Goal: Contribute content: Contribute content

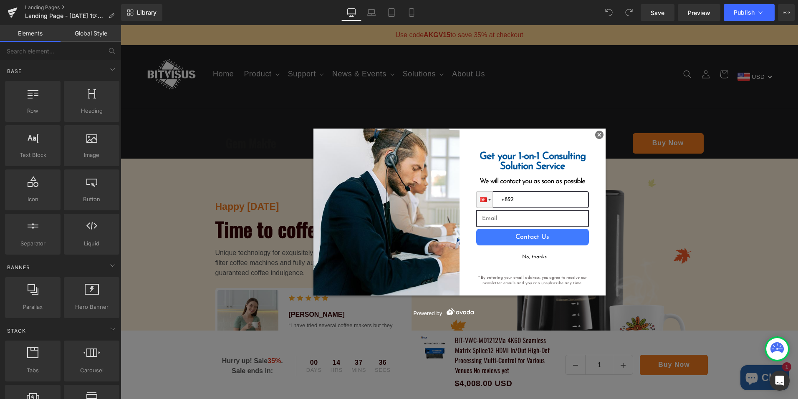
click at [596, 137] on img at bounding box center [599, 135] width 8 height 8
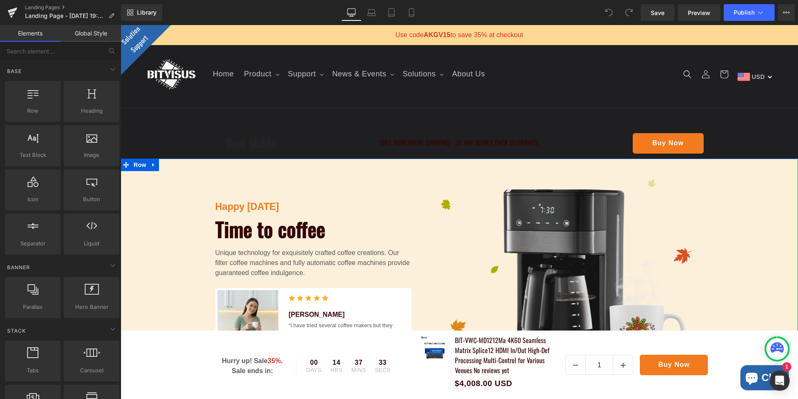
click at [478, 190] on img at bounding box center [564, 294] width 280 height 230
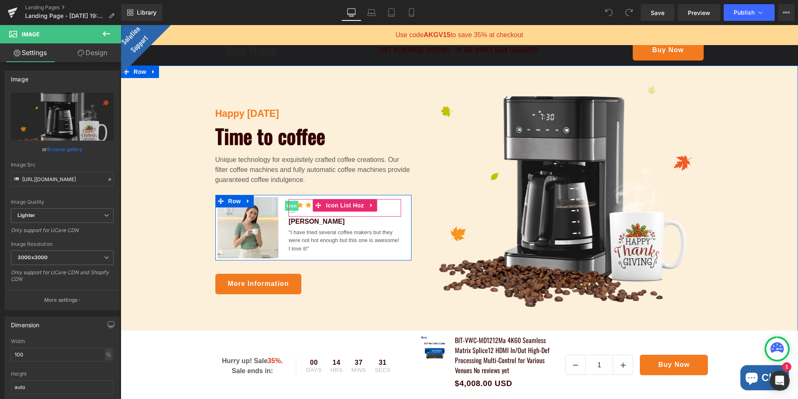
scroll to position [83, 0]
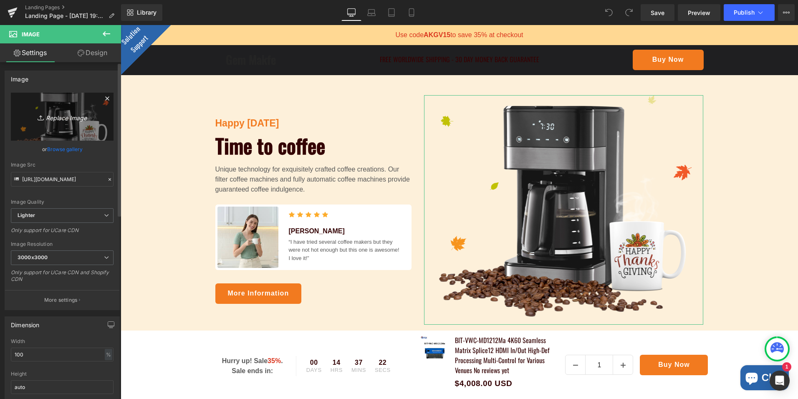
click at [57, 119] on icon "Replace Image" at bounding box center [62, 116] width 67 height 10
type input "C:\fakepath\eng-1212详情页_07.png"
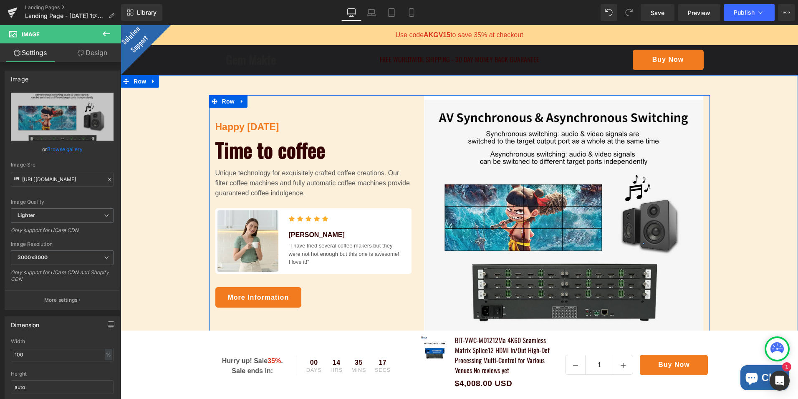
click at [277, 127] on p "Happy Thanksgiving" at bounding box center [313, 127] width 196 height 15
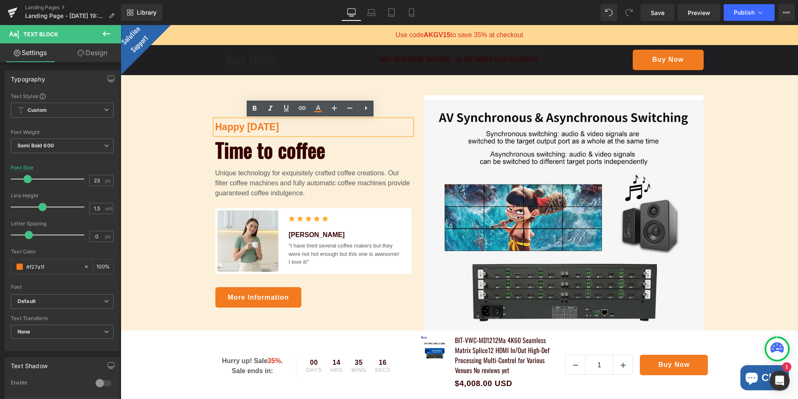
drag, startPoint x: 301, startPoint y: 129, endPoint x: 214, endPoint y: 130, distance: 87.3
click at [201, 127] on div "Happy Thanksgiving Text Block Time to coffee Heading Unique technology for exqu…" at bounding box center [460, 214] width 678 height 238
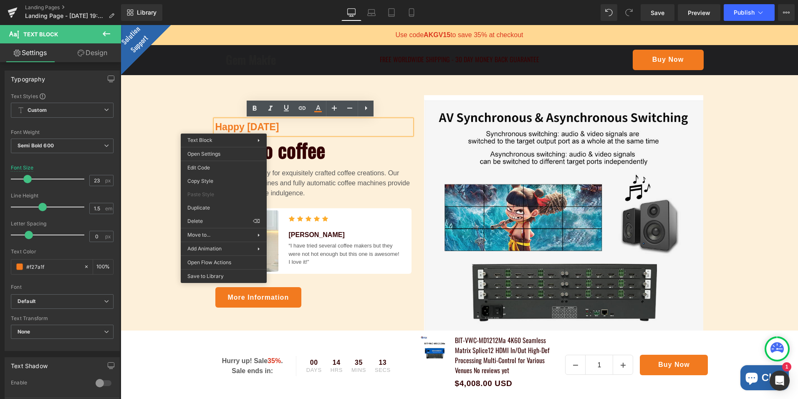
paste div
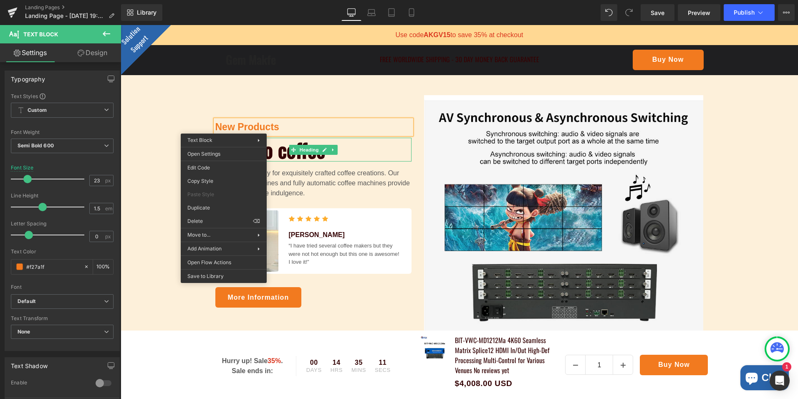
click at [394, 152] on h1 "Time to coffee" at bounding box center [313, 150] width 196 height 24
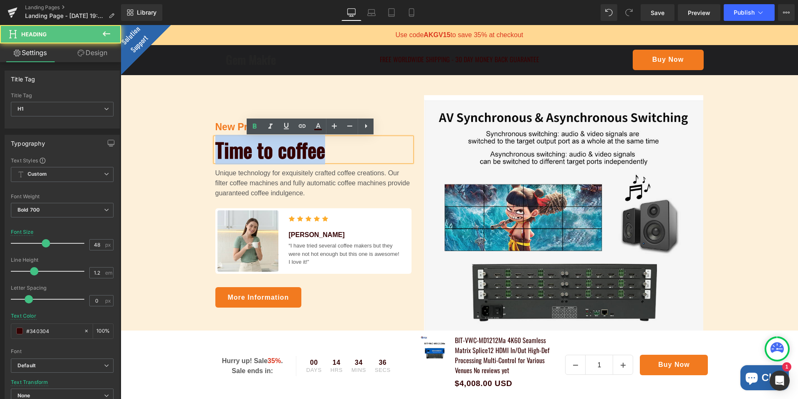
drag, startPoint x: 346, startPoint y: 151, endPoint x: 204, endPoint y: 147, distance: 142.8
click at [204, 147] on div "New Products Text Block Time to coffee Heading Unique technology for exquisitel…" at bounding box center [460, 214] width 678 height 238
click at [346, 153] on h1 "Time to coffee" at bounding box center [313, 150] width 196 height 24
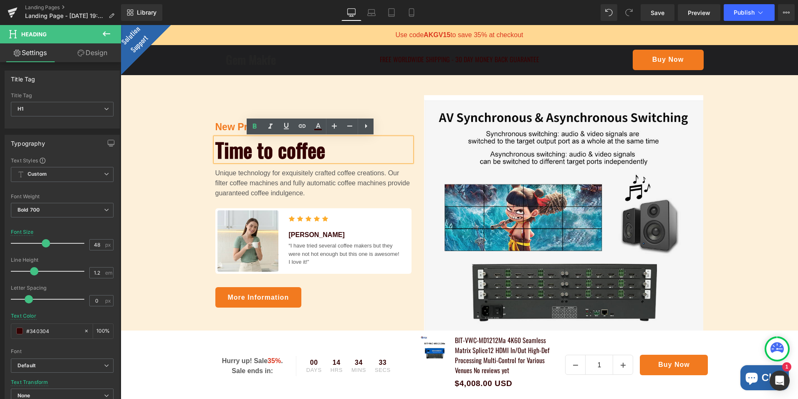
drag, startPoint x: 359, startPoint y: 149, endPoint x: 211, endPoint y: 152, distance: 148.2
click at [215, 152] on div "Time to coffee" at bounding box center [313, 150] width 196 height 24
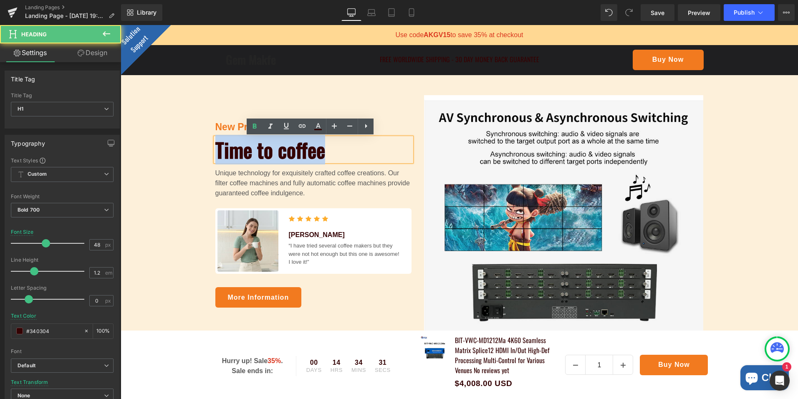
drag, startPoint x: 354, startPoint y: 151, endPoint x: 217, endPoint y: 142, distance: 137.2
click at [216, 143] on h1 "Time to coffee" at bounding box center [313, 150] width 196 height 24
paste div
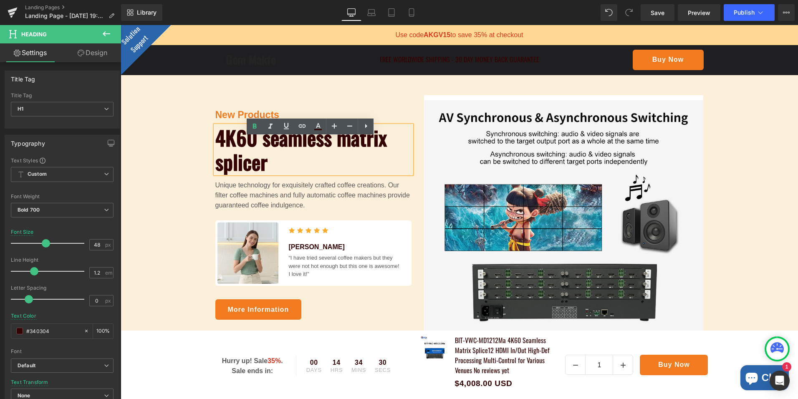
scroll to position [71, 0]
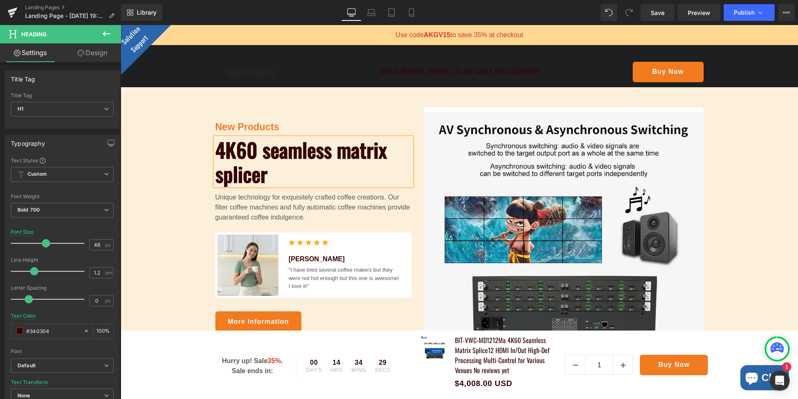
click at [163, 140] on div "New Products Text Block 4K60 seamless matrix splicer Heading Unique technology …" at bounding box center [460, 226] width 678 height 238
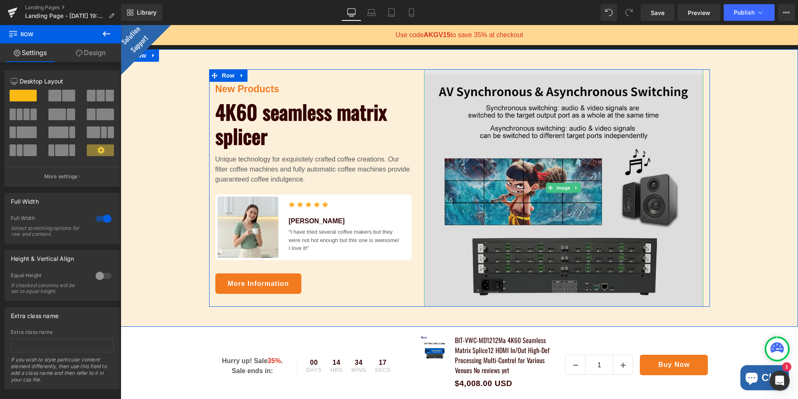
scroll to position [113, 0]
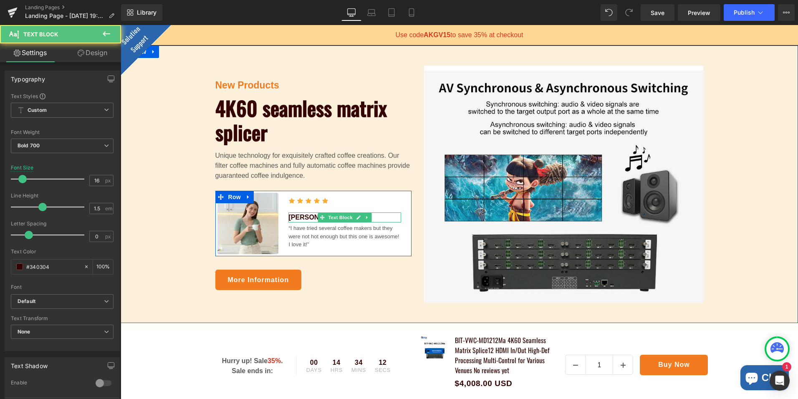
click at [371, 216] on p "Annie Spratt" at bounding box center [344, 217] width 113 height 10
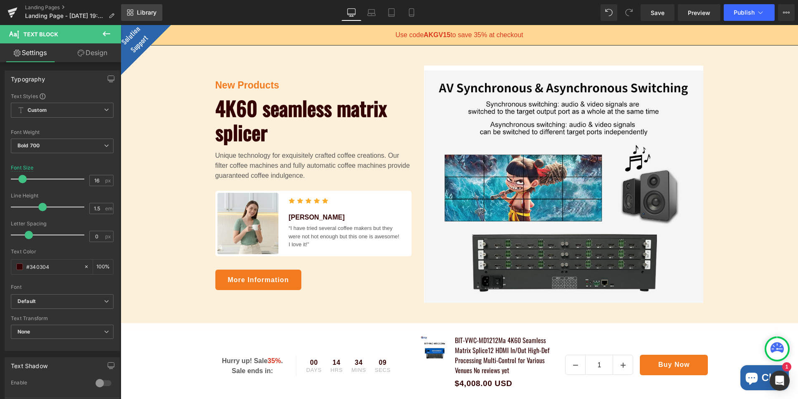
click at [148, 8] on link "Library" at bounding box center [141, 12] width 41 height 17
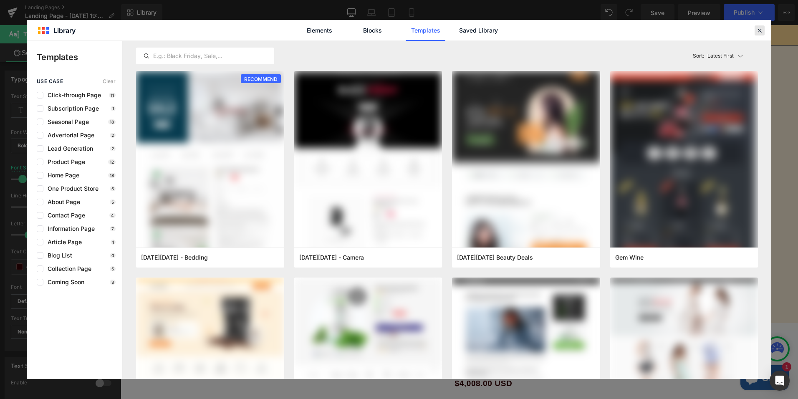
click at [759, 33] on icon at bounding box center [760, 31] width 8 height 8
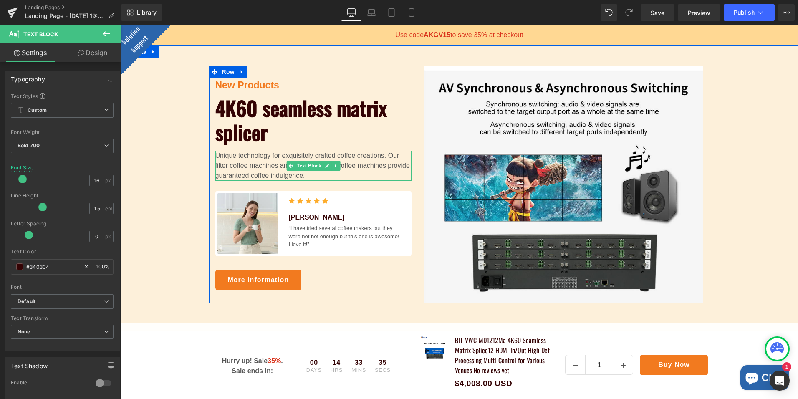
click at [271, 157] on p "Unique technology for exquisitely crafted coffee creations. Our filter coffee m…" at bounding box center [313, 166] width 196 height 30
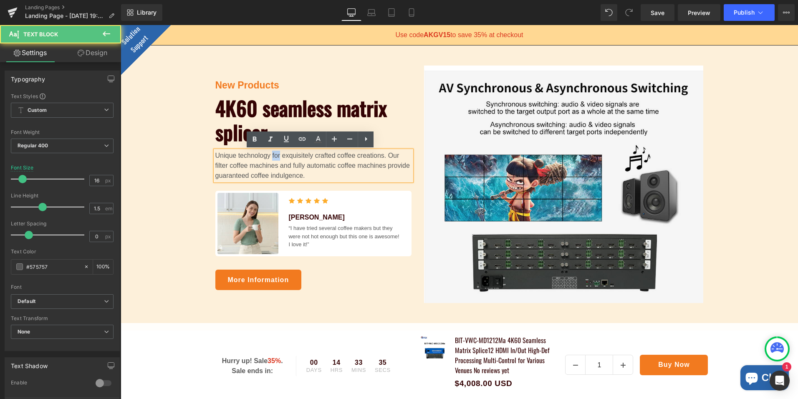
click at [271, 157] on p "Unique technology for exquisitely crafted coffee creations. Our filter coffee m…" at bounding box center [313, 166] width 196 height 30
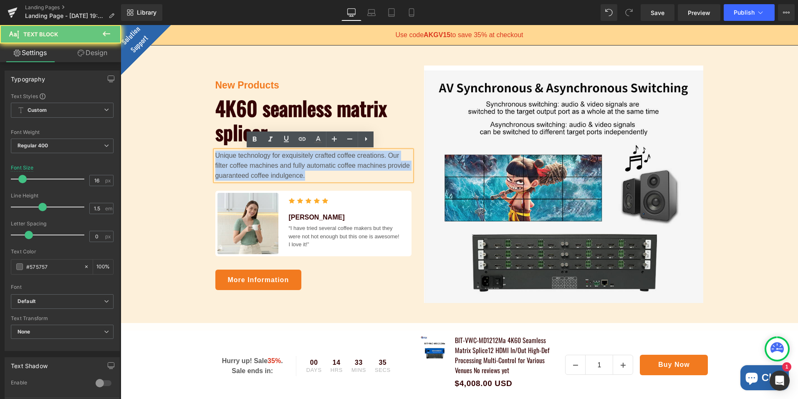
click at [271, 157] on p "Unique technology for exquisitely crafted coffee creations. Our filter coffee m…" at bounding box center [313, 166] width 196 height 30
click at [373, 165] on p "Unique technology for exquisitely crafted coffee creations. Our filter coffee m…" at bounding box center [313, 166] width 196 height 30
drag, startPoint x: 313, startPoint y: 177, endPoint x: 202, endPoint y: 147, distance: 114.6
click at [202, 147] on div "New Products Text Block 4K60 seamless matrix splicer Heading Unique technology …" at bounding box center [460, 185] width 678 height 238
paste div
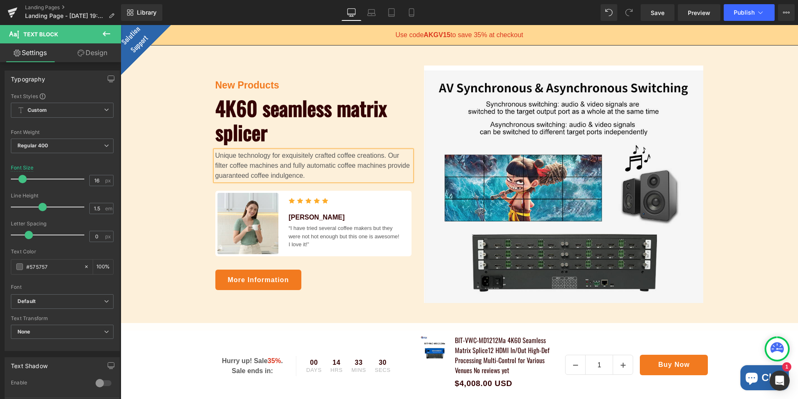
scroll to position [100, 0]
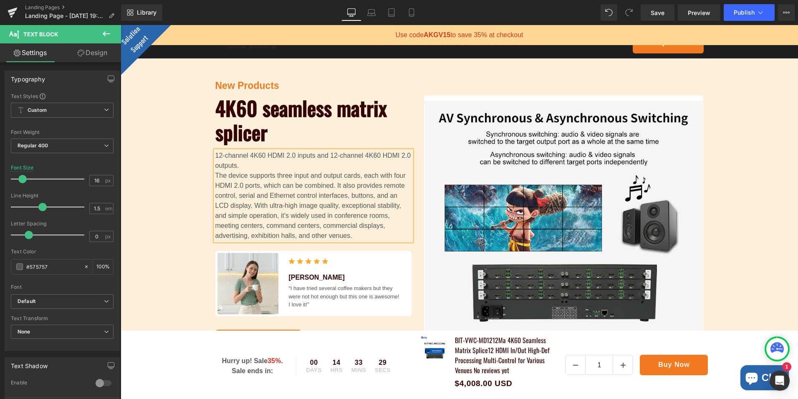
click at [159, 222] on div "New Products Text Block 4K60 seamless matrix splicer Heading 12-channel 4K60 HD…" at bounding box center [460, 214] width 678 height 272
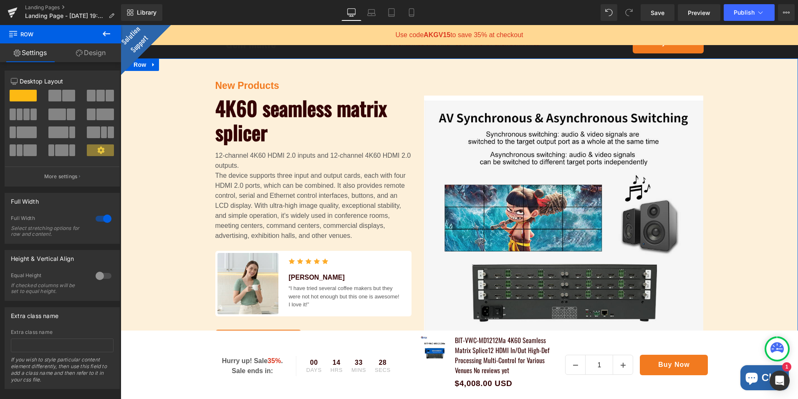
click at [220, 174] on p "The device supports three input and output cards, each with four HDMI 2.0 ports…" at bounding box center [313, 206] width 196 height 70
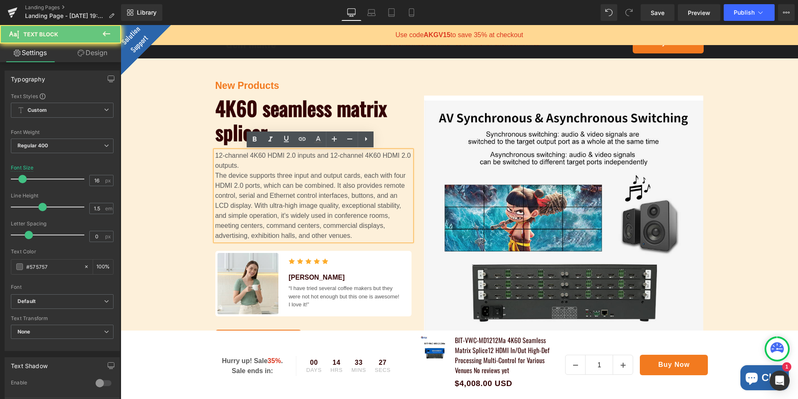
click at [215, 175] on p "The device supports three input and output cards, each with four HDMI 2.0 ports…" at bounding box center [313, 206] width 196 height 70
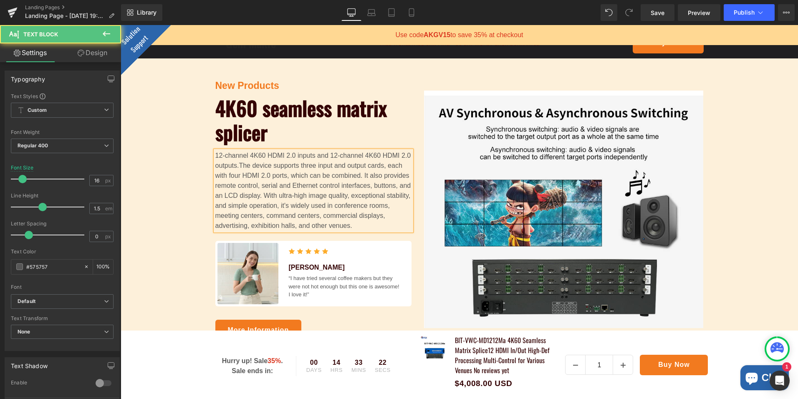
click at [215, 217] on span "The device supports three input and output cards, each with four HDMI 2.0 ports…" at bounding box center [313, 195] width 196 height 67
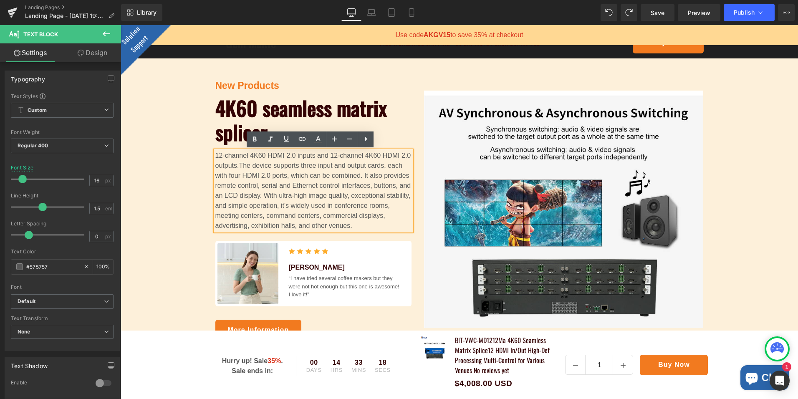
click at [153, 230] on div "New Products Text Block 4K60 seamless matrix splicer Heading 12-channel 4K60 HD…" at bounding box center [460, 209] width 678 height 262
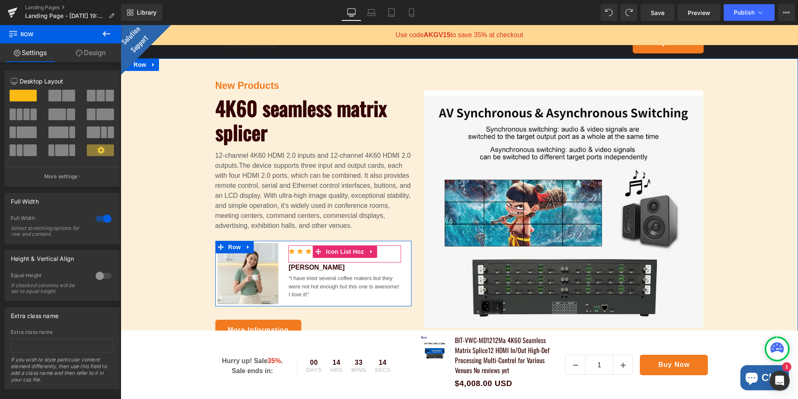
click at [337, 259] on ul "Icon Icon Icon Icon Icon" at bounding box center [344, 254] width 113 height 18
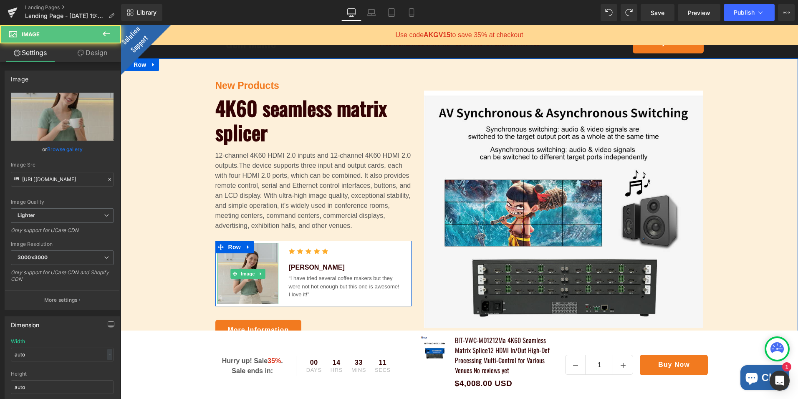
click at [261, 253] on img at bounding box center [247, 273] width 61 height 61
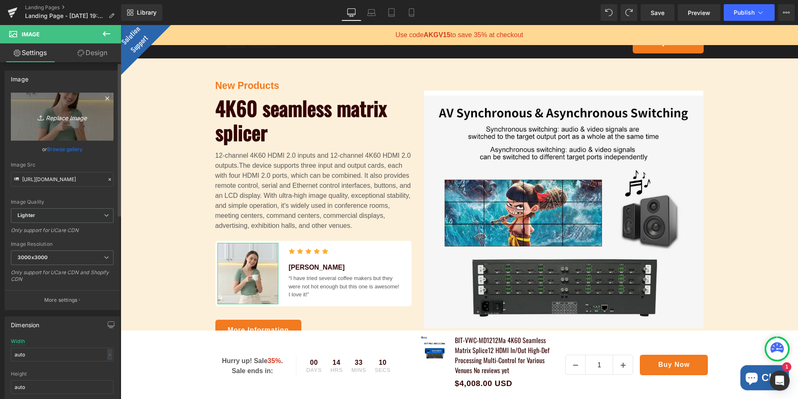
click at [55, 116] on icon "Replace Image" at bounding box center [62, 116] width 67 height 10
type input "C:\fakepath\eng-1212详情页_01.png"
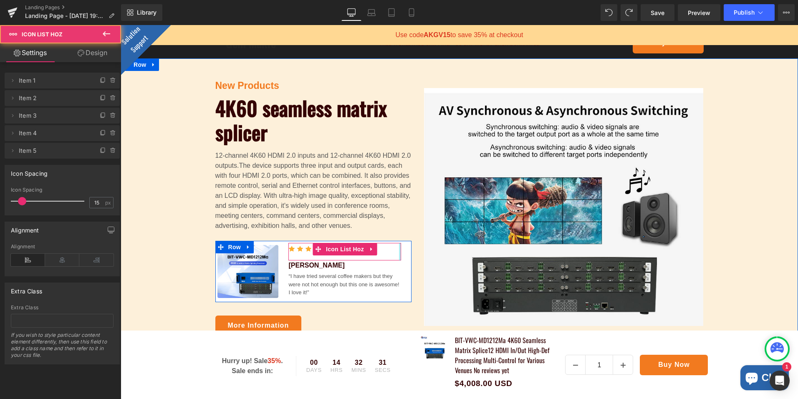
click at [399, 257] on div at bounding box center [400, 252] width 2 height 18
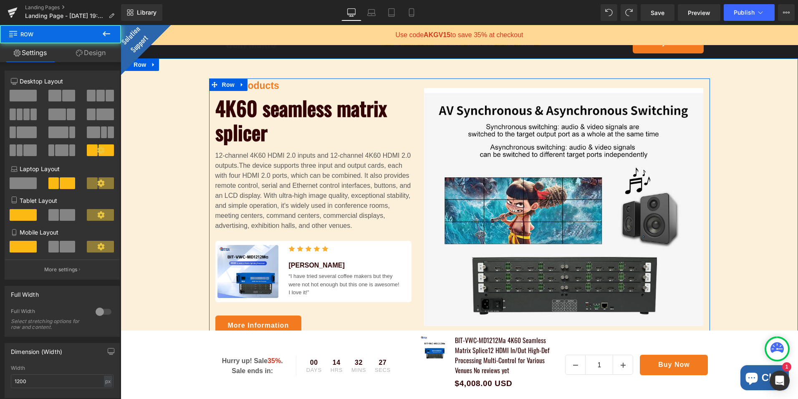
click at [409, 303] on div "New Products Text Block 4K60 seamless matrix splicer Heading 12-channel 4K60 HD…" at bounding box center [313, 207] width 209 height 258
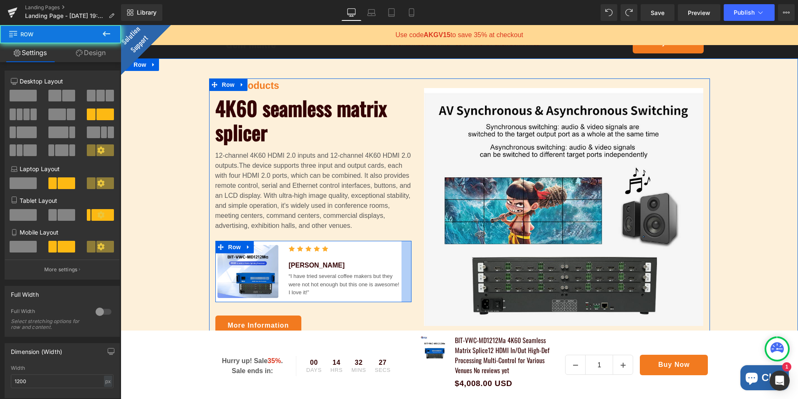
click at [404, 291] on div at bounding box center [407, 271] width 10 height 61
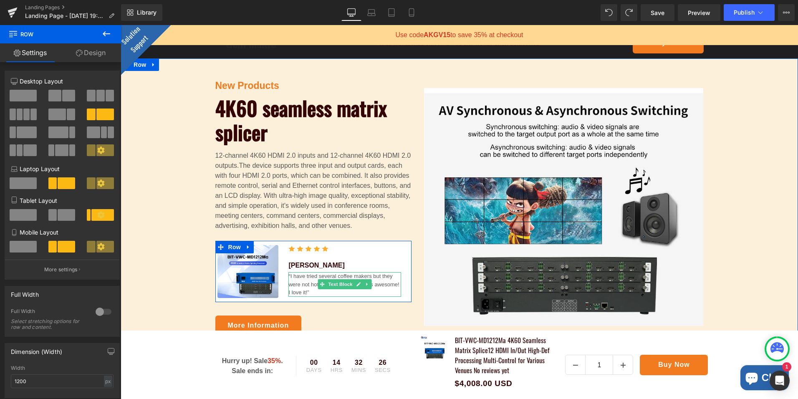
click at [381, 291] on p "“I have tried several coffee makers but they were not hot enough but this one i…" at bounding box center [344, 284] width 113 height 25
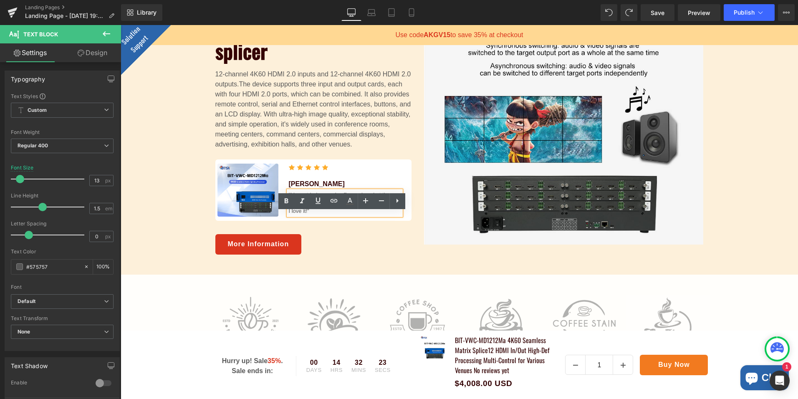
scroll to position [184, 0]
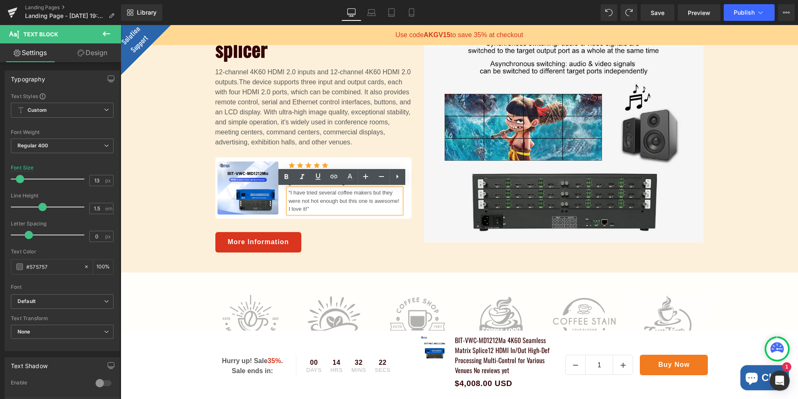
click at [245, 240] on div "More Information Button" at bounding box center [313, 242] width 196 height 20
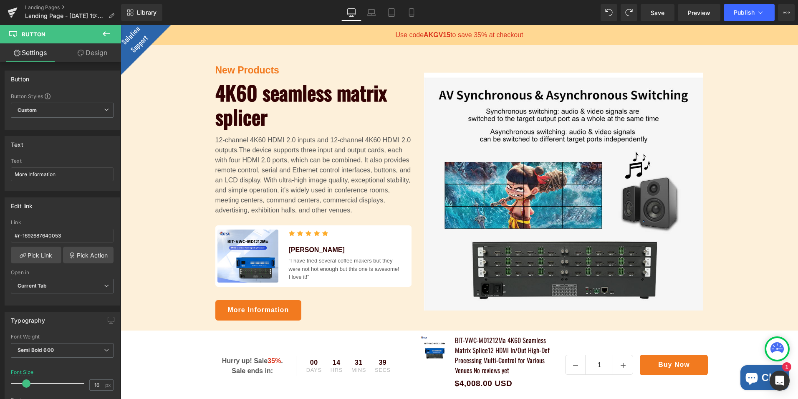
scroll to position [209, 0]
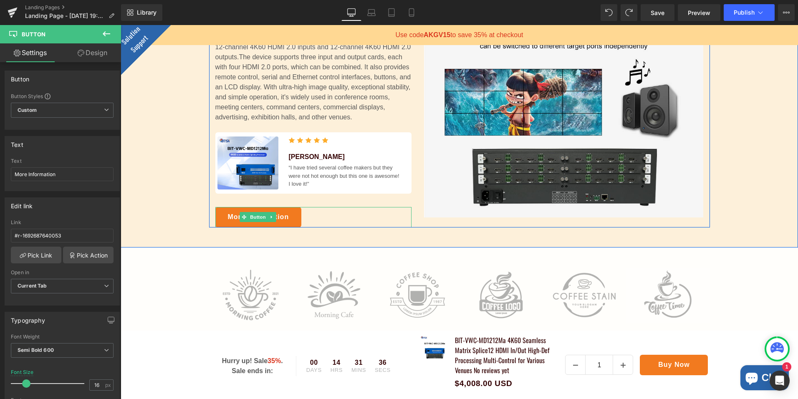
click at [320, 213] on div "More Information" at bounding box center [313, 217] width 196 height 20
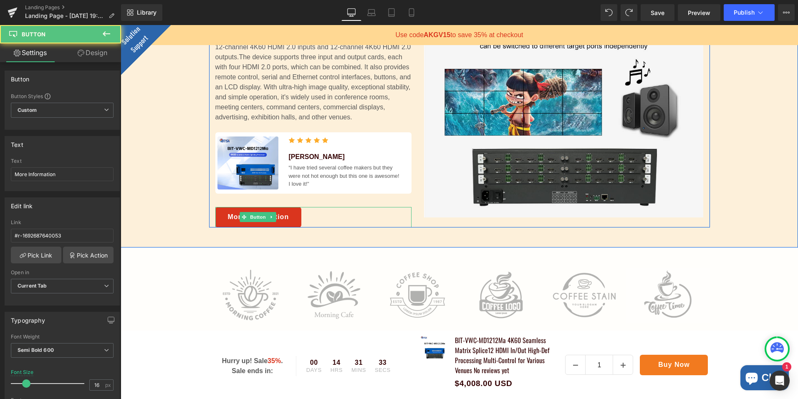
click at [273, 218] on link "More Information" at bounding box center [258, 217] width 86 height 20
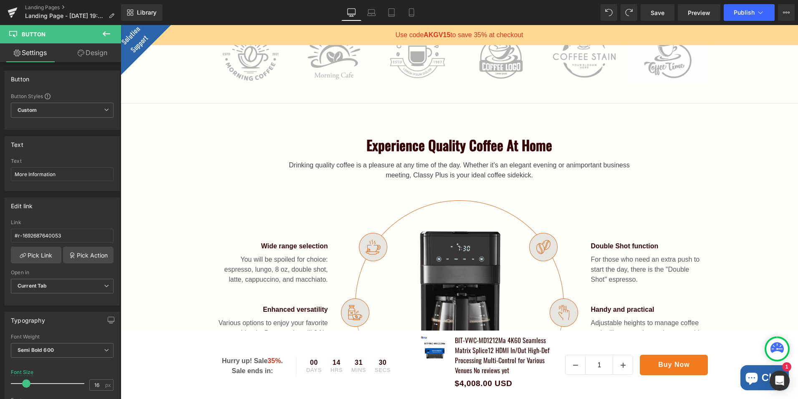
scroll to position [430, 0]
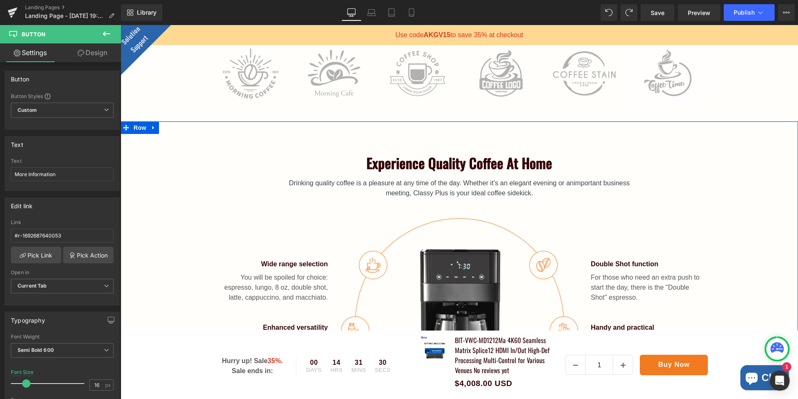
click at [421, 177] on div "Experience quality coffee at home Heading Drinking quality coffee is a pleasure…" at bounding box center [460, 293] width 678 height 277
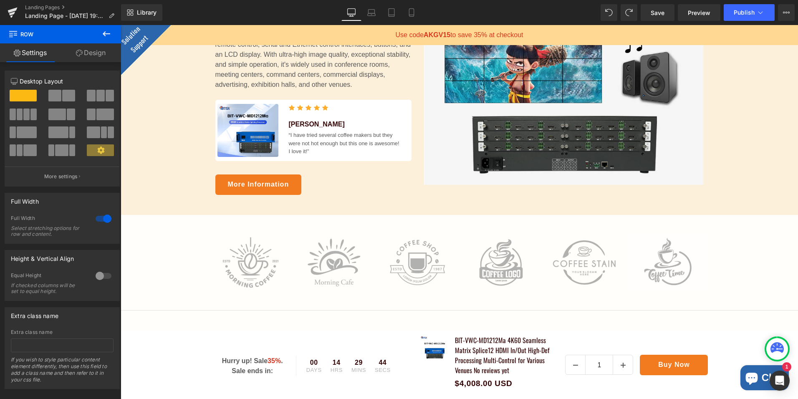
scroll to position [292, 0]
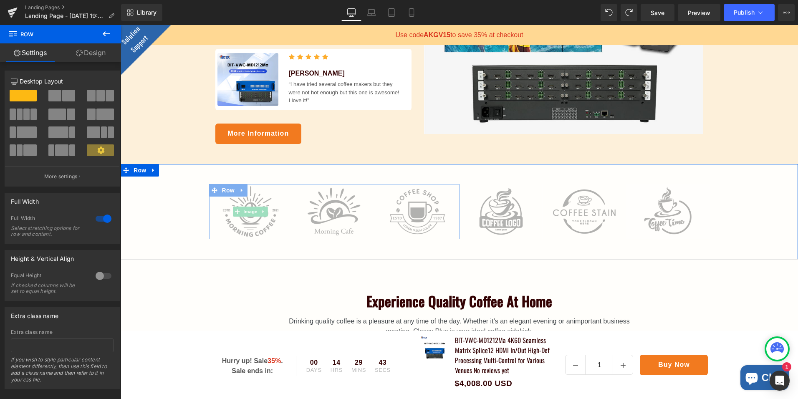
click at [253, 214] on div "Image" at bounding box center [250, 212] width 83 height 56
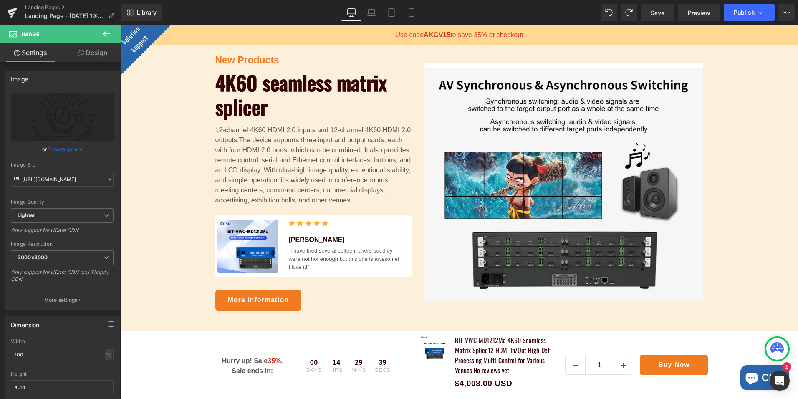
scroll to position [125, 0]
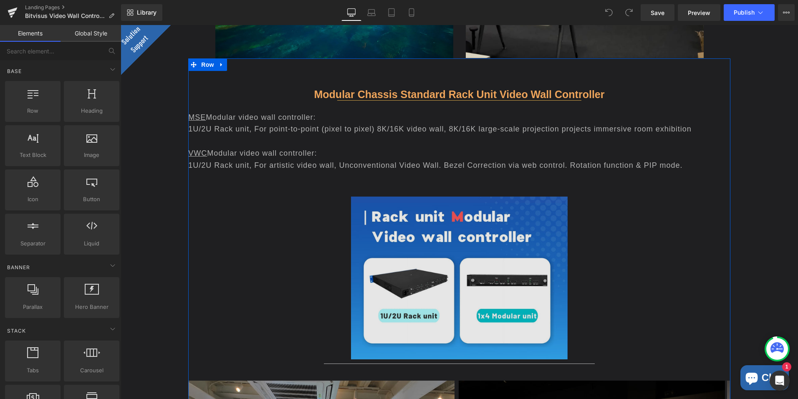
scroll to position [751, 0]
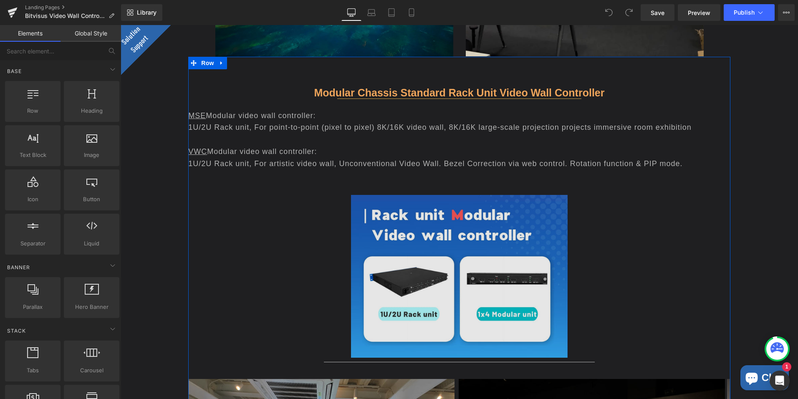
click at [428, 240] on img at bounding box center [459, 276] width 217 height 163
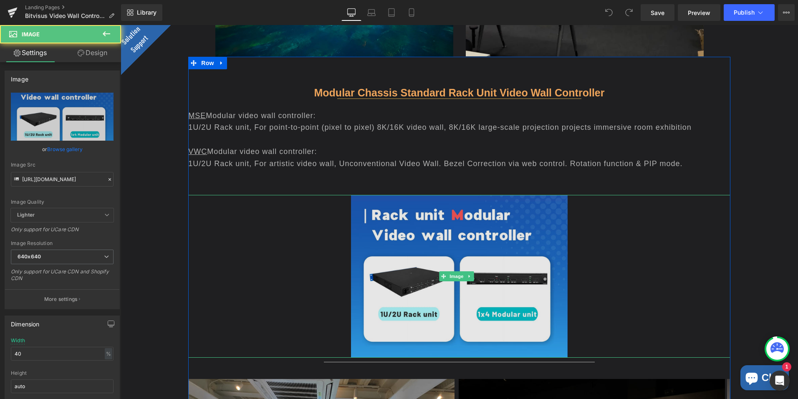
click at [453, 253] on img at bounding box center [459, 276] width 217 height 163
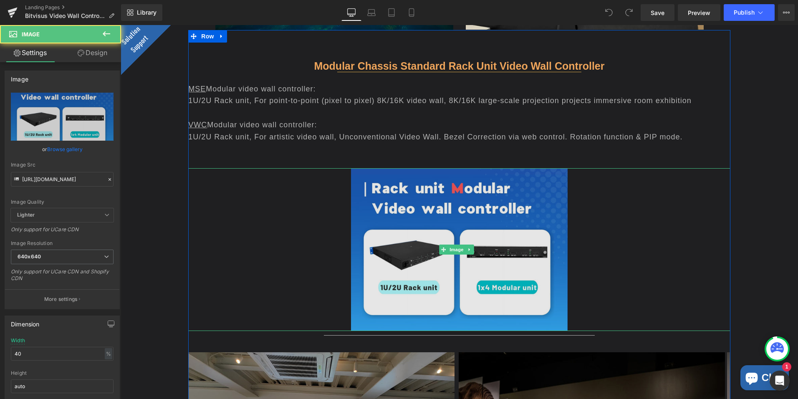
scroll to position [793, 0]
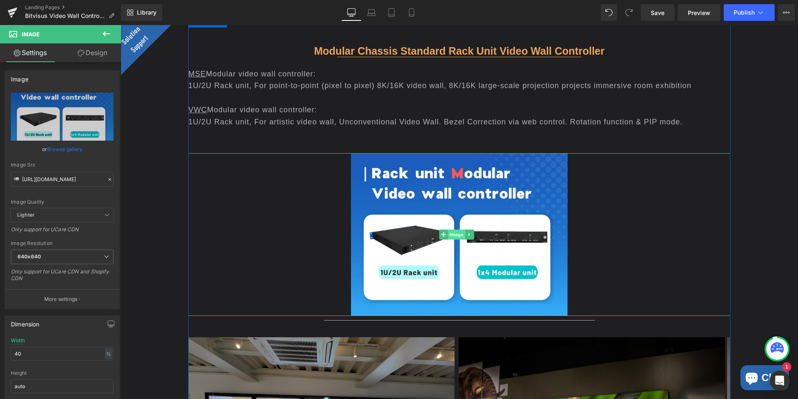
click at [455, 230] on span "Image" at bounding box center [457, 235] width 18 height 10
click at [63, 148] on link "Browse gallery" at bounding box center [64, 149] width 35 height 15
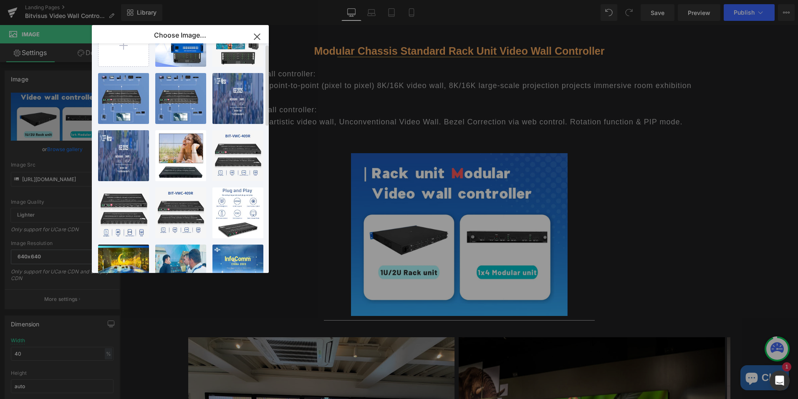
scroll to position [0, 0]
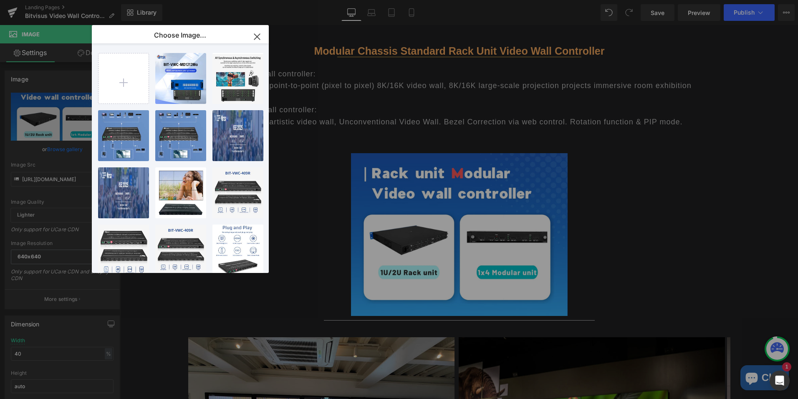
click at [259, 35] on icon "button" at bounding box center [256, 36] width 5 height 5
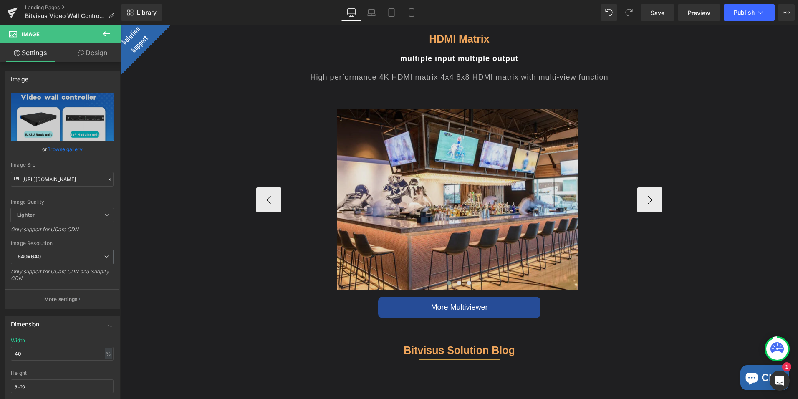
scroll to position [1712, 0]
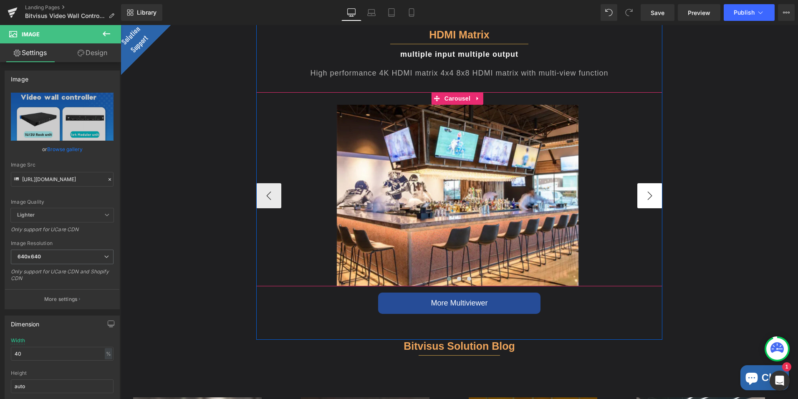
click at [638, 192] on button "›" at bounding box center [649, 195] width 25 height 25
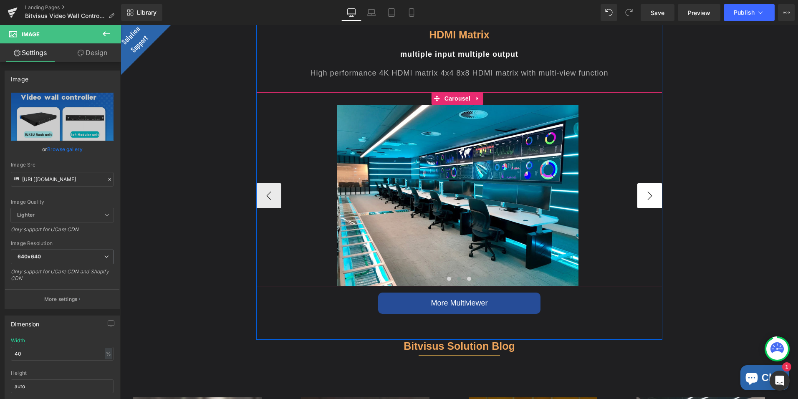
click at [638, 192] on button "›" at bounding box center [649, 195] width 25 height 25
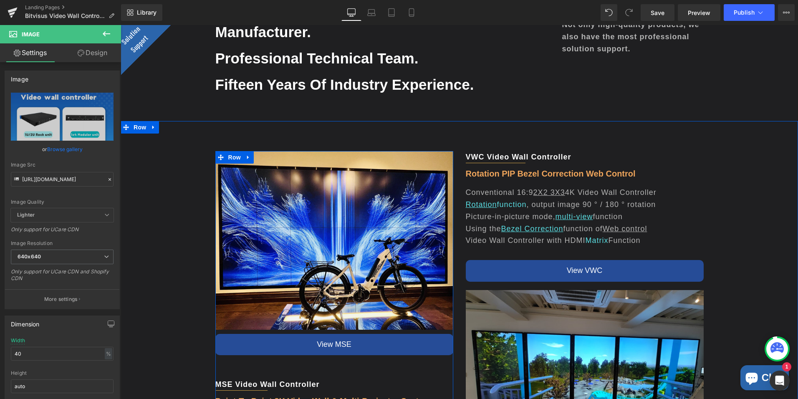
scroll to position [111, 0]
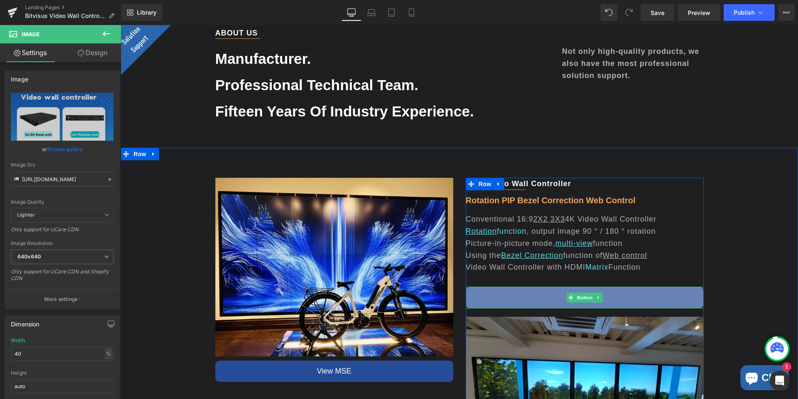
click at [569, 299] on icon at bounding box center [571, 297] width 5 height 5
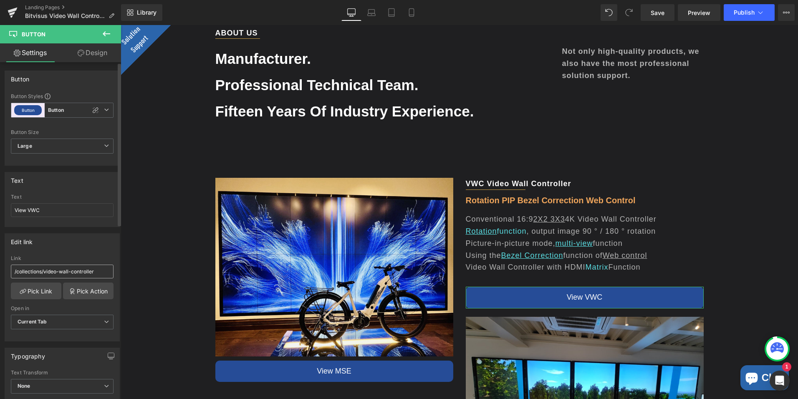
drag, startPoint x: 73, startPoint y: 267, endPoint x: 80, endPoint y: 265, distance: 6.4
click at [75, 267] on input "/collections/video-wall-controller" at bounding box center [62, 272] width 103 height 14
drag, startPoint x: 99, startPoint y: 271, endPoint x: 67, endPoint y: 283, distance: 34.7
click at [0, 271] on html "Button You are previewing how the will restyle your page. You can not edit Elem…" at bounding box center [399, 199] width 798 height 399
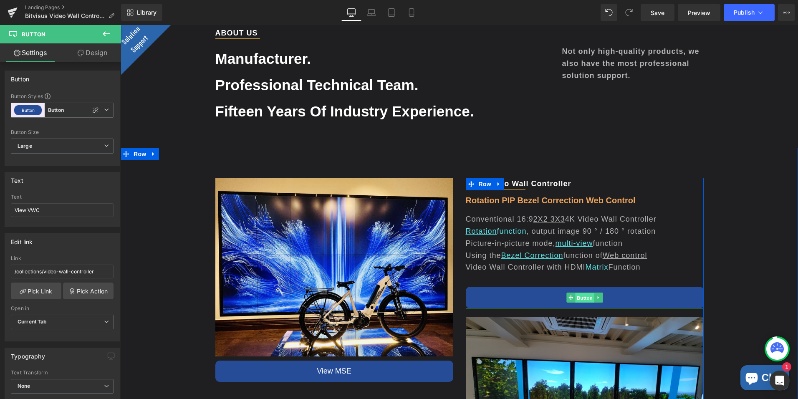
click at [587, 298] on span "Button" at bounding box center [584, 298] width 19 height 10
click at [589, 297] on span "Button" at bounding box center [584, 298] width 19 height 10
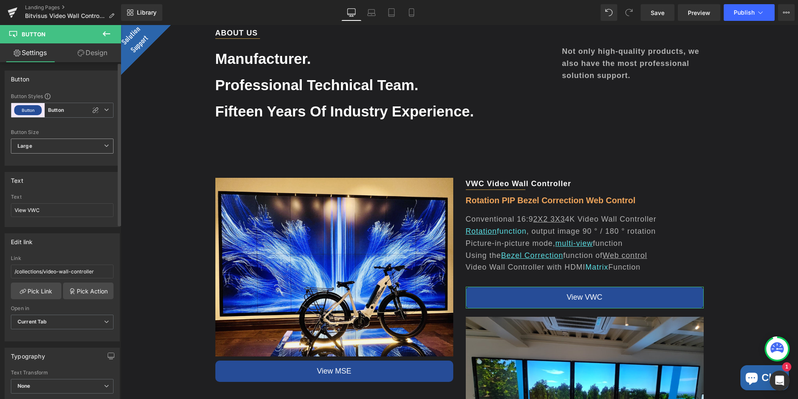
click at [86, 148] on span "Large" at bounding box center [62, 146] width 103 height 15
click at [86, 148] on span "Large" at bounding box center [60, 146] width 99 height 15
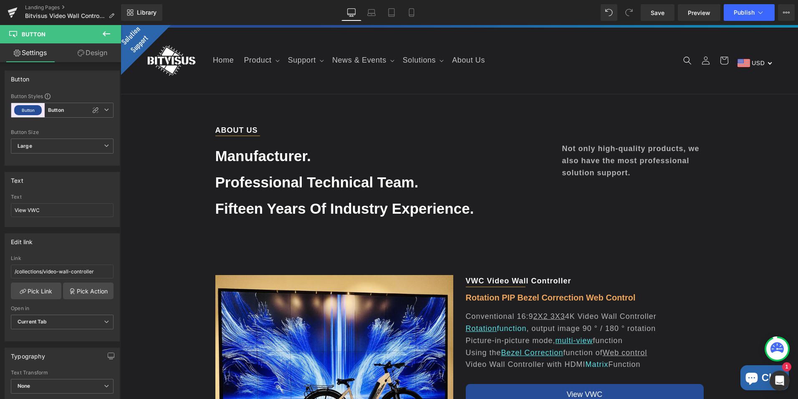
scroll to position [0, 0]
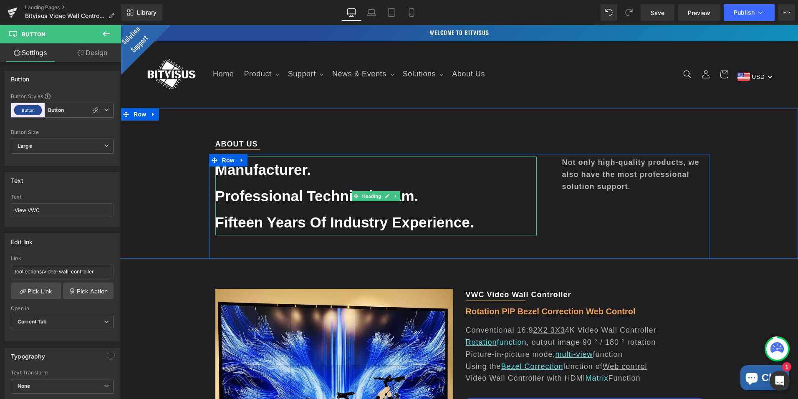
click at [345, 188] on strong "Professional technical team." at bounding box center [316, 196] width 203 height 16
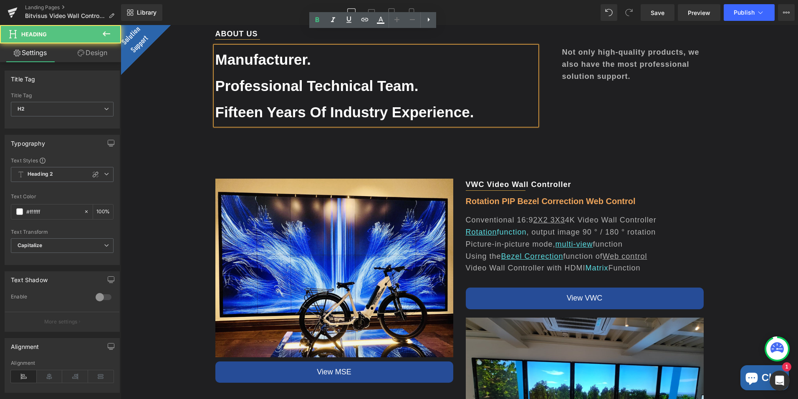
scroll to position [125, 0]
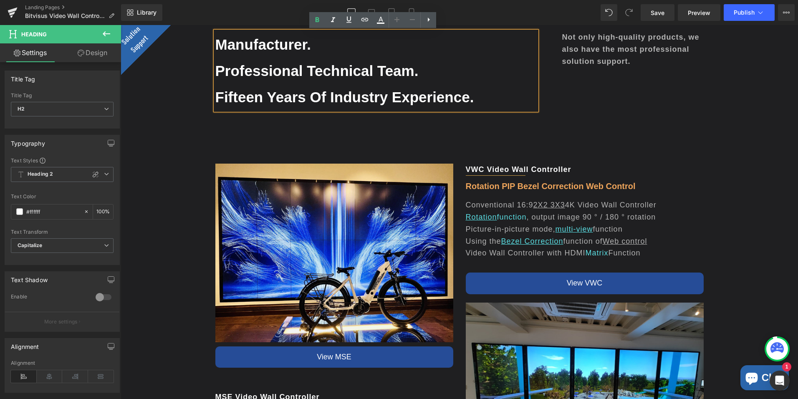
click at [563, 226] on u "multi-view" at bounding box center [575, 229] width 38 height 8
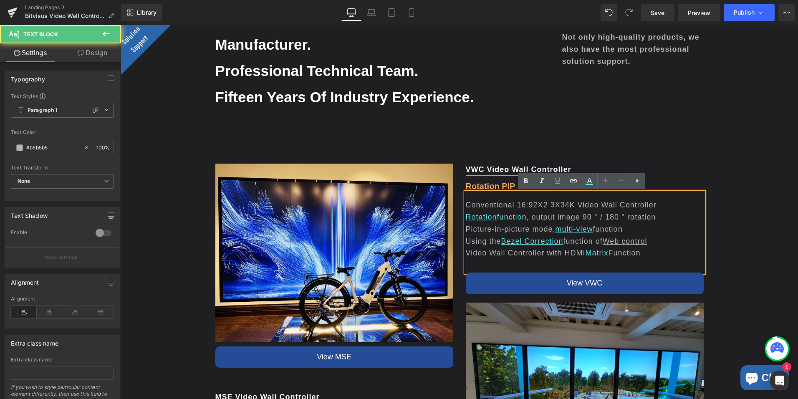
drag, startPoint x: 488, startPoint y: 217, endPoint x: 497, endPoint y: 217, distance: 8.4
click at [488, 217] on u "Rotation" at bounding box center [481, 217] width 31 height 8
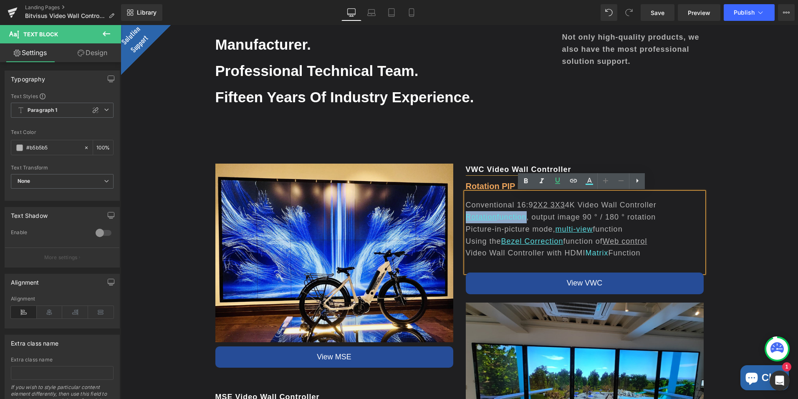
drag, startPoint x: 525, startPoint y: 215, endPoint x: 456, endPoint y: 214, distance: 68.5
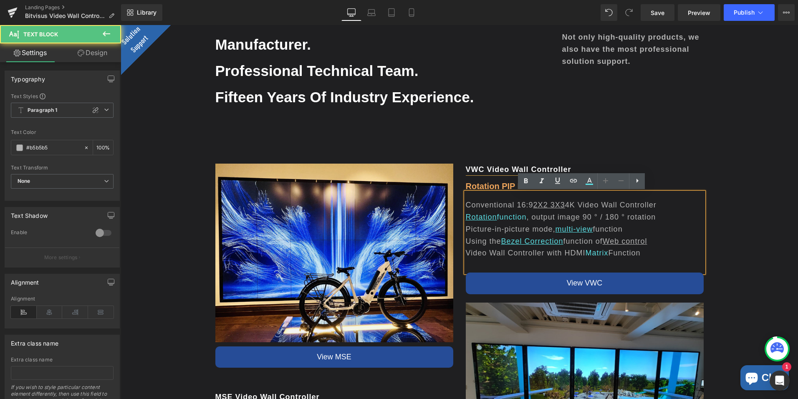
click at [581, 230] on u "multi-view" at bounding box center [575, 229] width 38 height 8
click at [559, 243] on u "Bezel Correction" at bounding box center [532, 241] width 62 height 8
click at [551, 244] on u "Bezel Correction" at bounding box center [532, 241] width 62 height 8
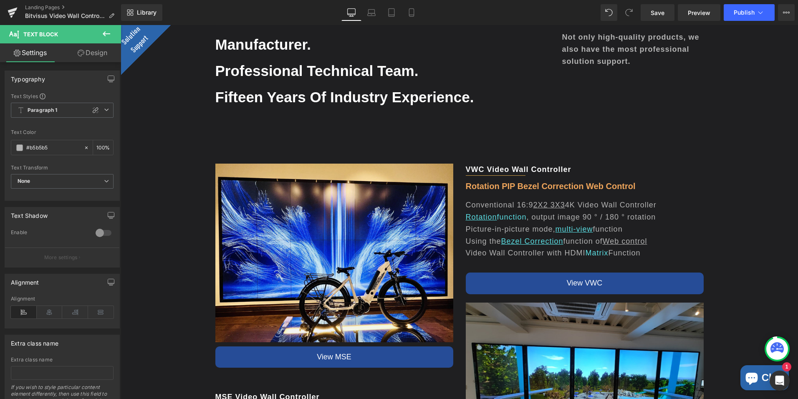
click at [113, 33] on button at bounding box center [106, 34] width 29 height 18
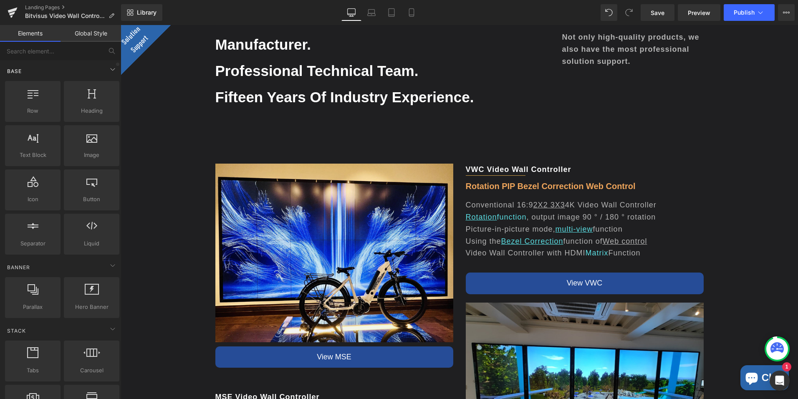
click at [112, 63] on span at bounding box center [112, 69] width 13 height 13
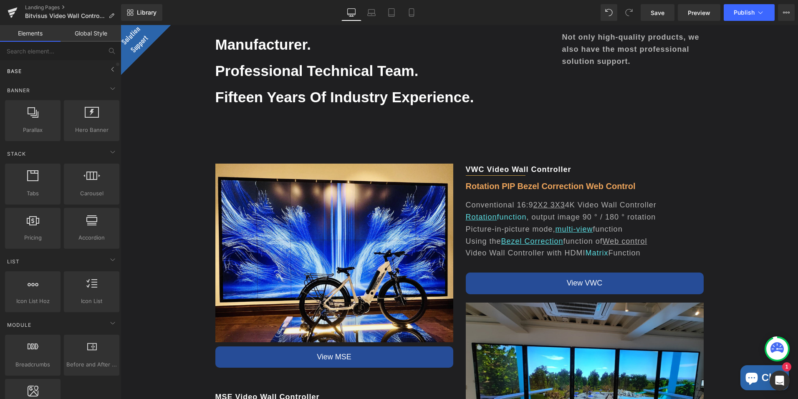
click at [116, 63] on span at bounding box center [117, 64] width 3 height 3
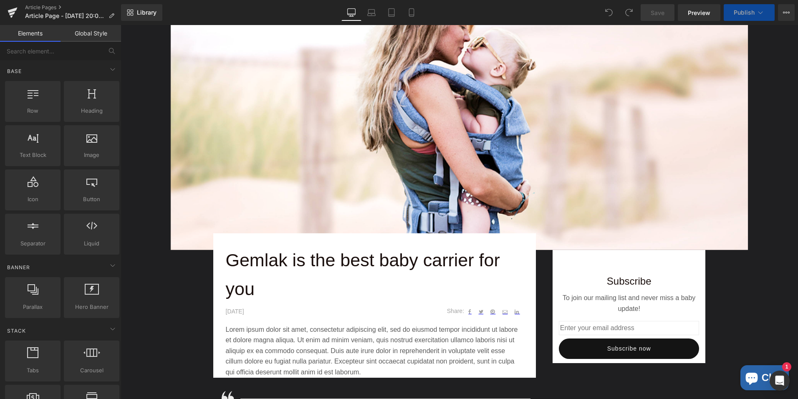
scroll to position [125, 0]
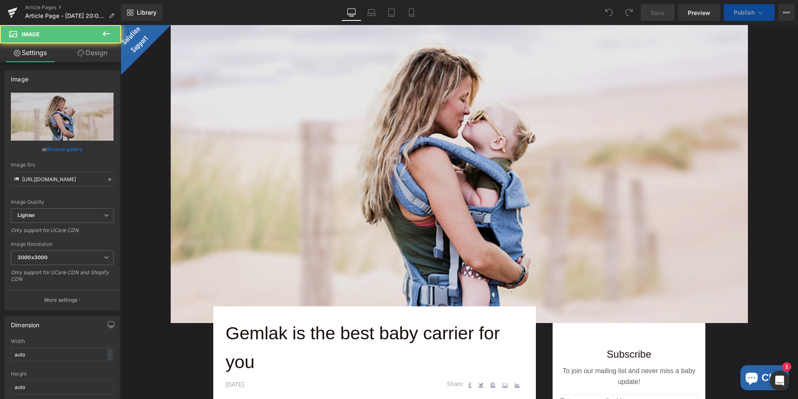
click at [474, 149] on img at bounding box center [459, 167] width 577 height 314
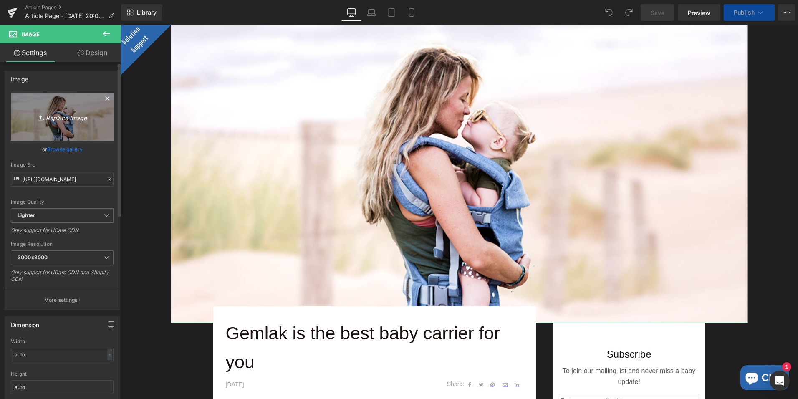
click at [46, 118] on icon "Replace Image" at bounding box center [62, 116] width 67 height 10
type input "C:\fakepath\eng-1212详情页_01.png"
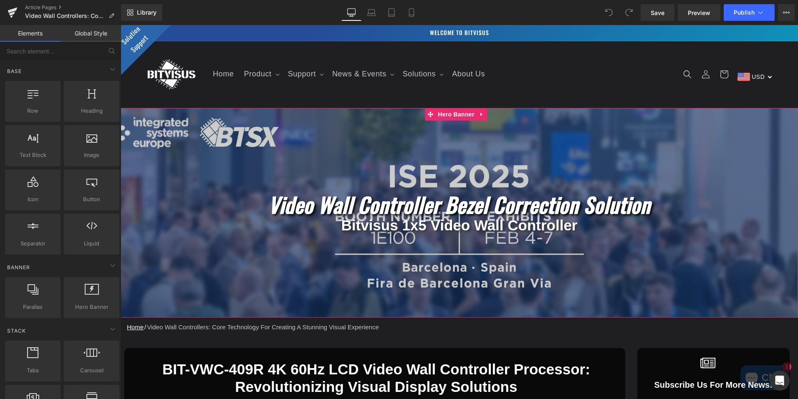
click at [454, 174] on div at bounding box center [460, 213] width 678 height 210
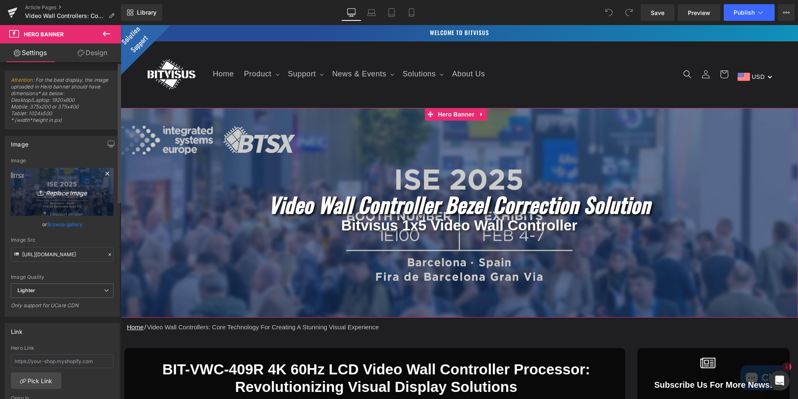
click at [73, 187] on icon "Replace Image" at bounding box center [62, 192] width 67 height 10
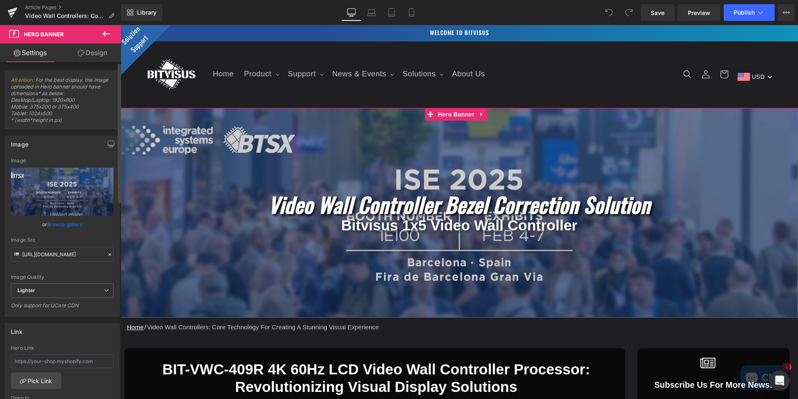
click at [60, 225] on link "Browse gallery" at bounding box center [64, 224] width 35 height 15
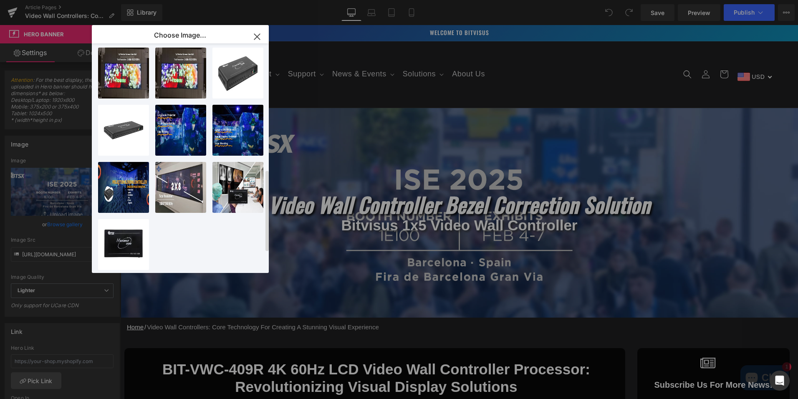
scroll to position [412, 0]
drag, startPoint x: 257, startPoint y: 35, endPoint x: 219, endPoint y: 65, distance: 48.2
click at [257, 35] on icon "button" at bounding box center [256, 36] width 13 height 13
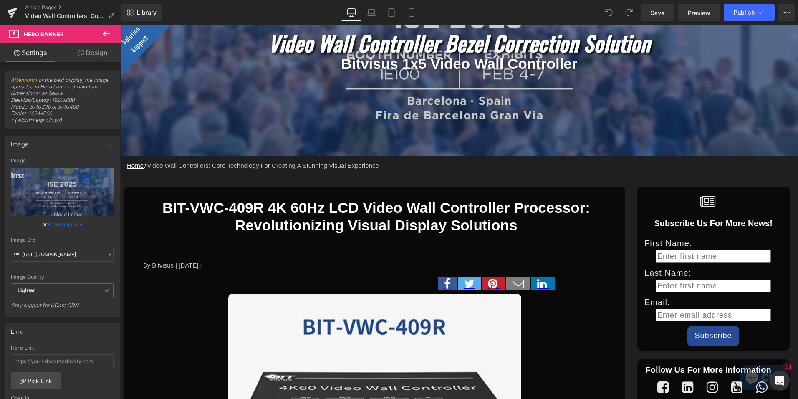
scroll to position [167, 0]
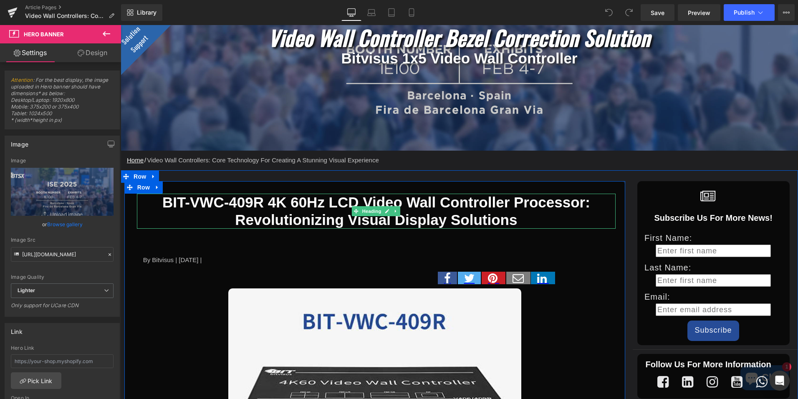
click at [445, 223] on h2 "BIT-VWC-409R 4K 60Hz LCD Video Wall Controller Processor: Revolutionizing Visua…" at bounding box center [376, 211] width 479 height 35
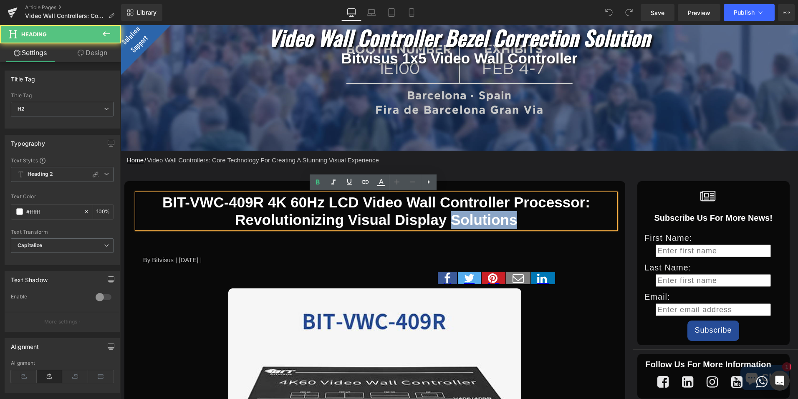
click at [445, 224] on h2 "BIT-VWC-409R 4K 60Hz LCD Video Wall Controller Processor: Revolutionizing Visua…" at bounding box center [376, 211] width 479 height 35
click at [510, 225] on h2 "BIT-VWC-409R 4K 60Hz LCD Video Wall Controller Processor: Revolutionizing Visua…" at bounding box center [376, 211] width 479 height 35
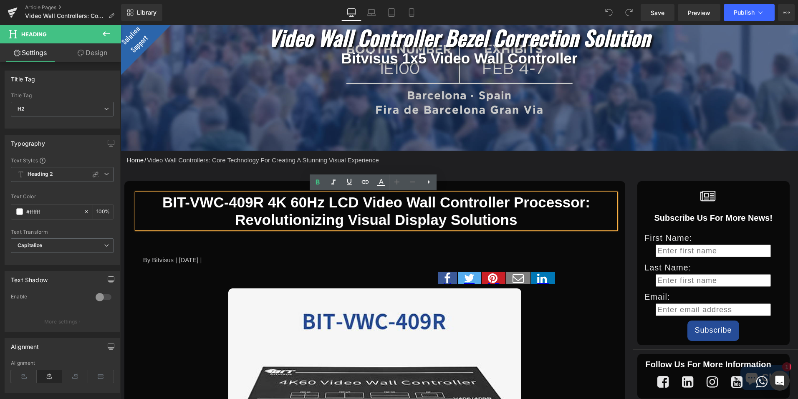
drag, startPoint x: 510, startPoint y: 222, endPoint x: 149, endPoint y: 190, distance: 362.1
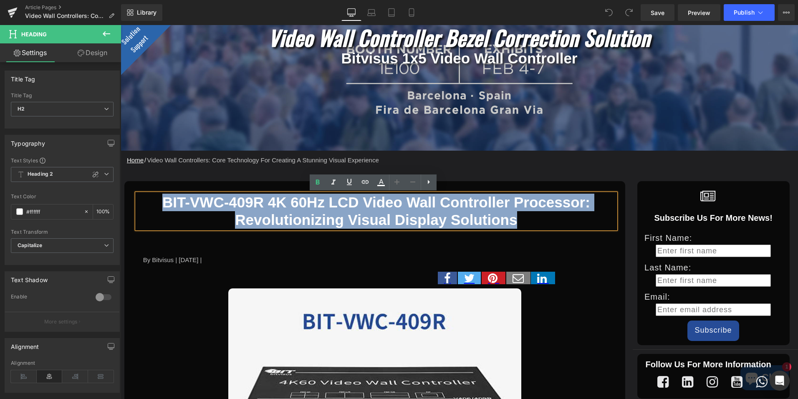
drag, startPoint x: 149, startPoint y: 190, endPoint x: 228, endPoint y: 200, distance: 79.5
click at [371, 216] on h2 "BIT-VWC-409R 4K 60Hz LCD Video Wall Controller Processor: Revolutionizing Visua…" at bounding box center [376, 211] width 479 height 35
drag, startPoint x: 512, startPoint y: 221, endPoint x: 165, endPoint y: 202, distance: 347.8
click at [165, 202] on h2 "BIT-VWC-409R 4K 60Hz LCD Video Wall Controller Processor: Revolutionizing Visua…" at bounding box center [376, 211] width 479 height 35
paste div
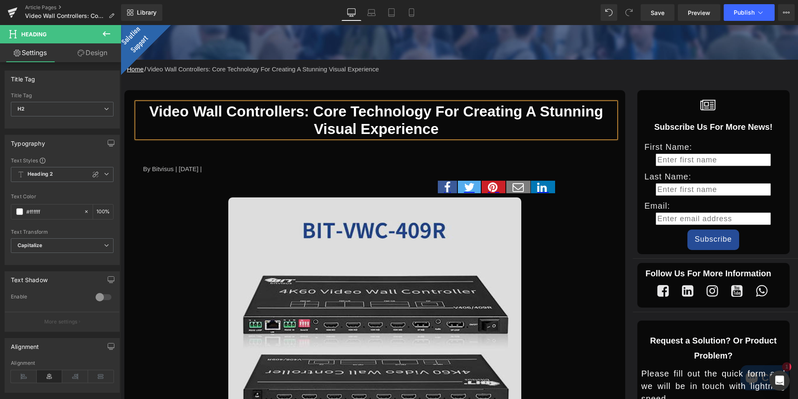
scroll to position [292, 0]
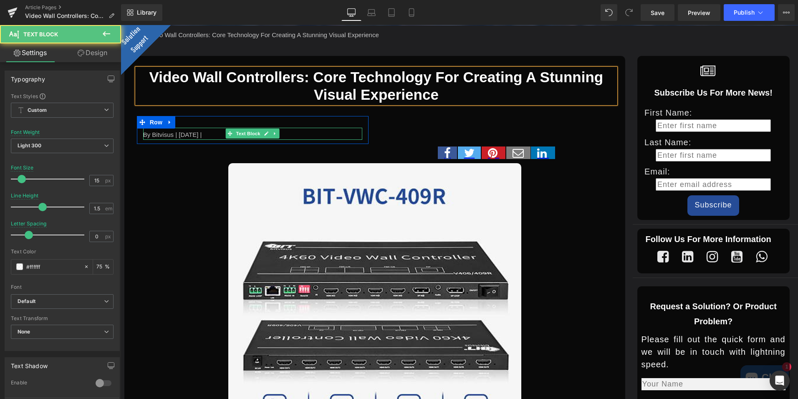
click at [192, 133] on div "By Bitvisus | September 1 2023 |" at bounding box center [252, 134] width 219 height 12
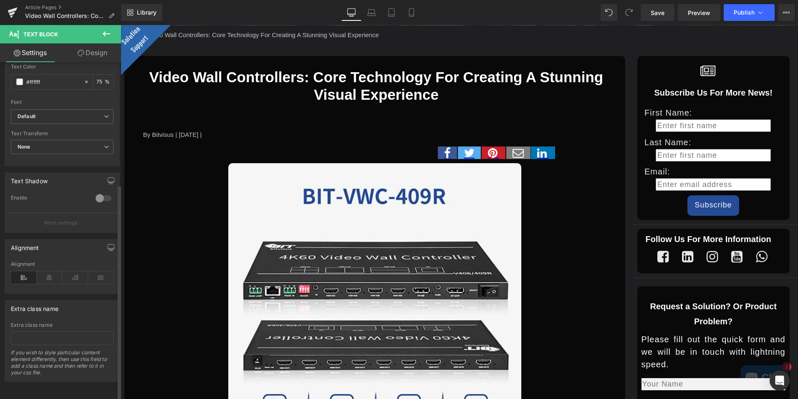
scroll to position [191, 0]
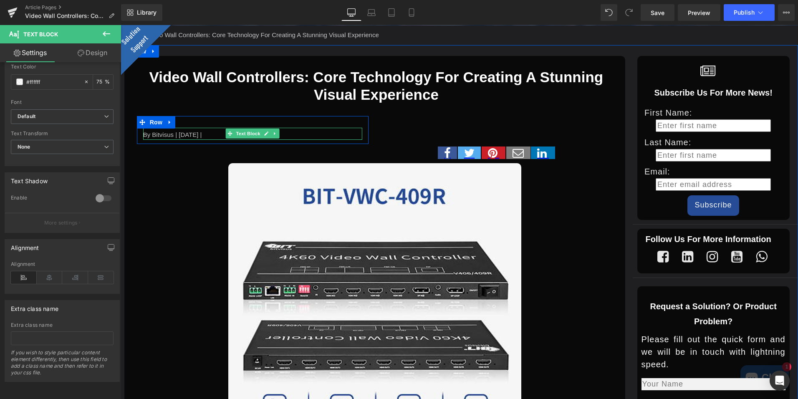
click at [190, 136] on div "By Bitvisus | September 1 2023 |" at bounding box center [252, 134] width 219 height 12
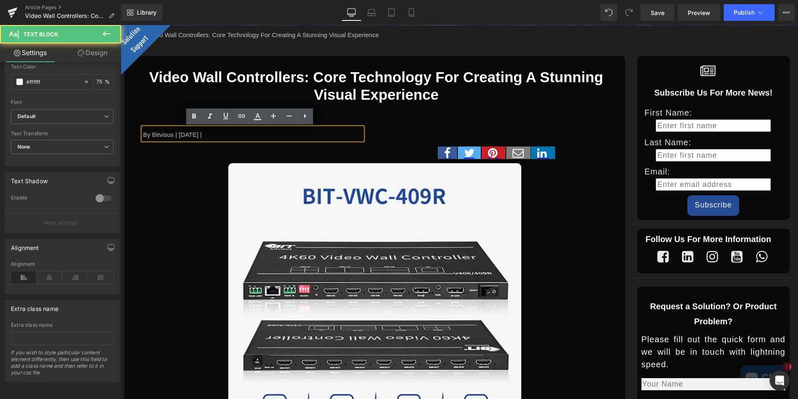
drag, startPoint x: 204, startPoint y: 134, endPoint x: 187, endPoint y: 134, distance: 17.1
click at [187, 134] on div "By Bitvisus | September 1 2023 |" at bounding box center [252, 134] width 219 height 12
click at [174, 132] on div "By Bitvisus | September 1 2023 |" at bounding box center [252, 134] width 219 height 12
drag, startPoint x: 172, startPoint y: 131, endPoint x: 204, endPoint y: 131, distance: 32.1
click at [204, 131] on div "By Bitvisus | September 1 2023 |" at bounding box center [252, 134] width 219 height 12
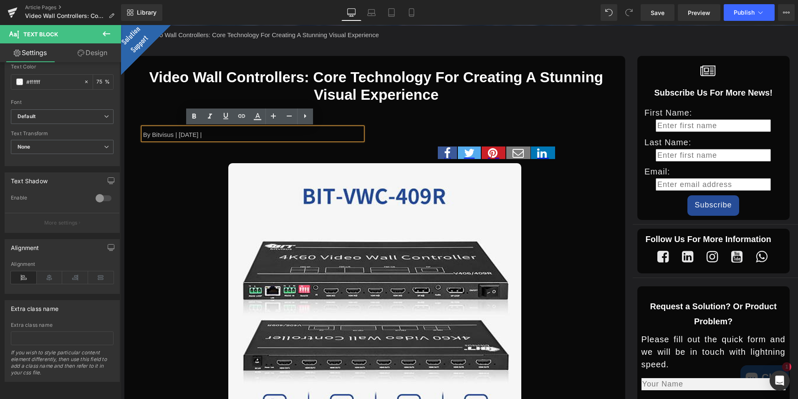
paste div
drag, startPoint x: 200, startPoint y: 134, endPoint x: 212, endPoint y: 133, distance: 11.3
click at [212, 133] on div "By Bitvisus | August 22 2023 |" at bounding box center [252, 134] width 219 height 12
click at [217, 218] on div at bounding box center [375, 309] width 488 height 293
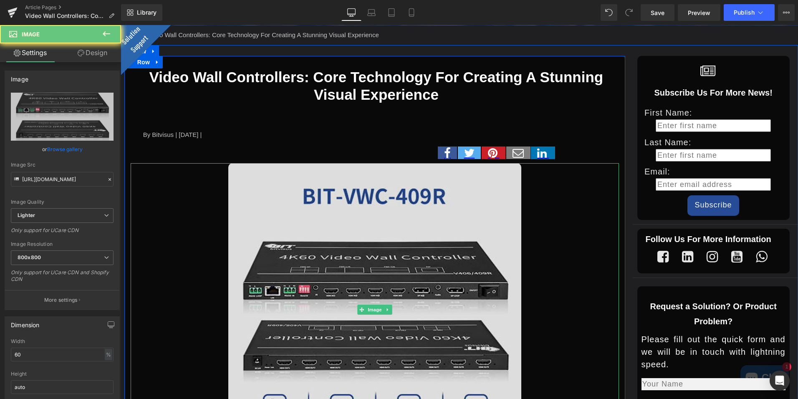
click at [389, 214] on img at bounding box center [374, 309] width 293 height 293
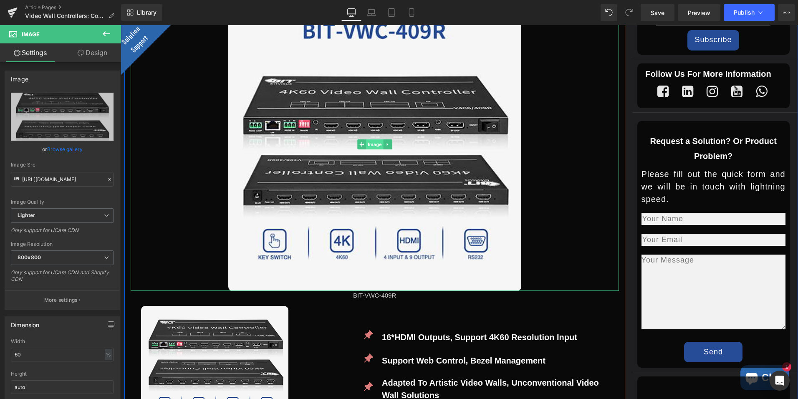
scroll to position [459, 0]
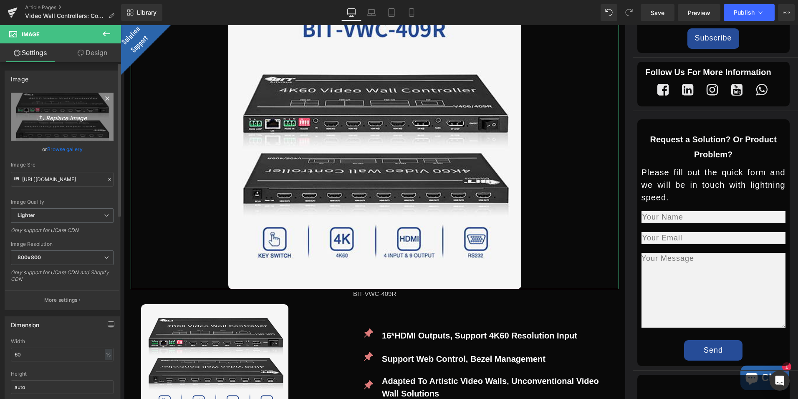
click at [77, 118] on icon "Replace Image" at bounding box center [62, 116] width 67 height 10
type input "C:\fakepath\eng-1212详情页_01.png"
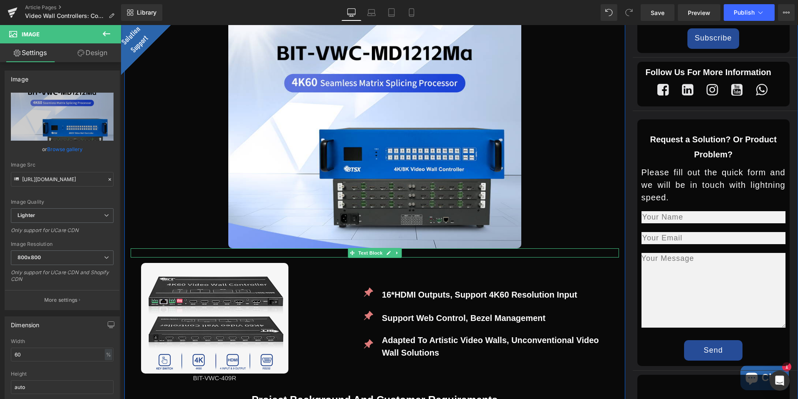
click at [436, 254] on p "BIT-VWC-409R" at bounding box center [375, 253] width 488 height 10
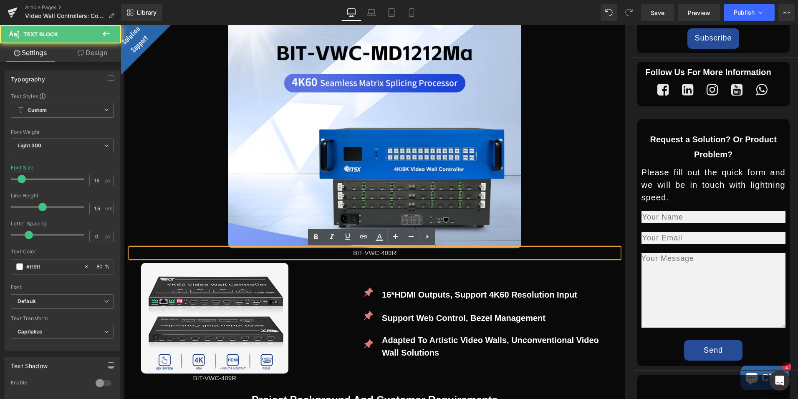
click at [399, 253] on p "BIT-VWC-409R" at bounding box center [375, 253] width 488 height 10
drag, startPoint x: 399, startPoint y: 253, endPoint x: 344, endPoint y: 248, distance: 55.0
click at [344, 248] on div "BIT-VWC-409R" at bounding box center [375, 253] width 488 height 10
drag, startPoint x: 380, startPoint y: 252, endPoint x: 394, endPoint y: 255, distance: 14.5
click at [394, 255] on p "BIT-VWC-409R" at bounding box center [375, 253] width 488 height 10
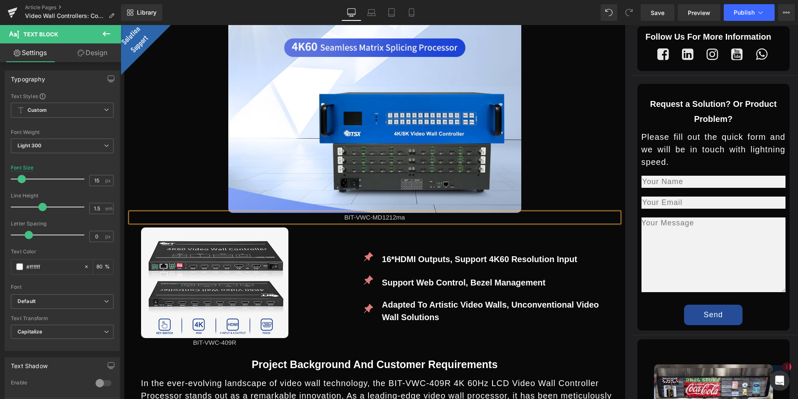
scroll to position [543, 0]
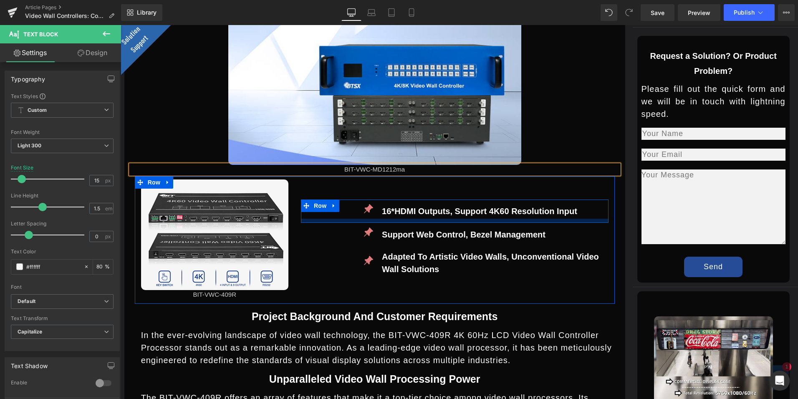
drag, startPoint x: 320, startPoint y: 222, endPoint x: 334, endPoint y: 250, distance: 31.0
click at [320, 222] on div at bounding box center [455, 221] width 308 height 4
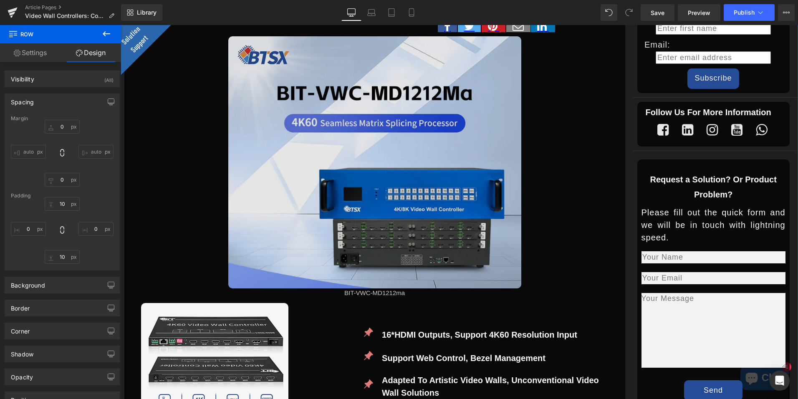
scroll to position [334, 0]
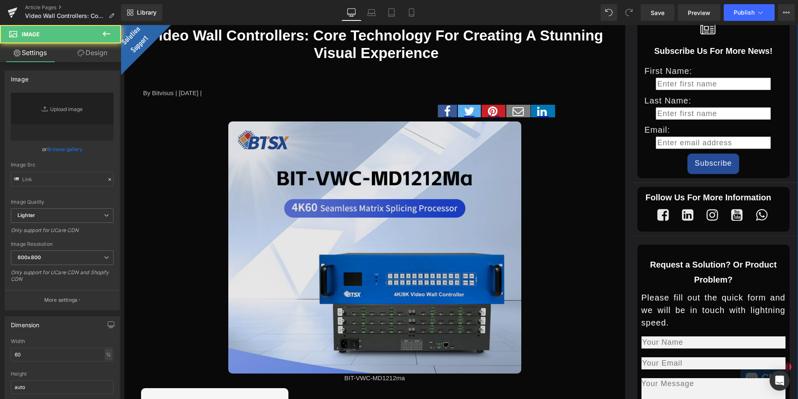
click at [393, 212] on img at bounding box center [374, 247] width 293 height 252
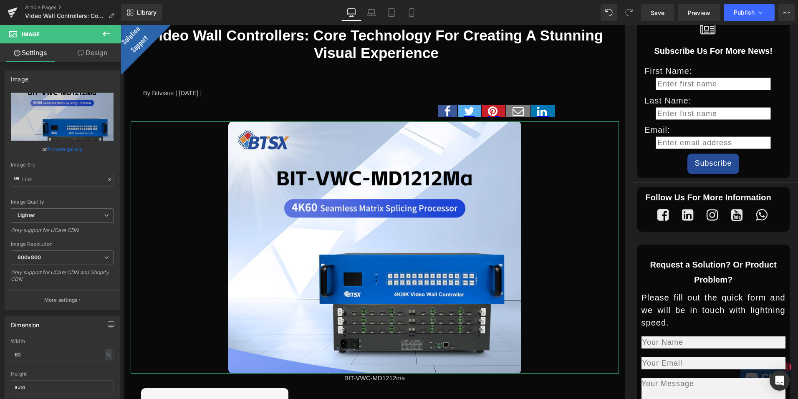
drag, startPoint x: 73, startPoint y: 150, endPoint x: 51, endPoint y: 163, distance: 25.4
click at [73, 150] on link "Browse gallery" at bounding box center [64, 149] width 35 height 15
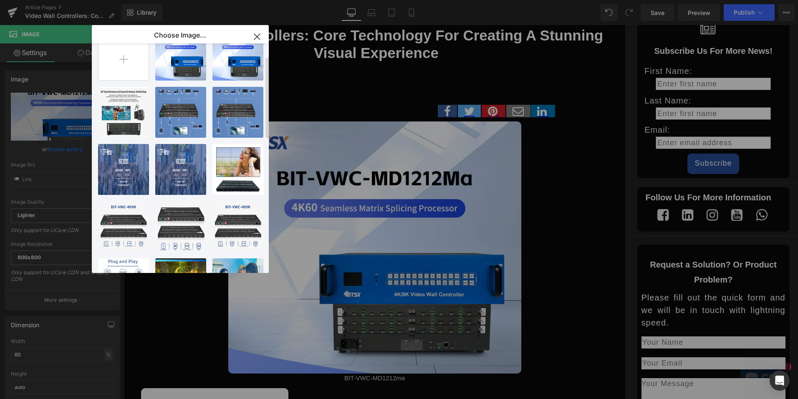
scroll to position [0, 0]
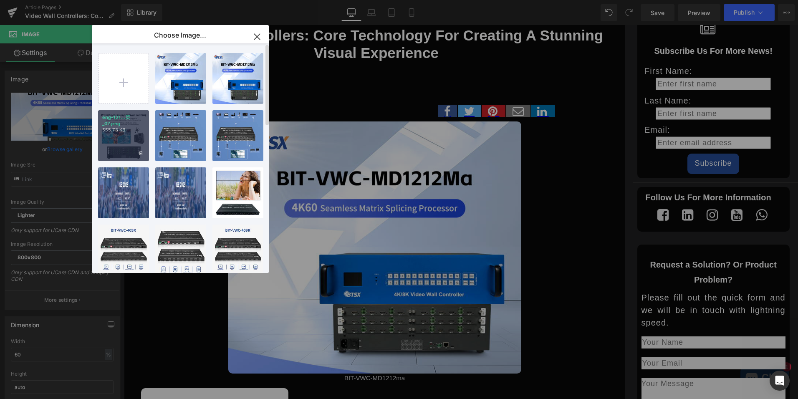
click at [121, 125] on p "eng-121...页_07.png" at bounding box center [123, 120] width 43 height 13
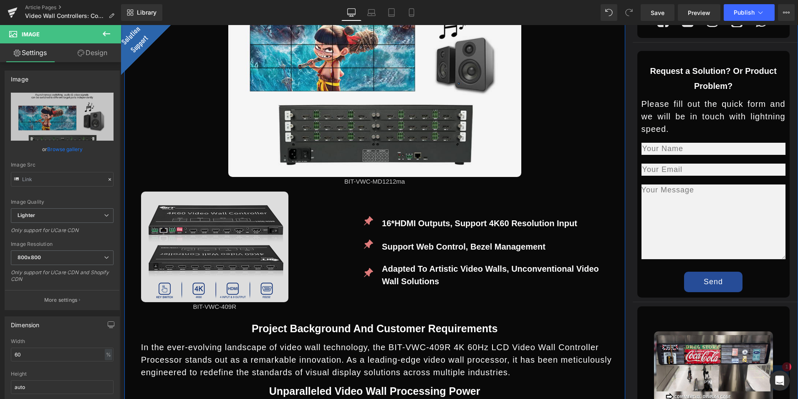
scroll to position [543, 0]
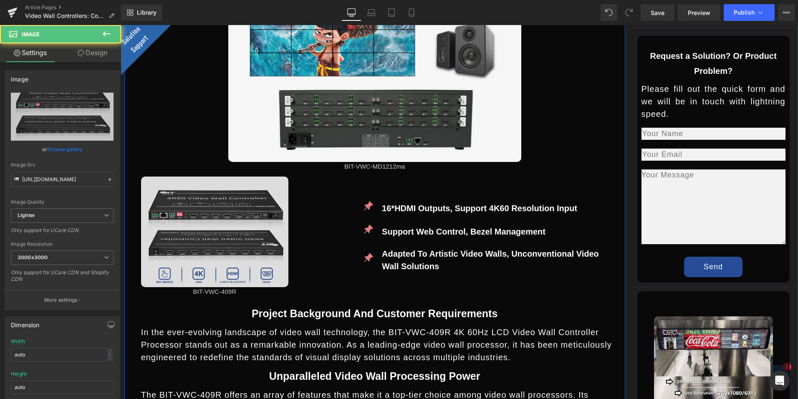
click at [228, 235] on div "Image" at bounding box center [214, 232] width 147 height 111
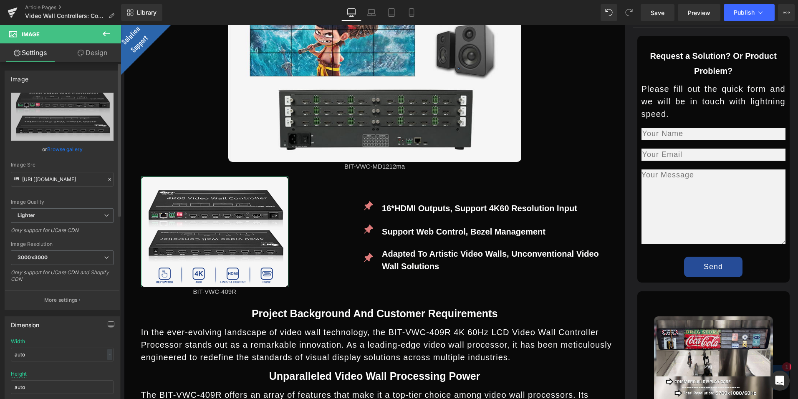
click at [62, 147] on link "Browse gallery" at bounding box center [64, 149] width 35 height 15
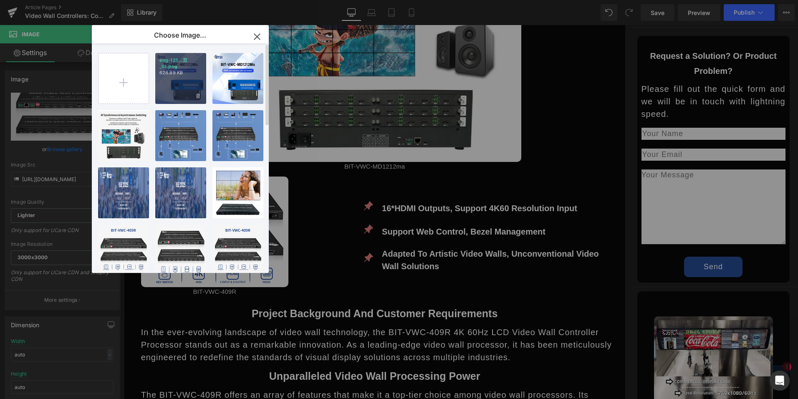
click at [190, 71] on p "628.89 KB" at bounding box center [180, 73] width 43 height 6
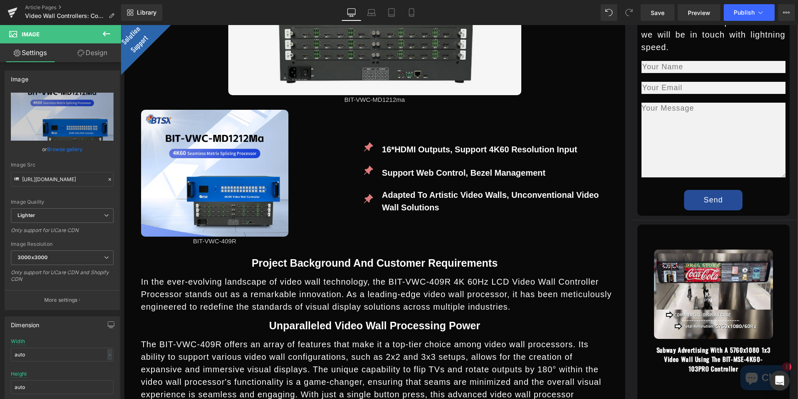
scroll to position [626, 0]
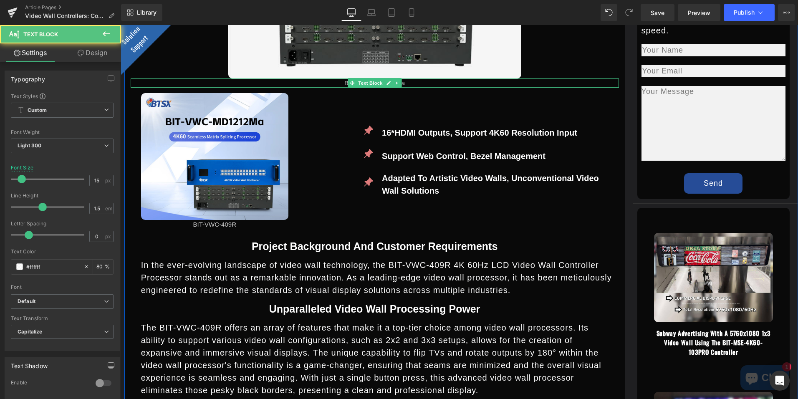
click at [404, 81] on p "BIT-VWC-MD1212ma" at bounding box center [375, 83] width 488 height 10
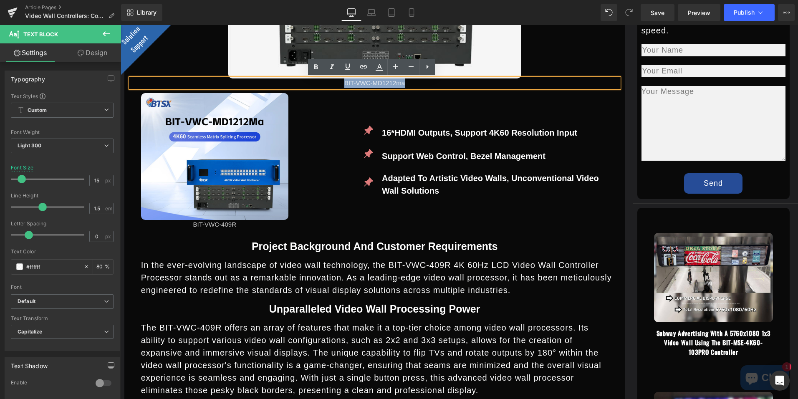
drag, startPoint x: 405, startPoint y: 81, endPoint x: 345, endPoint y: 82, distance: 59.3
click at [345, 82] on p "BIT-VWC-MD1212ma" at bounding box center [375, 83] width 488 height 10
copy p "BIT-VWC-MD1212ma"
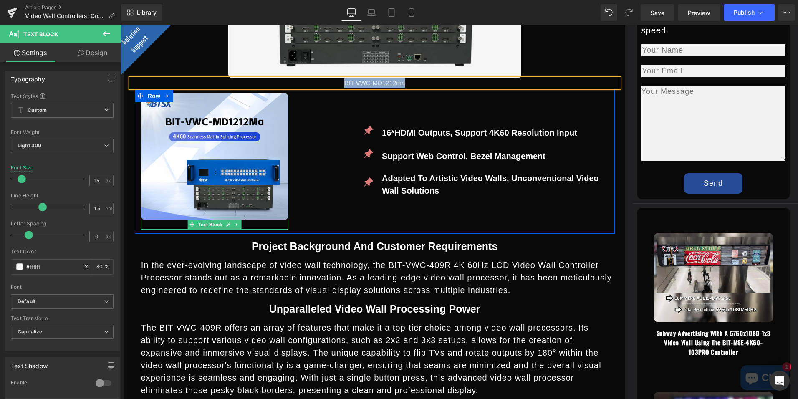
drag, startPoint x: 226, startPoint y: 226, endPoint x: 233, endPoint y: 227, distance: 6.7
click at [226, 226] on icon at bounding box center [228, 224] width 5 height 5
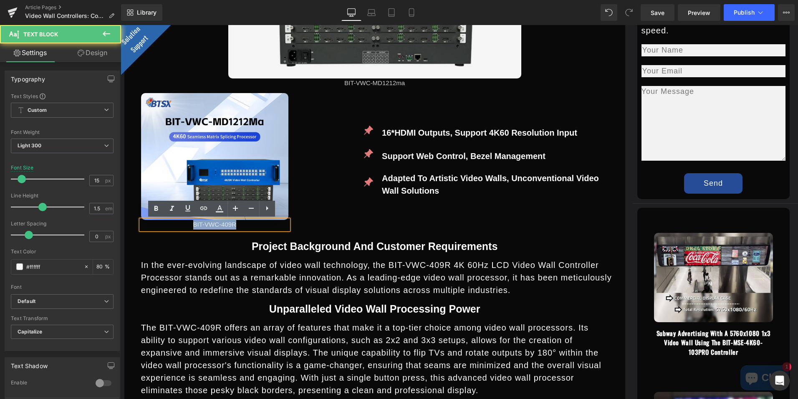
drag, startPoint x: 246, startPoint y: 225, endPoint x: 188, endPoint y: 223, distance: 58.1
click at [188, 223] on p "BIT-VWC-409R" at bounding box center [214, 225] width 147 height 10
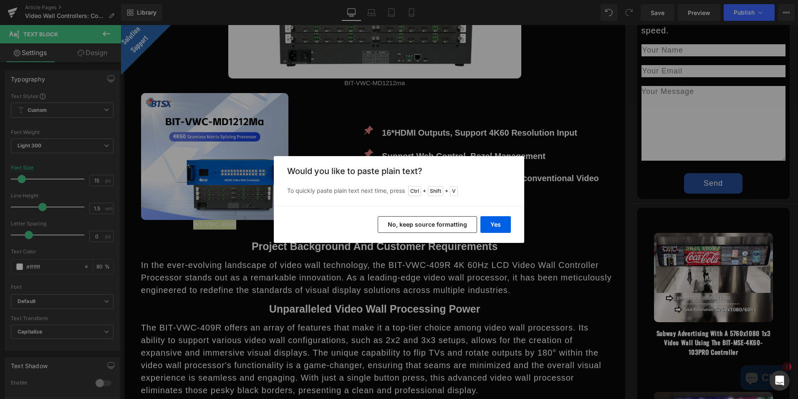
click at [498, 180] on div "Would you like to paste plain text? To quickly paste plain text next time, pres…" at bounding box center [399, 181] width 250 height 50
drag, startPoint x: 498, startPoint y: 180, endPoint x: 497, endPoint y: 229, distance: 49.3
click at [490, 215] on div "Yes No, keep source formatting" at bounding box center [399, 224] width 250 height 37
click at [497, 230] on button "Yes" at bounding box center [495, 224] width 30 height 17
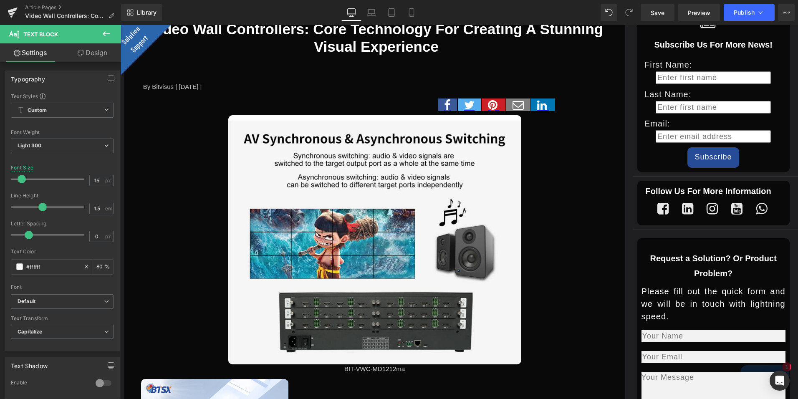
scroll to position [664, 0]
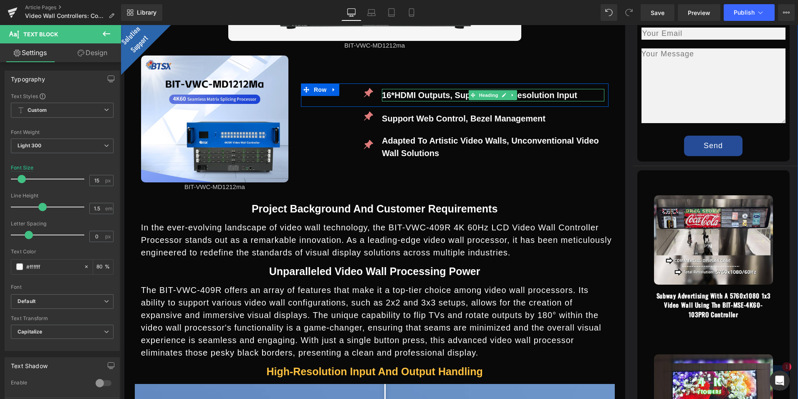
click at [416, 97] on h4 "16*HDMI outputs, support 4K60 resolution input" at bounding box center [493, 95] width 222 height 13
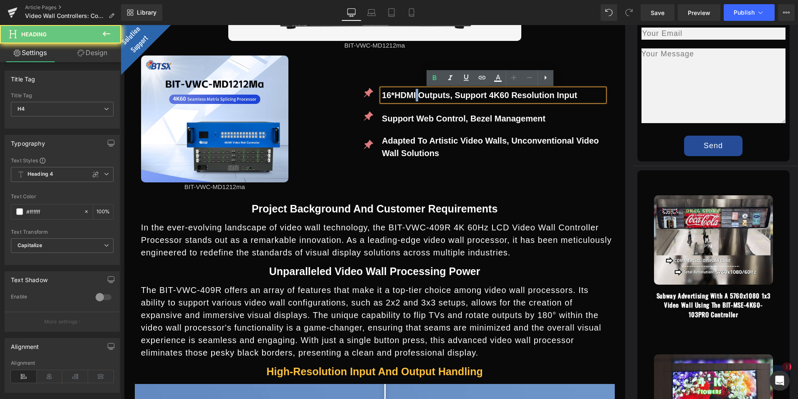
click at [416, 97] on h4 "16*HDMI outputs, support 4K60 resolution input" at bounding box center [493, 95] width 222 height 13
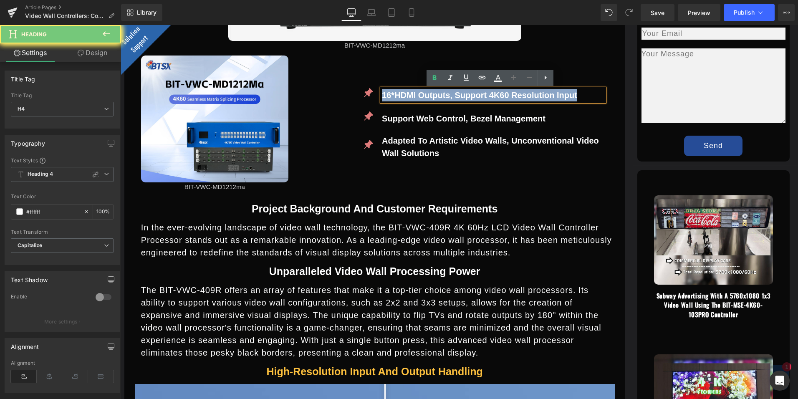
click at [416, 97] on h4 "16*HDMI outputs, support 4K60 resolution input" at bounding box center [493, 95] width 222 height 13
paste div
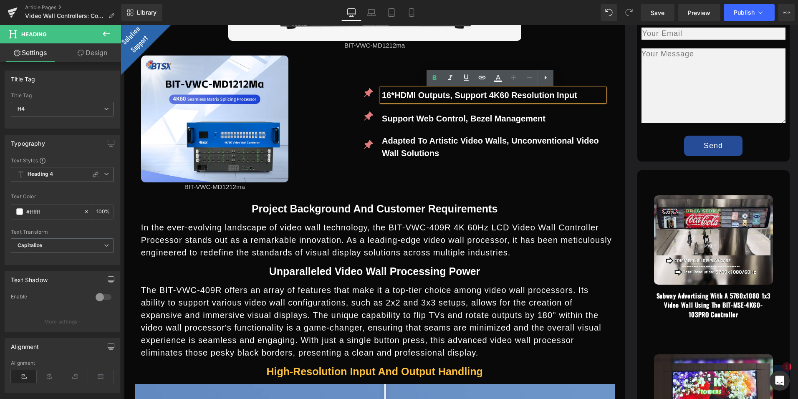
scroll to position [645, 0]
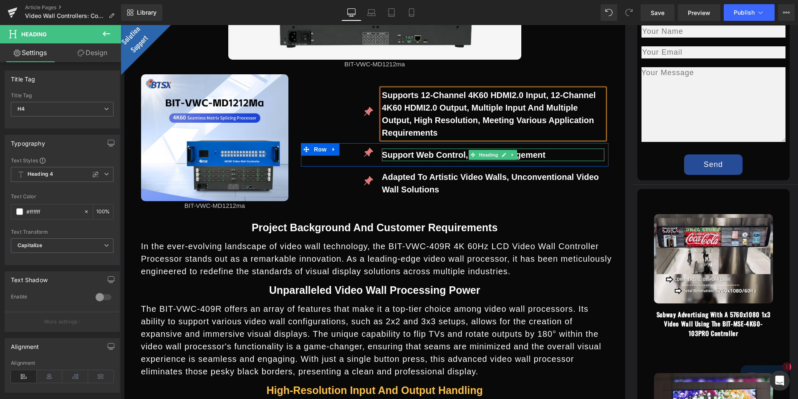
click at [424, 154] on h4 "Support Web control, Bezel management" at bounding box center [493, 155] width 222 height 13
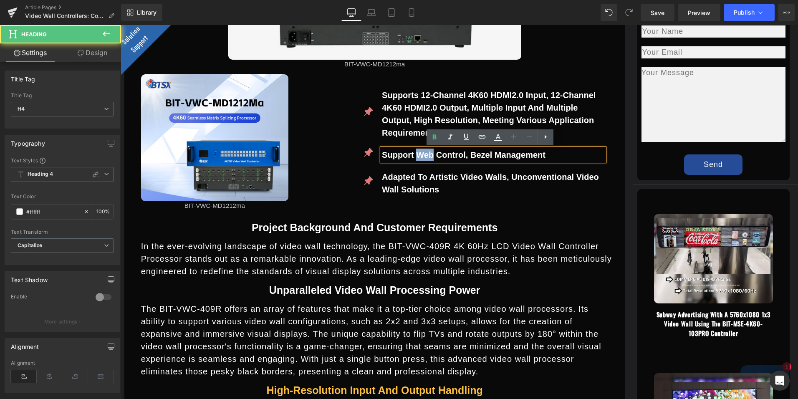
click at [424, 154] on h4 "Support Web control, Bezel management" at bounding box center [493, 155] width 222 height 13
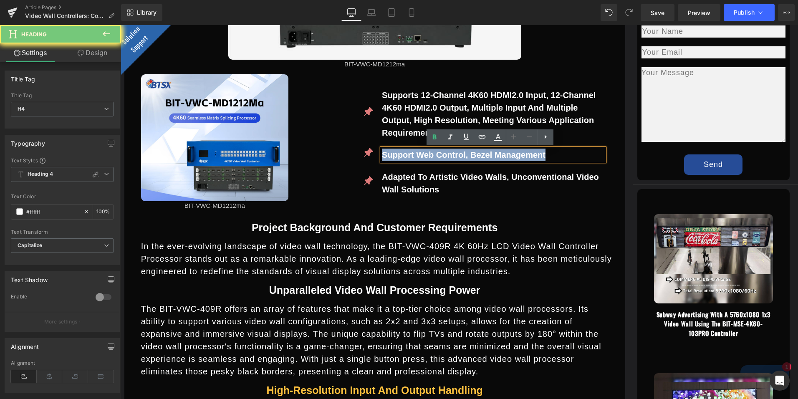
click at [424, 154] on h4 "Support Web control, Bezel management" at bounding box center [493, 155] width 222 height 13
paste div
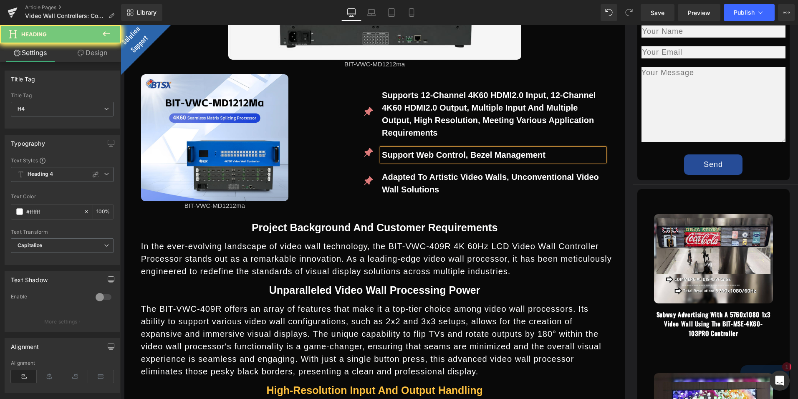
scroll to position [639, 0]
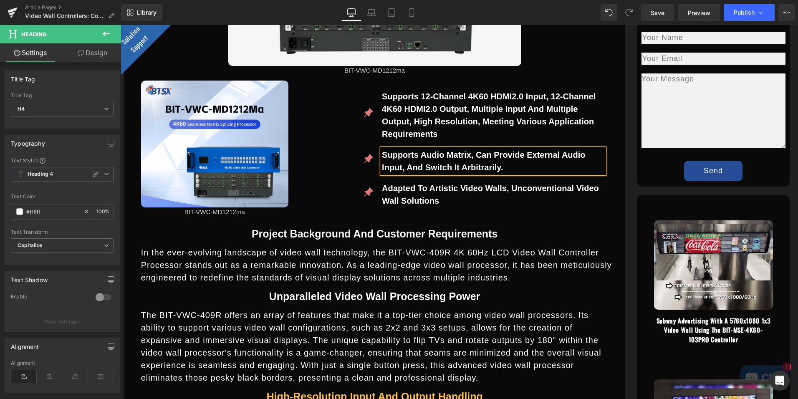
click at [412, 195] on h4 "Adapted to artistic video walls, unconventional video wall solutions" at bounding box center [493, 194] width 222 height 25
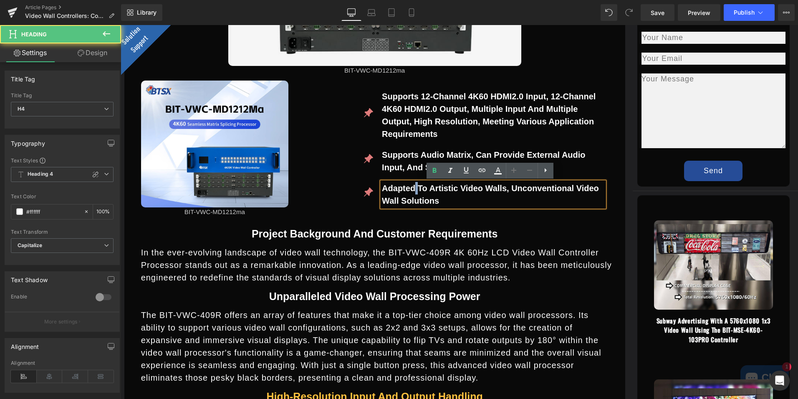
click at [412, 195] on h4 "Adapted to artistic video walls, unconventional video wall solutions" at bounding box center [493, 194] width 222 height 25
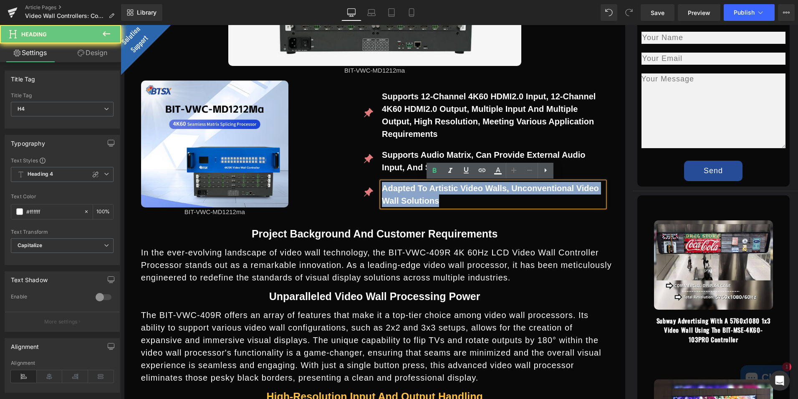
click at [412, 195] on h4 "Adapted to artistic video walls, unconventional video wall solutions" at bounding box center [493, 194] width 222 height 25
paste div
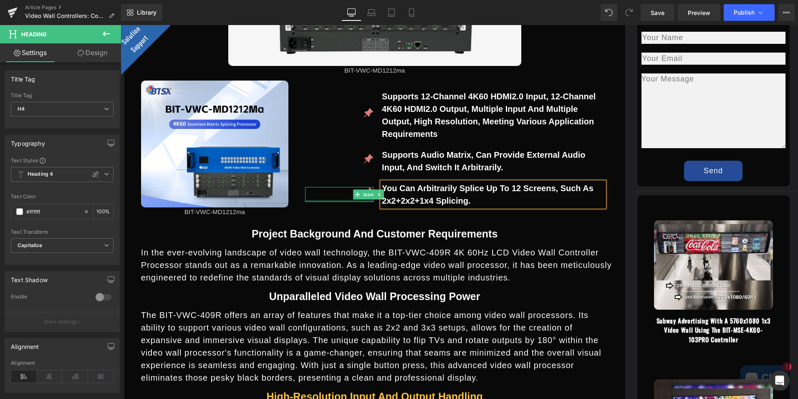
click at [326, 201] on div "Icon" at bounding box center [339, 194] width 68 height 15
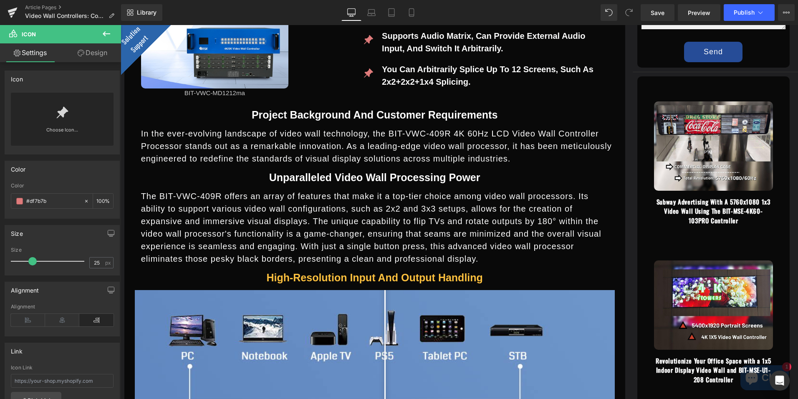
scroll to position [764, 0]
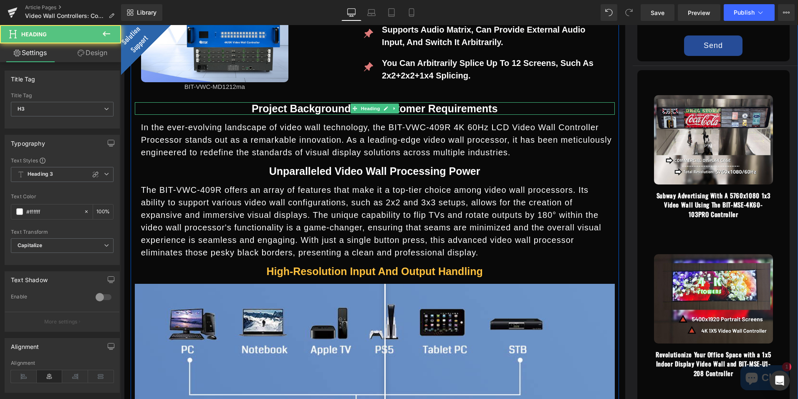
drag, startPoint x: 249, startPoint y: 108, endPoint x: 259, endPoint y: 106, distance: 10.6
click at [250, 108] on h3 "Project Background and Customer Requirements" at bounding box center [375, 108] width 480 height 13
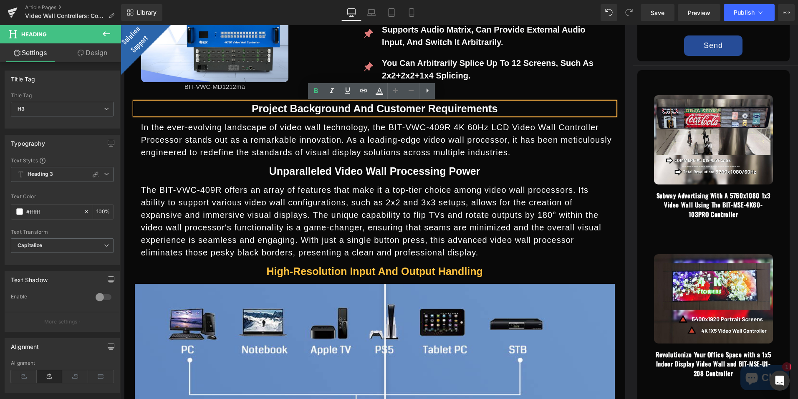
click at [253, 106] on h3 "Project Background and Customer Requirements" at bounding box center [375, 108] width 480 height 13
click at [252, 108] on h3 "Project Background and Customer Requirements" at bounding box center [375, 108] width 480 height 13
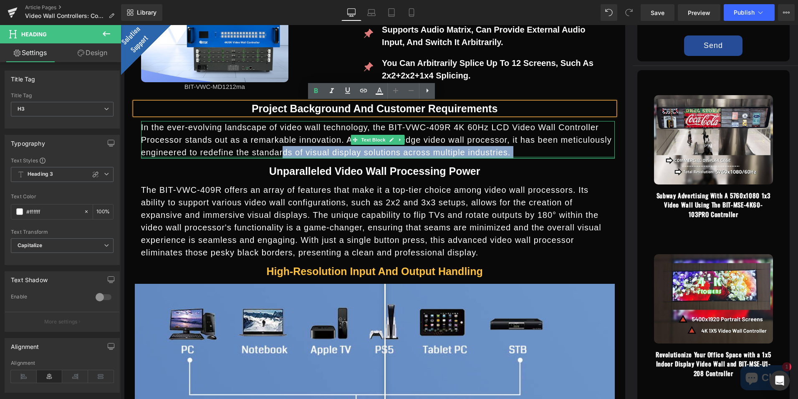
click at [267, 155] on p "In the ever-evolving landscape of video wall technology, the BIT-VWC-409R 4K 60…" at bounding box center [378, 140] width 474 height 38
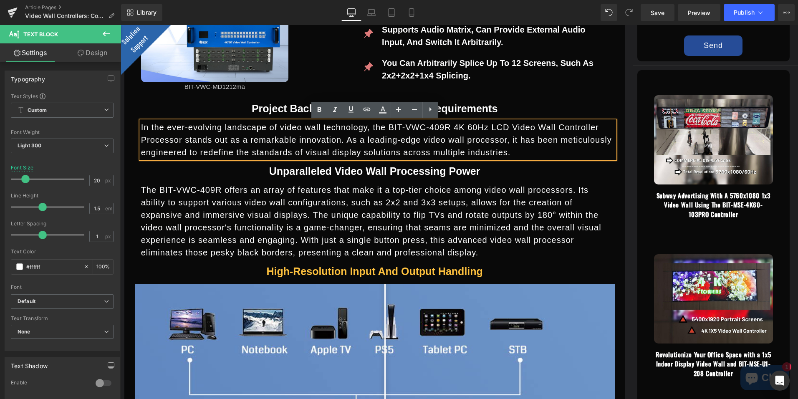
drag, startPoint x: 267, startPoint y: 155, endPoint x: 524, endPoint y: 146, distance: 256.9
click at [524, 146] on p "In the ever-evolving landscape of video wall technology, the BIT-VWC-409R 4K 60…" at bounding box center [378, 140] width 474 height 38
click at [523, 146] on p "In the ever-evolving landscape of video wall technology, the BIT-VWC-409R 4K 60…" at bounding box center [378, 140] width 474 height 38
drag, startPoint x: 503, startPoint y: 155, endPoint x: 201, endPoint y: 141, distance: 302.1
click at [197, 143] on p "In the ever-evolving landscape of video wall technology, the BIT-VWC-409R 4K 60…" at bounding box center [378, 140] width 474 height 38
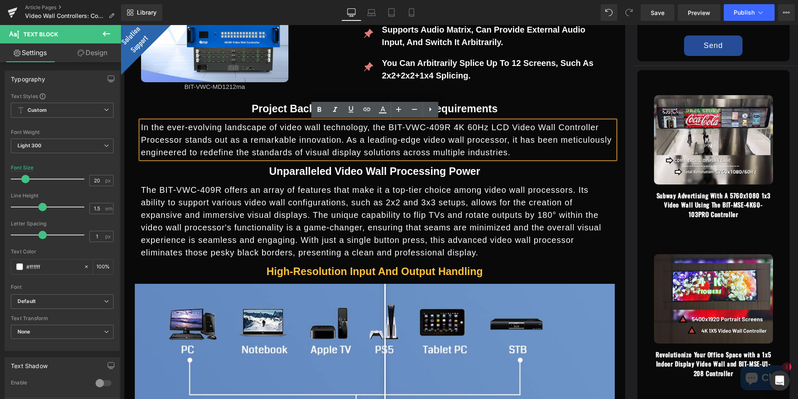
click at [463, 138] on p "In the ever-evolving landscape of video wall technology, the BIT-VWC-409R 4K 60…" at bounding box center [378, 140] width 474 height 38
drag, startPoint x: 492, startPoint y: 153, endPoint x: 139, endPoint y: 131, distance: 353.0
click at [141, 131] on p "In the ever-evolving landscape of video wall technology, the BIT-VWC-409R 4K 60…" at bounding box center [378, 140] width 474 height 38
drag, startPoint x: 139, startPoint y: 131, endPoint x: 171, endPoint y: 130, distance: 31.8
click at [290, 141] on p "In the ever-evolving landscape of video wall technology, the BIT-VWC-409R 4K 60…" at bounding box center [378, 140] width 474 height 38
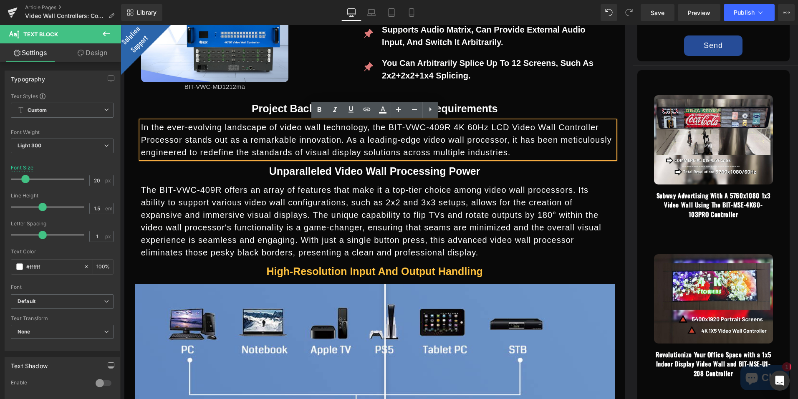
drag, startPoint x: 491, startPoint y: 155, endPoint x: 141, endPoint y: 128, distance: 351.3
click at [141, 128] on p "In the ever-evolving landscape of video wall technology, the BIT-VWC-409R 4K 60…" at bounding box center [378, 140] width 474 height 38
paste div
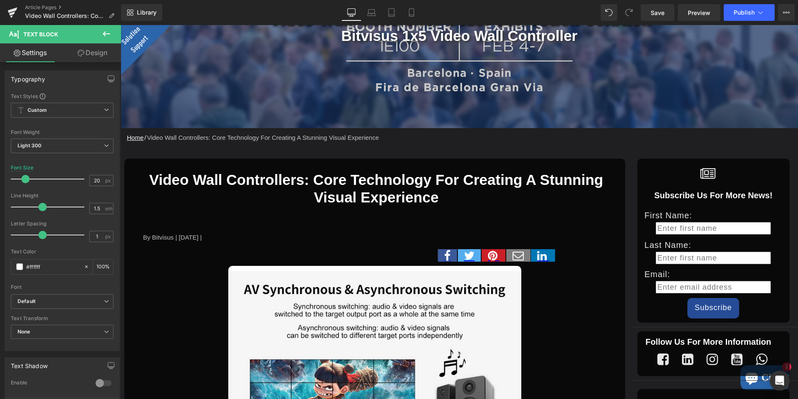
scroll to position [180, 0]
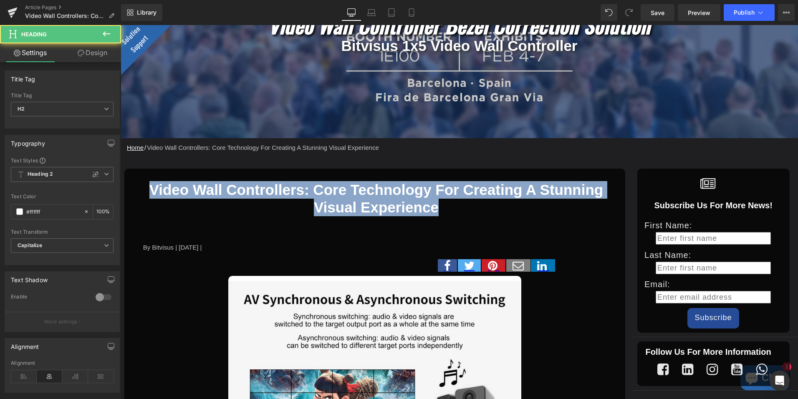
drag, startPoint x: 445, startPoint y: 207, endPoint x: 123, endPoint y: 192, distance: 322.2
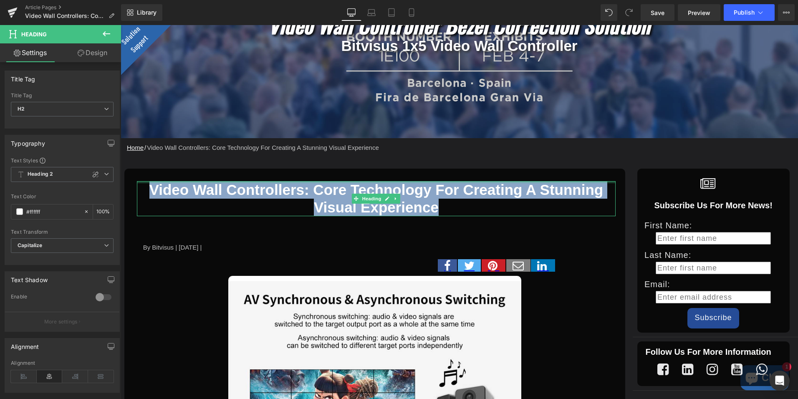
copy h2 "Video Wall Controllers: Core Technology for Creating a Stunning Visual Experien…"
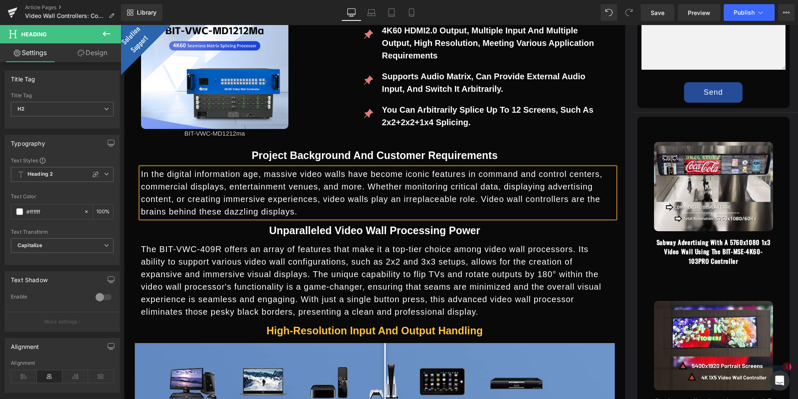
scroll to position [722, 0]
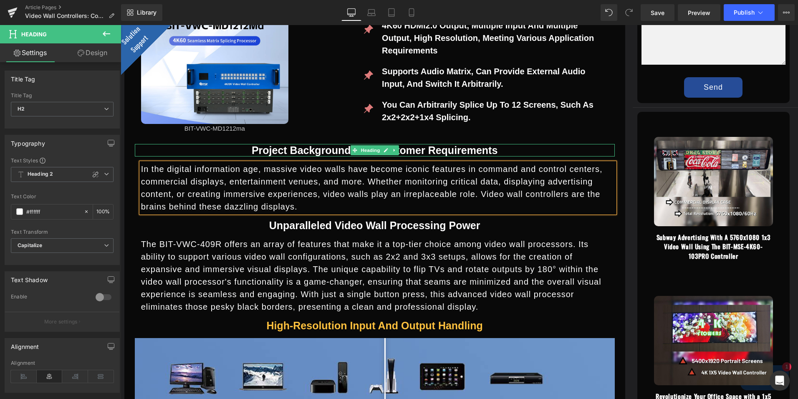
click at [332, 148] on h3 "Project Background and Customer Requirements" at bounding box center [375, 150] width 480 height 13
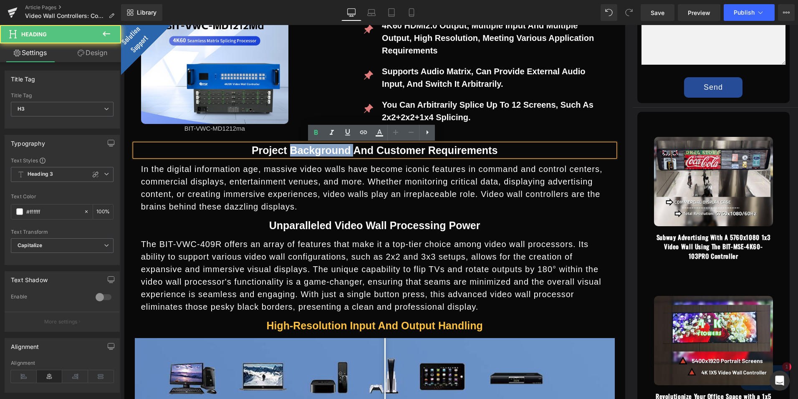
click at [332, 148] on h3 "Project Background and Customer Requirements" at bounding box center [375, 150] width 480 height 13
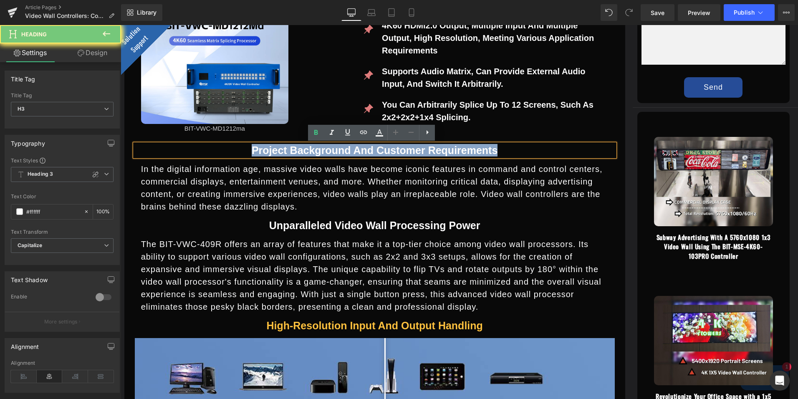
click at [332, 148] on h3 "Project Background and Customer Requirements" at bounding box center [375, 150] width 480 height 13
paste div
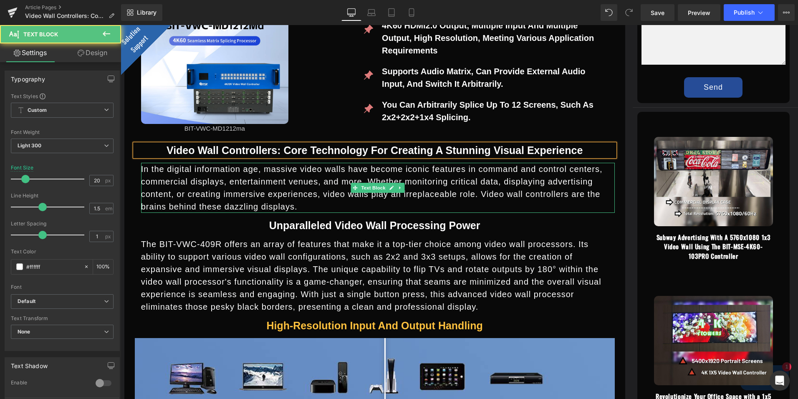
click at [407, 201] on p "In the digital information age, massive video walls have become iconic features…" at bounding box center [378, 188] width 474 height 50
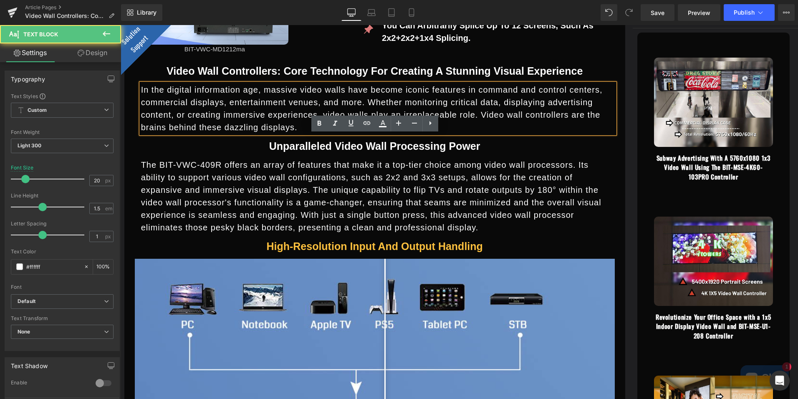
scroll to position [806, 0]
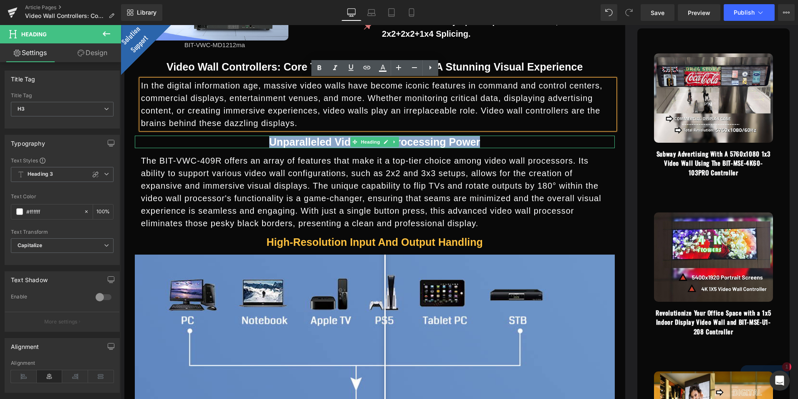
drag, startPoint x: 270, startPoint y: 142, endPoint x: 482, endPoint y: 143, distance: 211.7
click at [482, 143] on h3 "Unparalleled Video Wall Processing Power" at bounding box center [375, 142] width 480 height 13
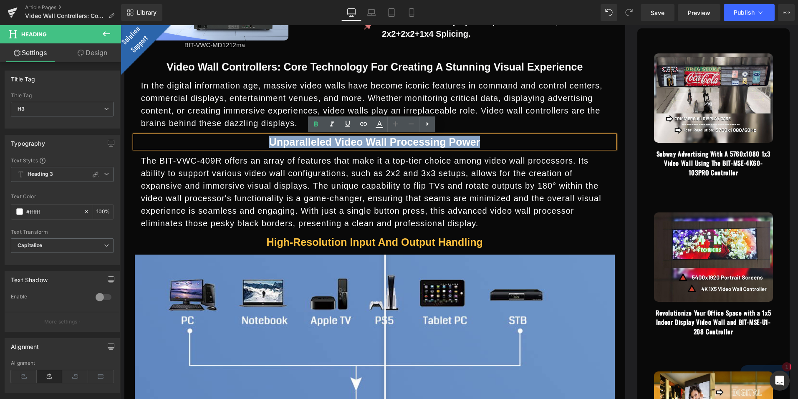
paste div
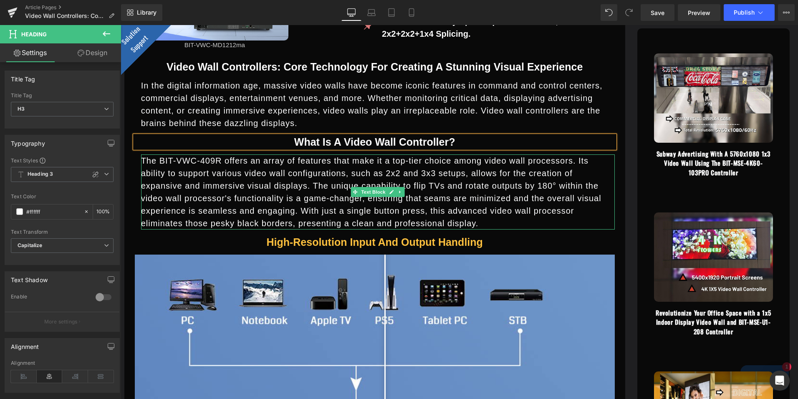
click at [344, 195] on p "The BIT-VWC-409R offers an array of features that make it a top-tier choice amo…" at bounding box center [378, 191] width 474 height 75
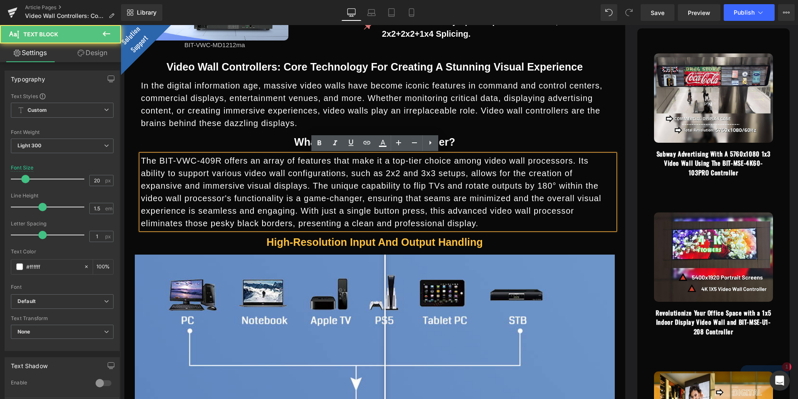
click at [334, 186] on p "The BIT-VWC-409R offers an array of features that make it a top-tier choice amo…" at bounding box center [378, 191] width 474 height 75
drag, startPoint x: 239, startPoint y: 227, endPoint x: 129, endPoint y: 154, distance: 131.9
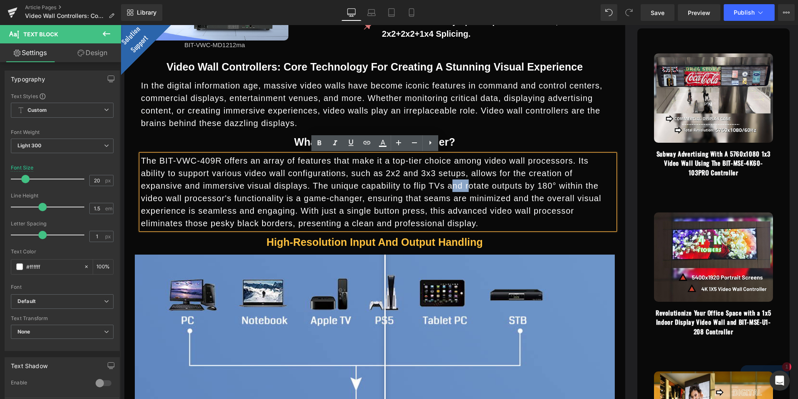
paste div
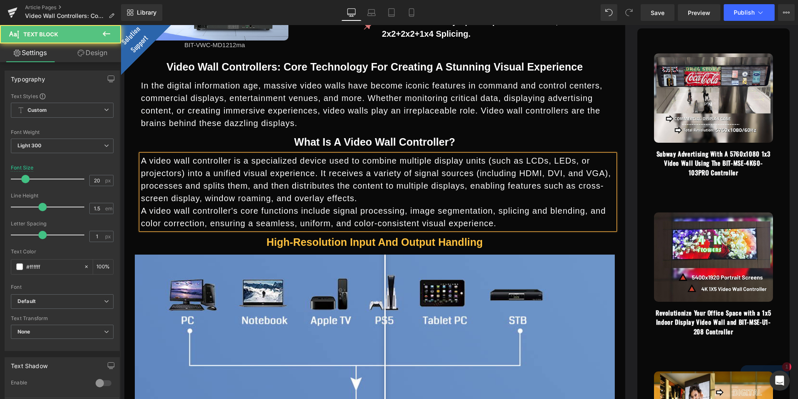
click at [258, 202] on p "A video wall controller is a specialized device used to combine multiple displa…" at bounding box center [378, 179] width 474 height 50
click at [472, 224] on p "A video wall controller's core functions include signal processing, image segme…" at bounding box center [378, 217] width 474 height 25
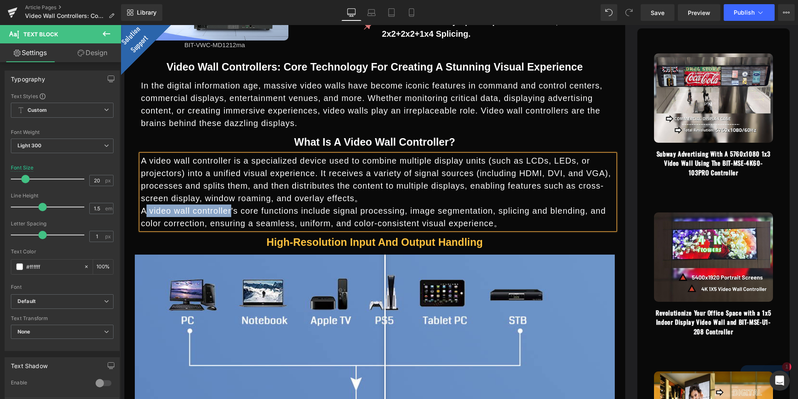
drag, startPoint x: 225, startPoint y: 210, endPoint x: 143, endPoint y: 205, distance: 81.9
click at [143, 205] on p "A video wall controller's core functions include signal processing, image segme…" at bounding box center [378, 217] width 474 height 25
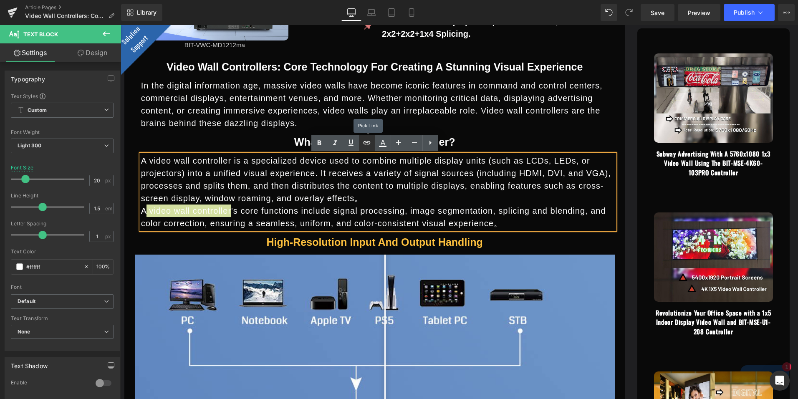
click at [364, 140] on icon at bounding box center [367, 143] width 10 height 10
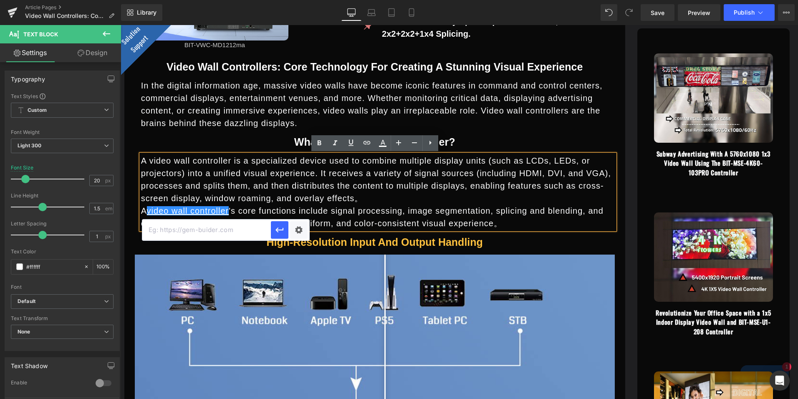
click at [217, 227] on input "text" at bounding box center [206, 230] width 129 height 21
paste input "https://bitvisus.com/collections/customizable-lcd-video-wall-controller"
click at [283, 225] on icon "button" at bounding box center [280, 230] width 10 height 10
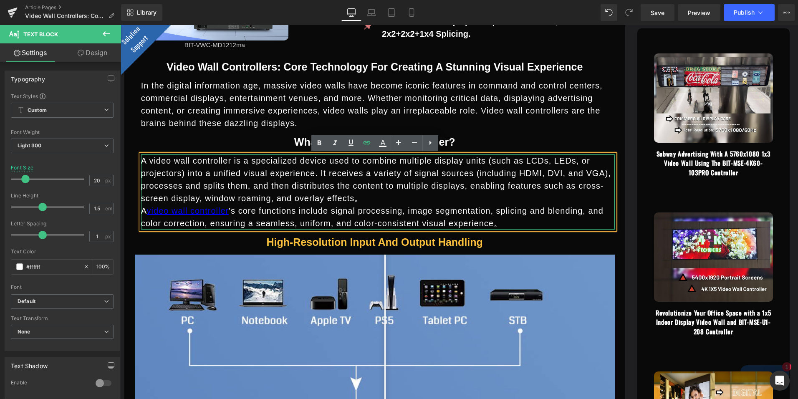
click at [287, 211] on p "A video wall controller 's core functions include signal processing, image segm…" at bounding box center [378, 217] width 474 height 25
click at [431, 109] on p "In the digital information age, massive video walls have become iconic features…" at bounding box center [378, 104] width 474 height 50
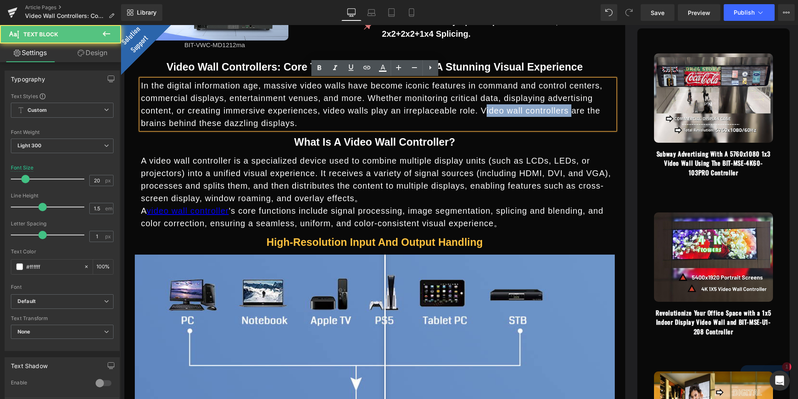
drag, startPoint x: 424, startPoint y: 111, endPoint x: 507, endPoint y: 107, distance: 82.7
click at [507, 107] on p "In the digital information age, massive video walls have become iconic features…" at bounding box center [378, 104] width 474 height 50
click at [121, 25] on div at bounding box center [121, 25] width 0 height 0
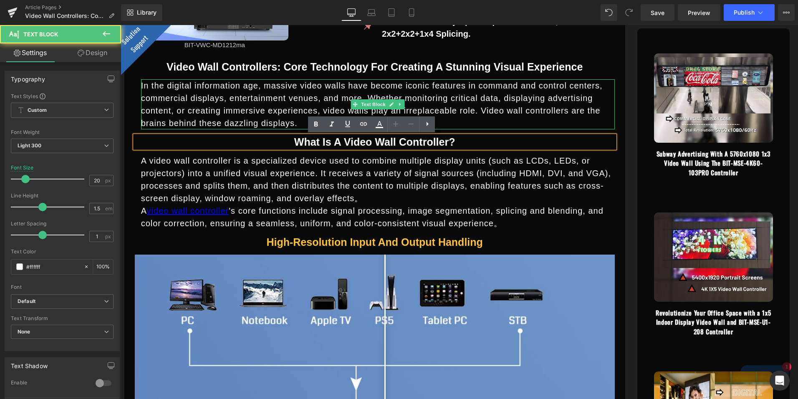
click at [557, 109] on p "In the digital information age, massive video walls have become iconic features…" at bounding box center [378, 104] width 474 height 50
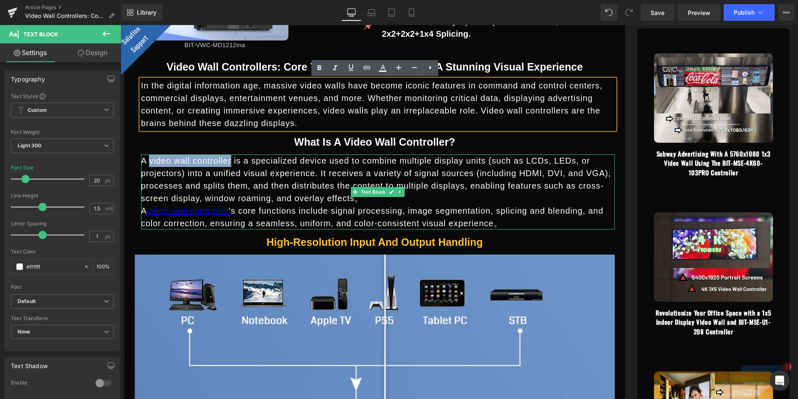
drag, startPoint x: 147, startPoint y: 162, endPoint x: 226, endPoint y: 159, distance: 79.0
click at [226, 159] on p "A video wall controller is a specialized device used to combine multiple displa…" at bounding box center [378, 179] width 474 height 50
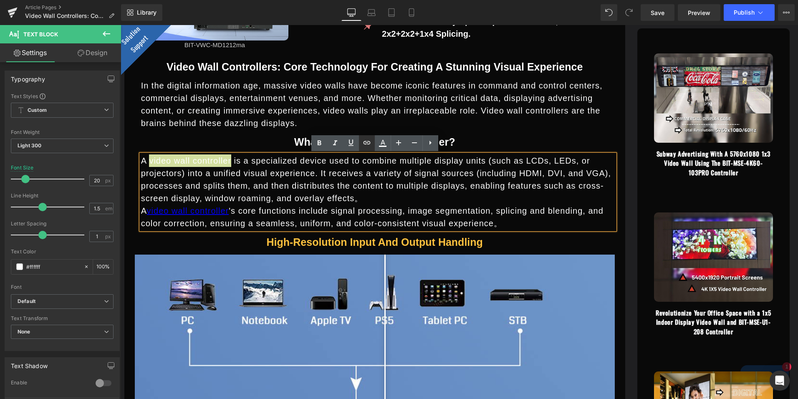
click at [368, 136] on link at bounding box center [367, 143] width 16 height 16
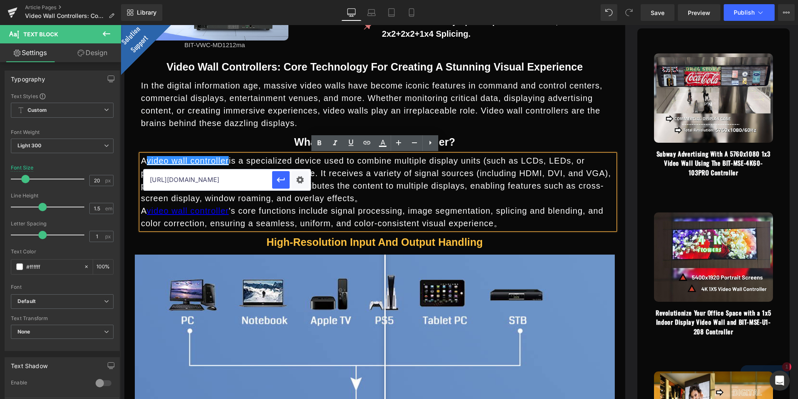
paste input "text"
type input "https://bitvisus.com/collections/customizable-lcd-video-wall-controller"
click at [284, 177] on icon "button" at bounding box center [281, 180] width 10 height 10
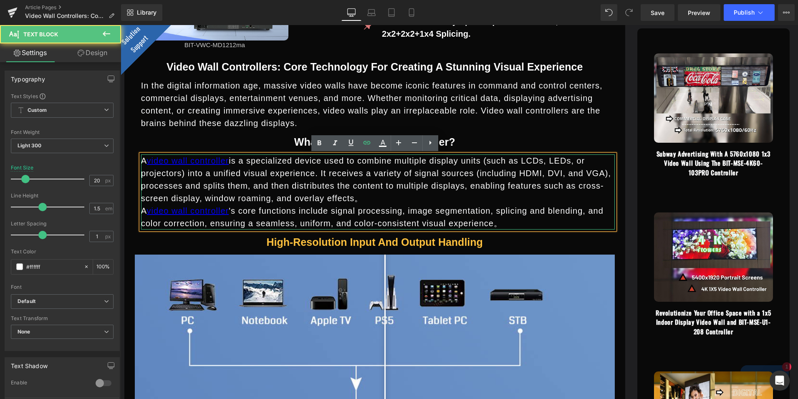
click at [350, 182] on p "A video wall controller is a specialized device used to combine multiple displa…" at bounding box center [378, 179] width 474 height 50
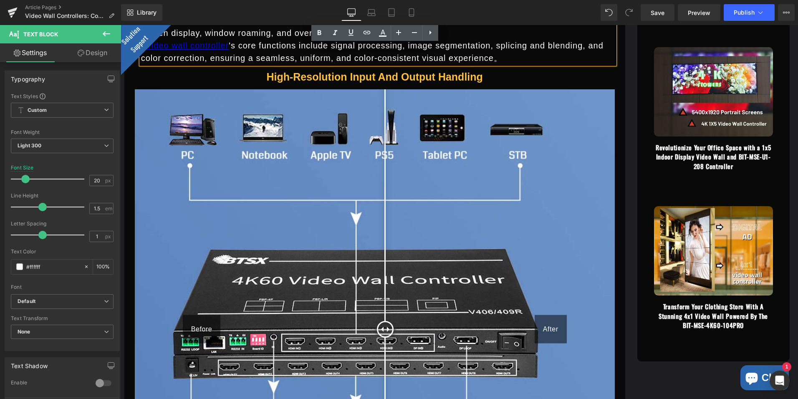
scroll to position [973, 0]
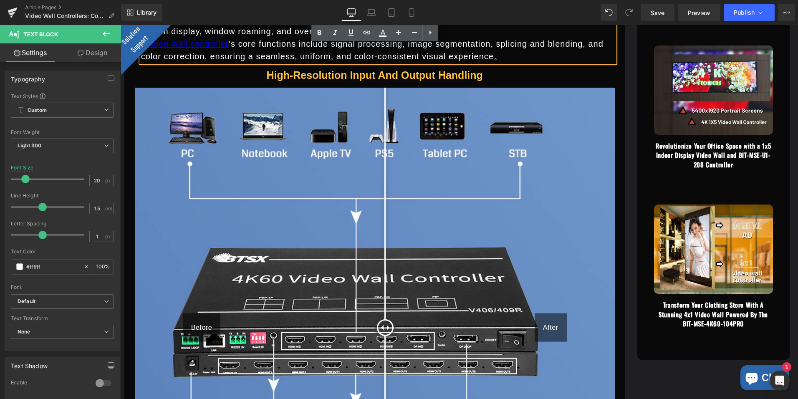
click at [395, 224] on img at bounding box center [375, 328] width 480 height 480
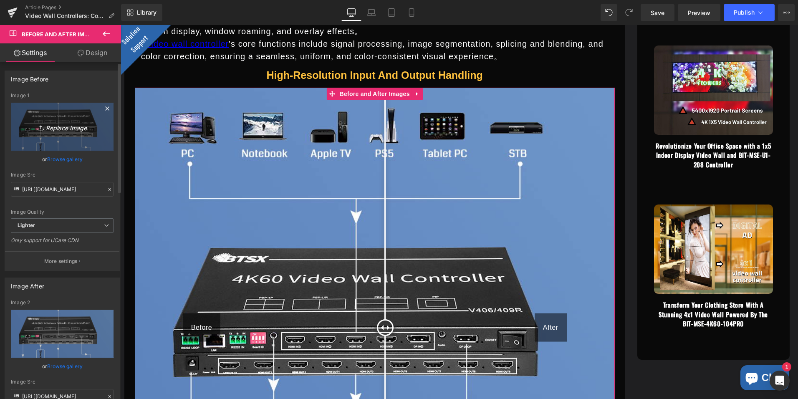
click at [77, 129] on icon "Replace Image" at bounding box center [62, 126] width 67 height 10
type input "C:\fakepath\eng-1212详情页_10.png"
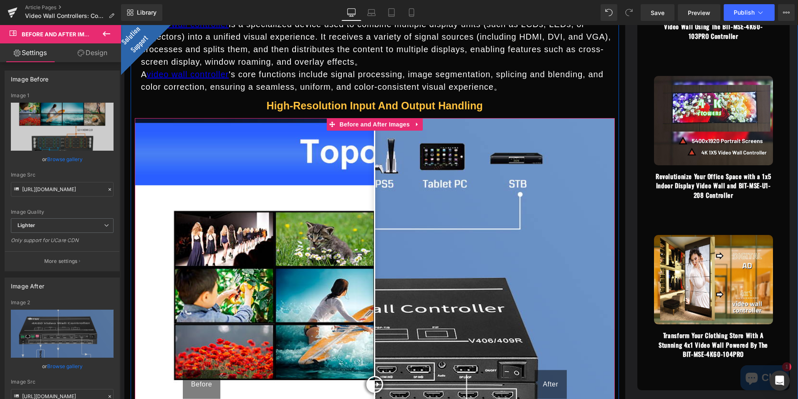
scroll to position [931, 0]
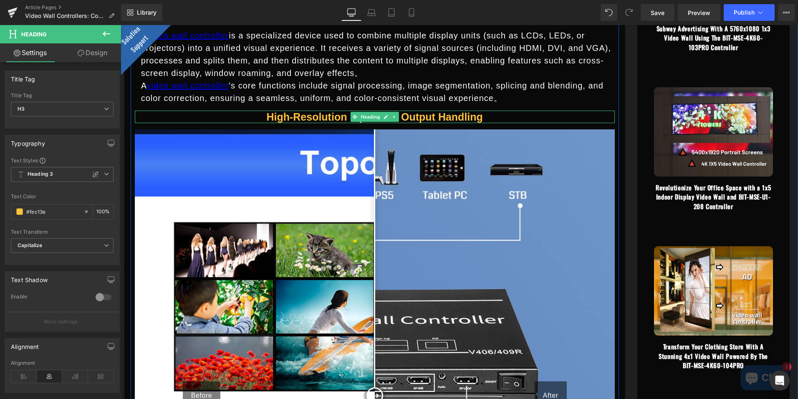
drag, startPoint x: 265, startPoint y: 116, endPoint x: 484, endPoint y: 116, distance: 218.3
click at [484, 116] on h3 "High-Resolution Input and Output Handling" at bounding box center [375, 117] width 480 height 13
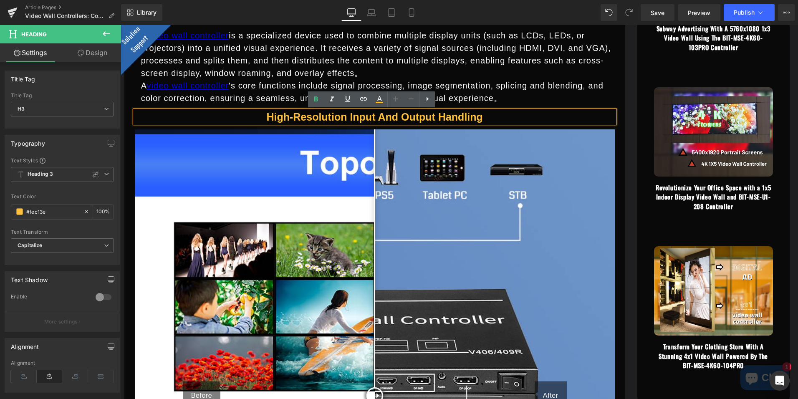
drag, startPoint x: 484, startPoint y: 116, endPoint x: 459, endPoint y: 117, distance: 25.1
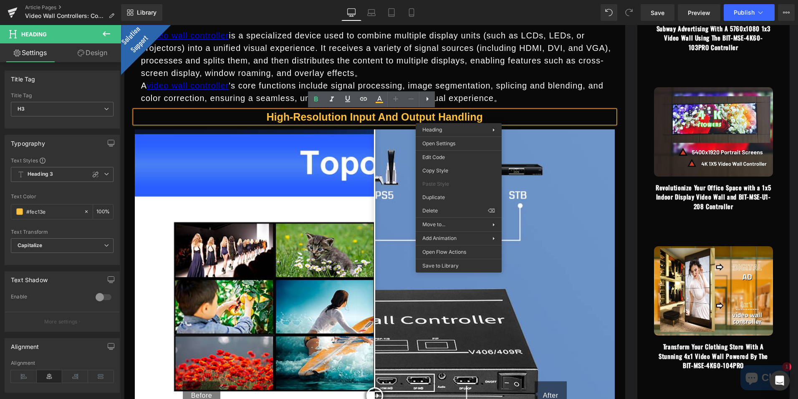
paste div
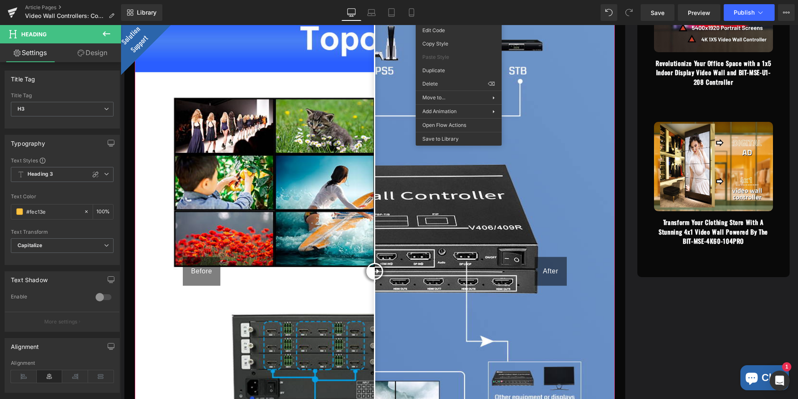
scroll to position [1014, 0]
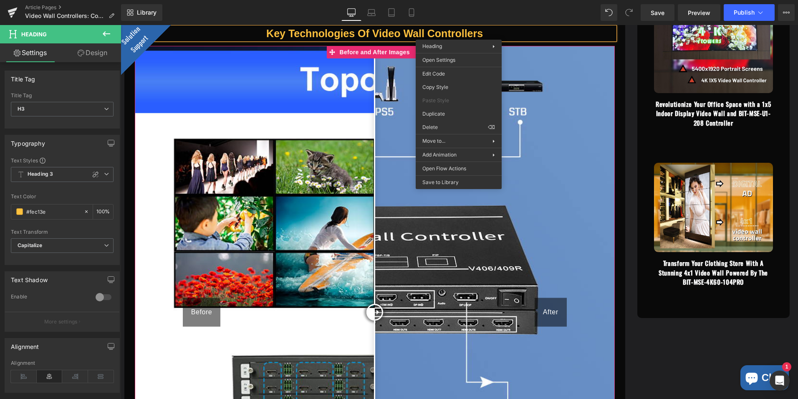
click at [478, 215] on img at bounding box center [375, 286] width 480 height 480
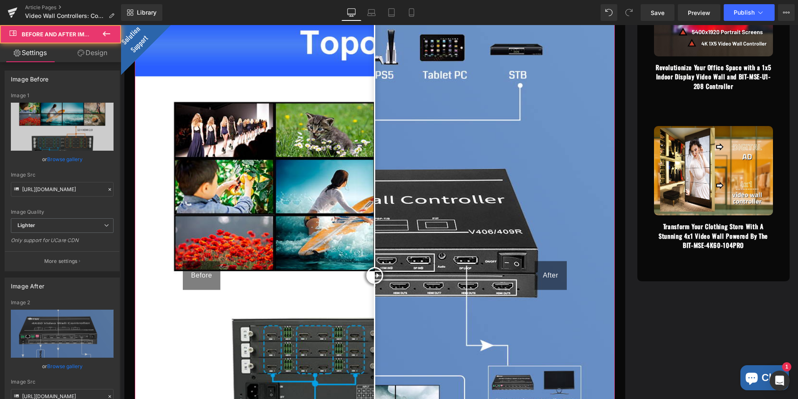
scroll to position [1098, 0]
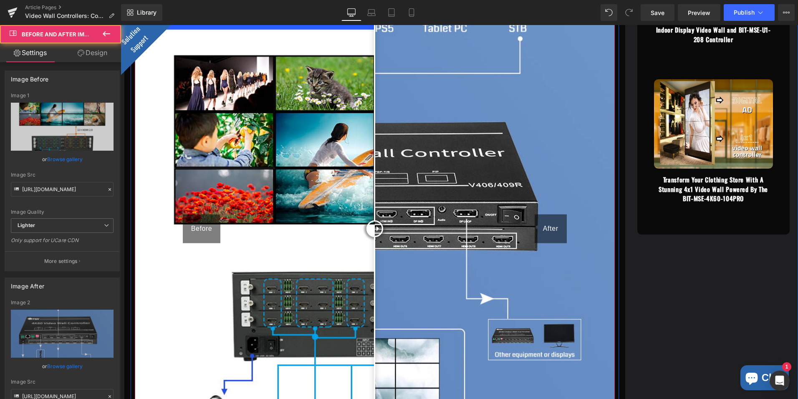
click at [554, 210] on img at bounding box center [375, 202] width 480 height 480
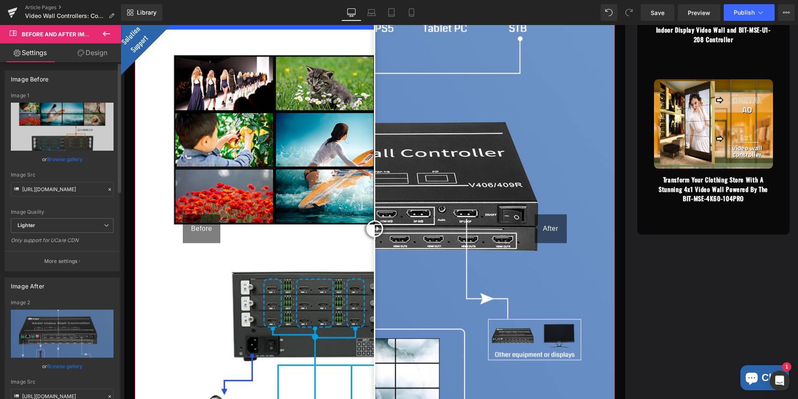
click at [73, 162] on link "Browse gallery" at bounding box center [64, 159] width 35 height 15
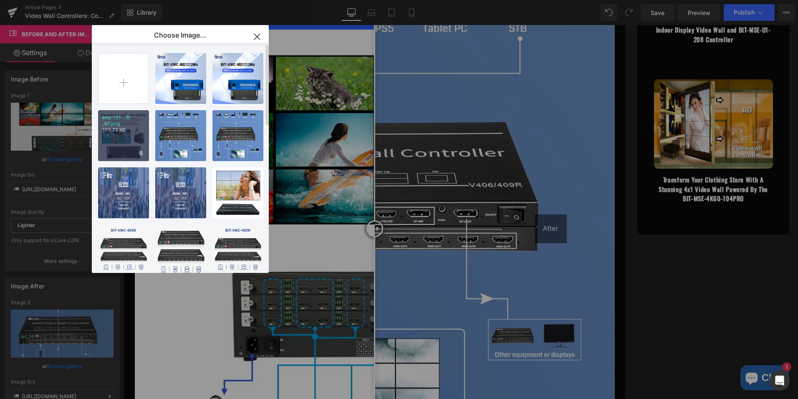
click at [122, 129] on p "555.73 KB" at bounding box center [123, 130] width 43 height 6
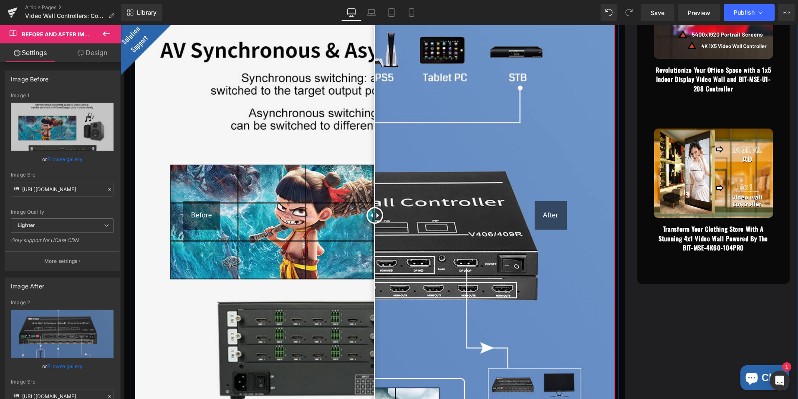
scroll to position [1014, 0]
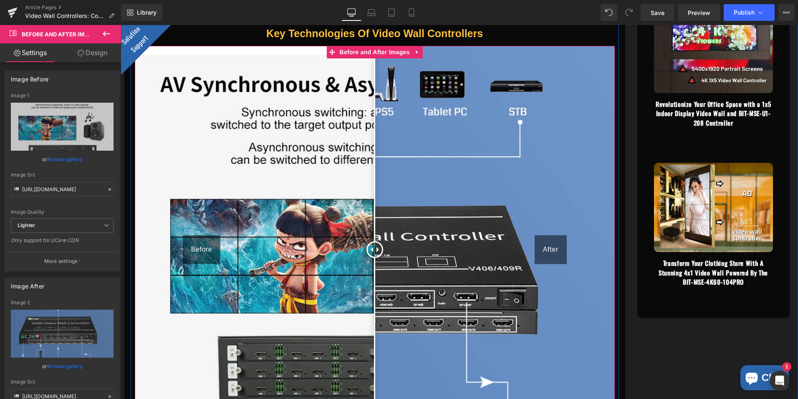
click at [564, 221] on img at bounding box center [375, 286] width 480 height 480
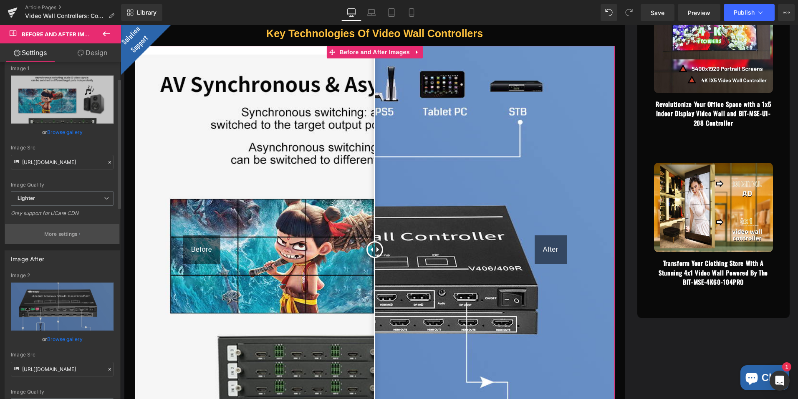
scroll to position [42, 0]
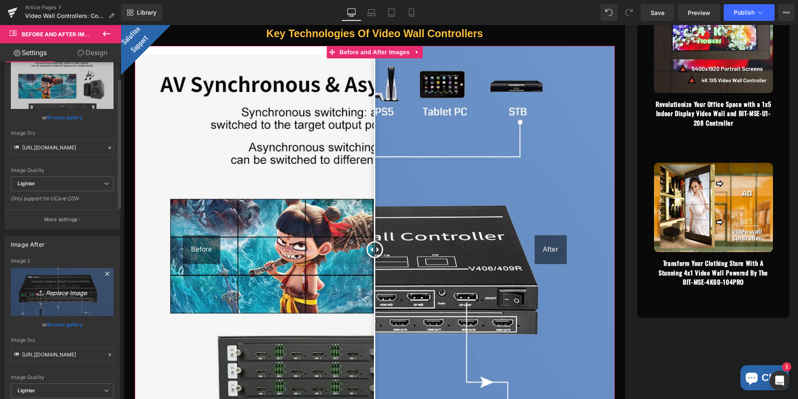
click at [60, 297] on icon "Replace Image" at bounding box center [62, 292] width 67 height 10
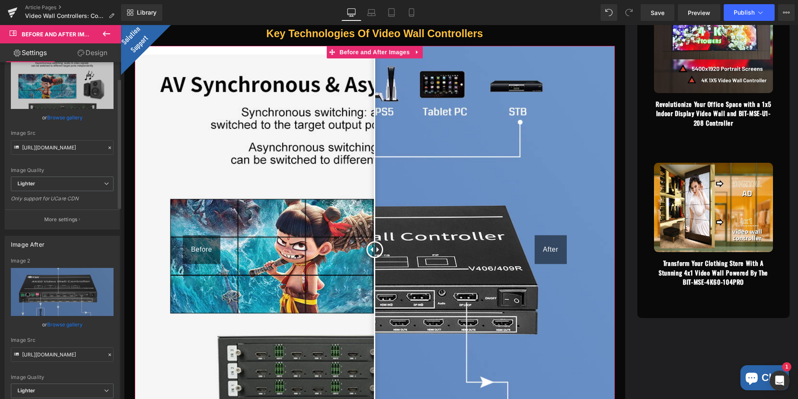
click at [63, 327] on link "Browse gallery" at bounding box center [64, 324] width 35 height 15
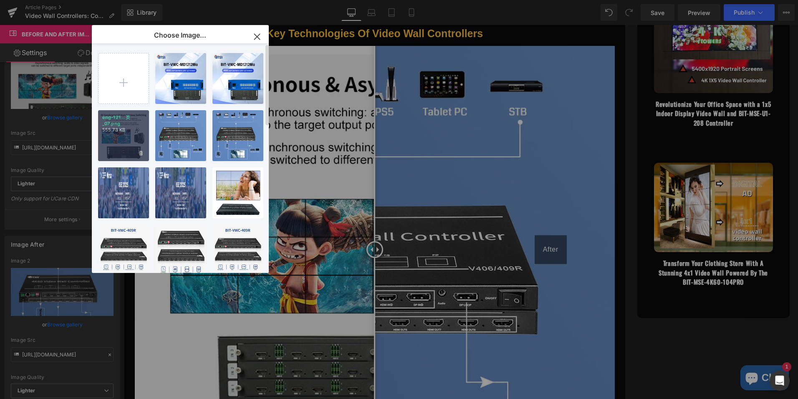
click at [119, 139] on div "eng-121...页_07.png 555.73 KB" at bounding box center [123, 135] width 51 height 51
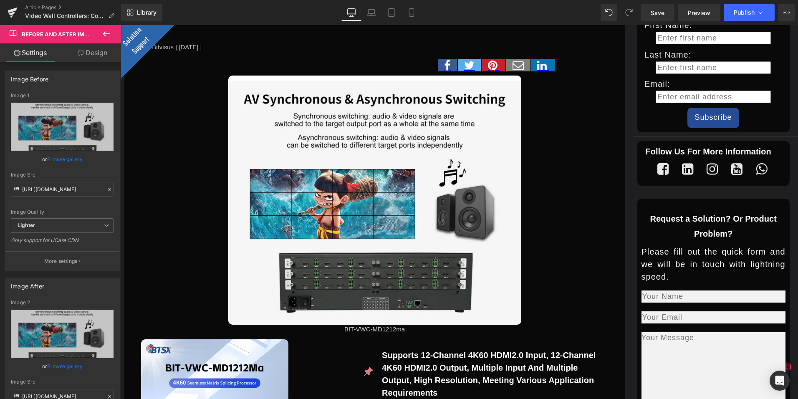
scroll to position [376, 0]
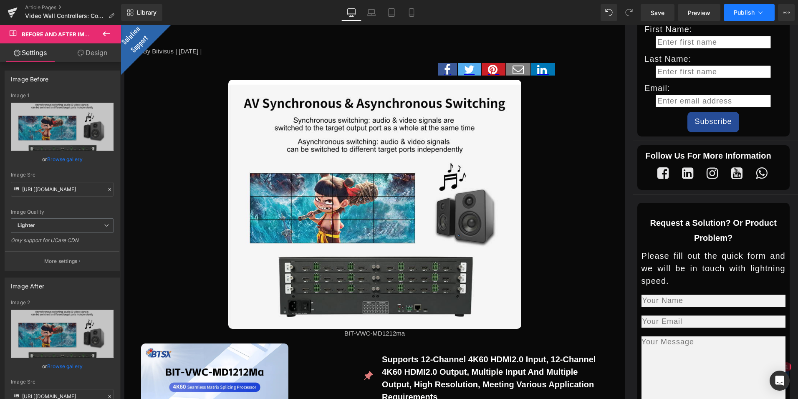
click at [768, 13] on button "Publish" at bounding box center [749, 12] width 51 height 17
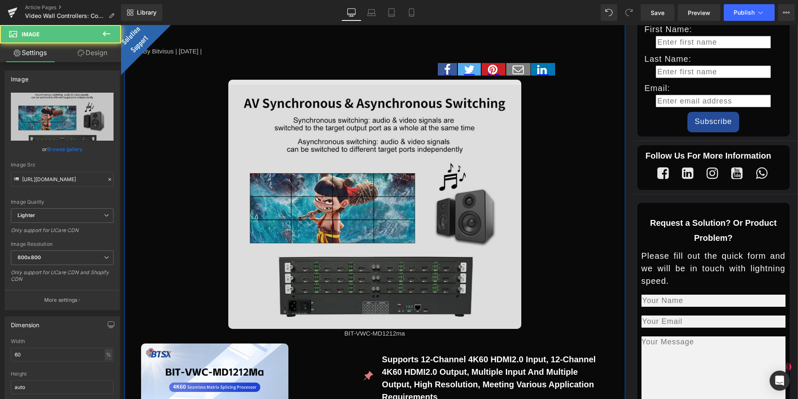
click at [392, 180] on img at bounding box center [374, 204] width 293 height 249
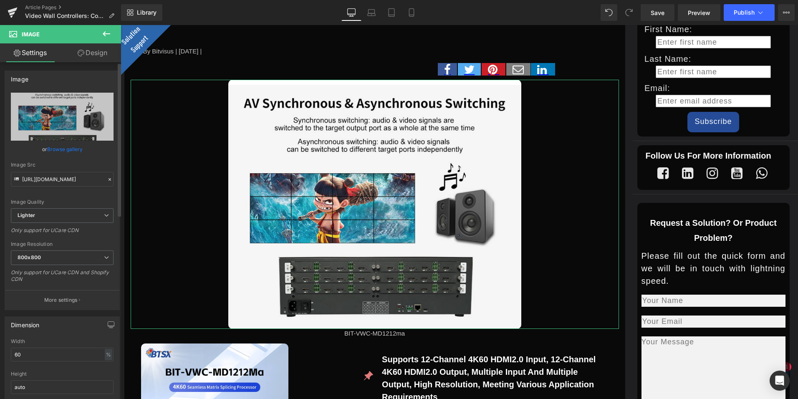
click at [58, 149] on link "Browse gallery" at bounding box center [64, 149] width 35 height 15
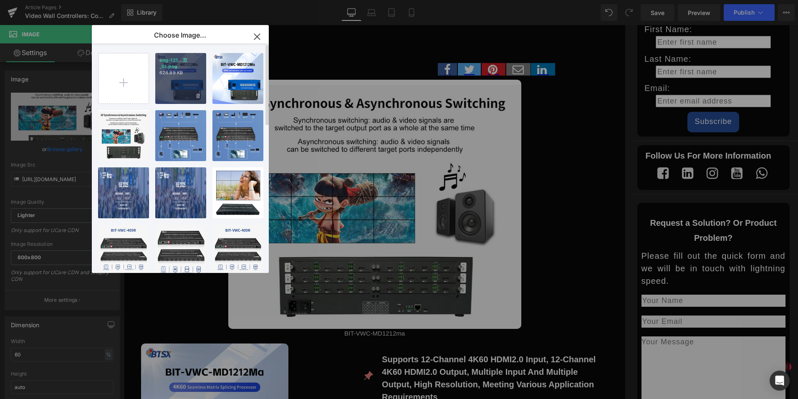
click at [186, 78] on div "eng-121...页_01.png 628.89 KB" at bounding box center [180, 78] width 51 height 51
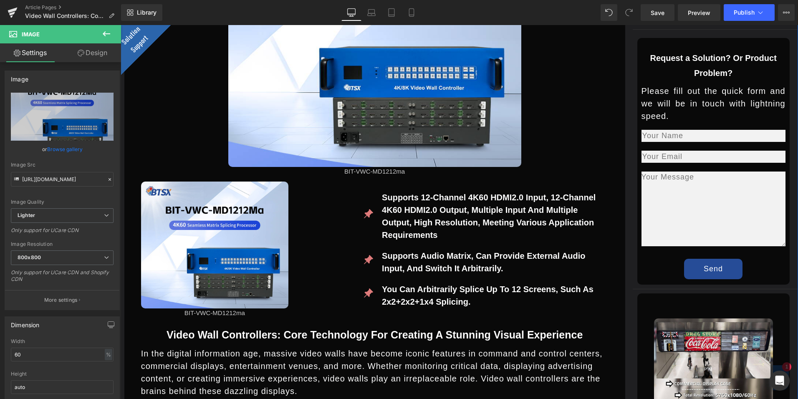
scroll to position [584, 0]
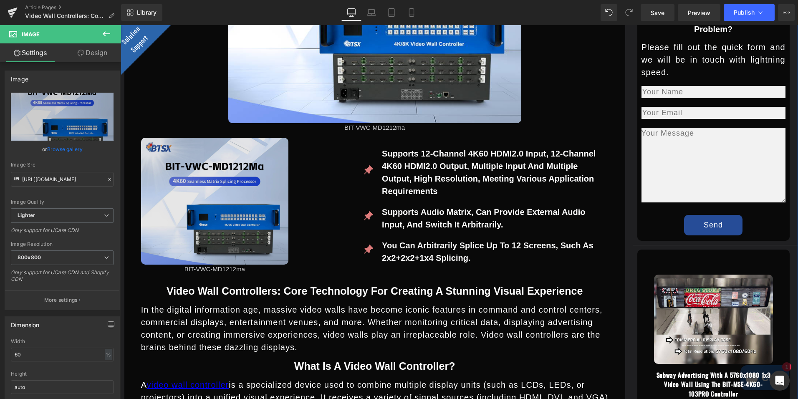
click at [228, 195] on img at bounding box center [214, 201] width 147 height 127
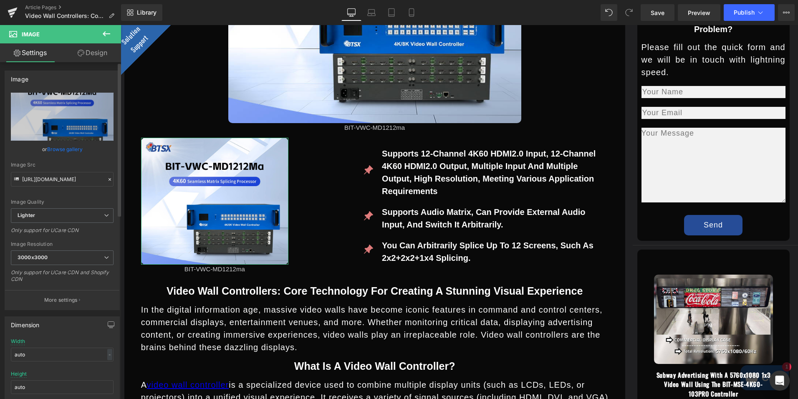
click at [64, 149] on link "Browse gallery" at bounding box center [64, 149] width 35 height 15
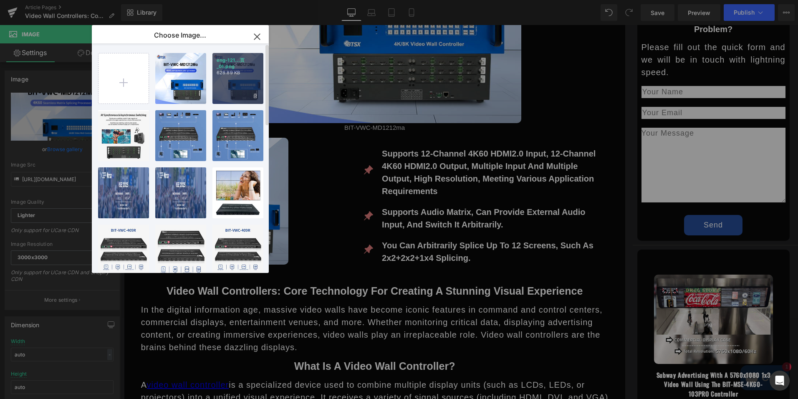
click at [230, 76] on div "eng-121...页_01.png 628.89 KB" at bounding box center [237, 78] width 51 height 51
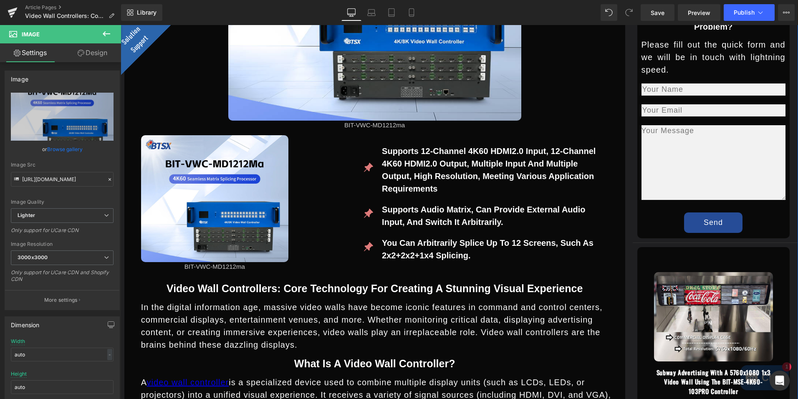
scroll to position [543, 0]
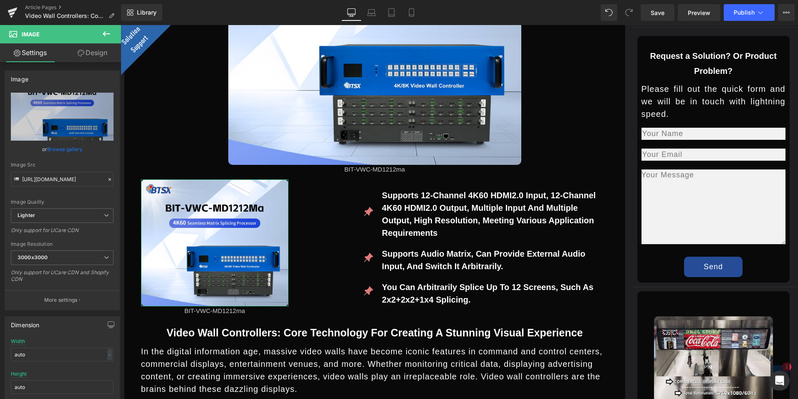
click at [77, 150] on link "Browse gallery" at bounding box center [64, 149] width 35 height 15
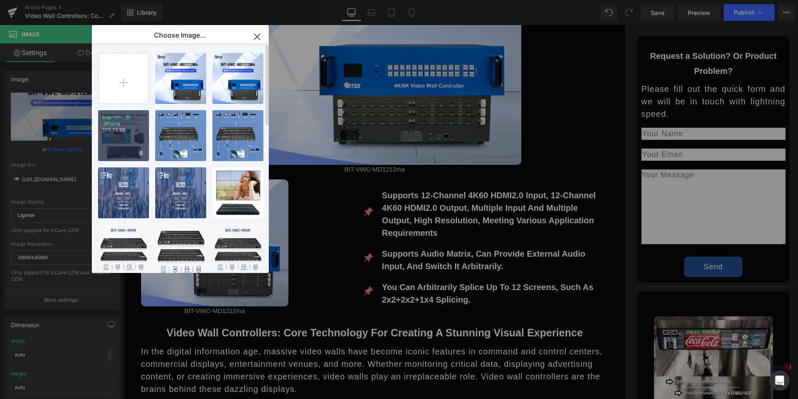
click at [121, 137] on div "eng-121...页_07.png 555.73 KB" at bounding box center [123, 135] width 51 height 51
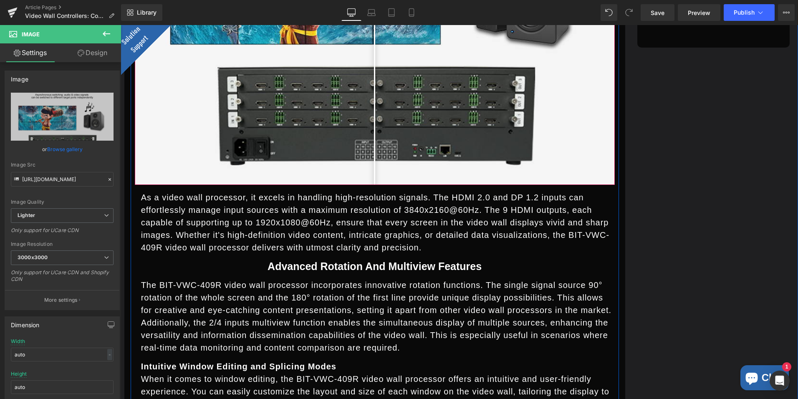
scroll to position [1294, 0]
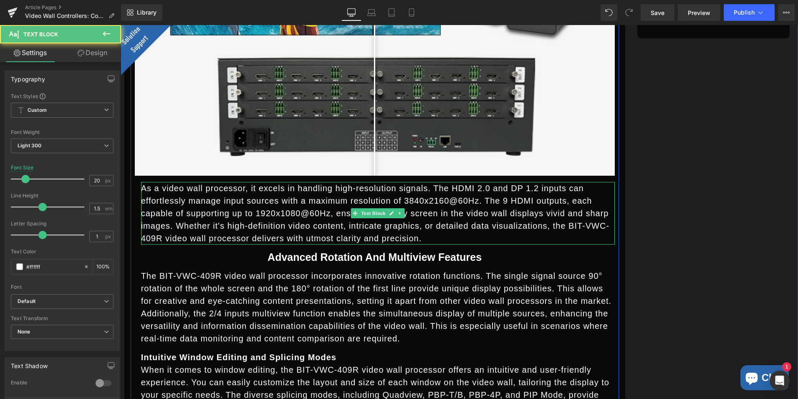
drag, startPoint x: 143, startPoint y: 188, endPoint x: 335, endPoint y: 237, distance: 197.7
click at [335, 237] on p "As a video wall processor, it excels in handling high-resolution signals. The H…" at bounding box center [378, 213] width 474 height 63
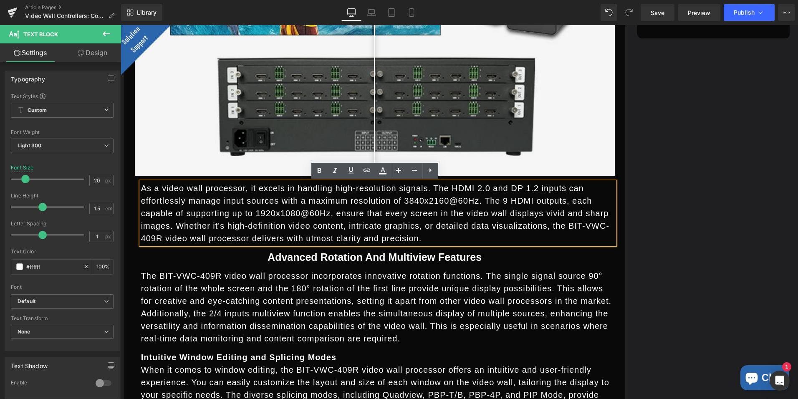
drag, startPoint x: 335, startPoint y: 237, endPoint x: 245, endPoint y: 210, distance: 94.2
click at [334, 208] on p "As a video wall processor, it excels in handling high-resolution signals. The H…" at bounding box center [378, 213] width 474 height 63
drag, startPoint x: 313, startPoint y: 238, endPoint x: 127, endPoint y: 189, distance: 192.1
click at [131, 189] on div "Image BIT-VWC-MD1212ma Text Block Icon Supports 12-channel 4K60 HDMI2.0 input, …" at bounding box center [375, 171] width 488 height 1493
paste div
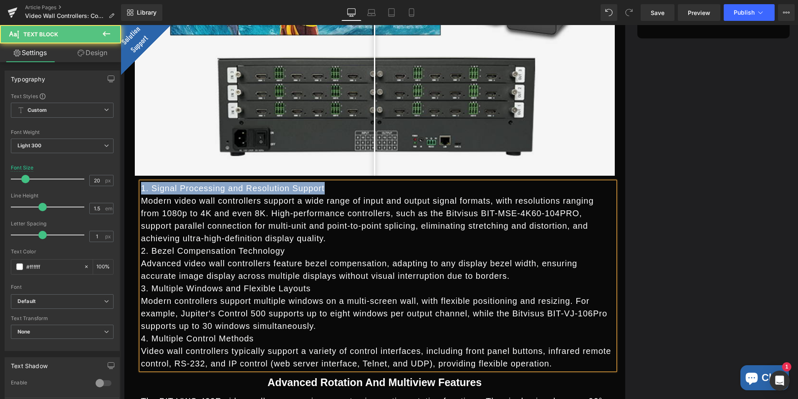
drag, startPoint x: 320, startPoint y: 192, endPoint x: 131, endPoint y: 186, distance: 188.8
click at [131, 186] on div "Image BIT-VWC-MD1212ma Text Block Icon Supports 12-channel 4K60 HDMI2.0 input, …" at bounding box center [375, 234] width 488 height 1618
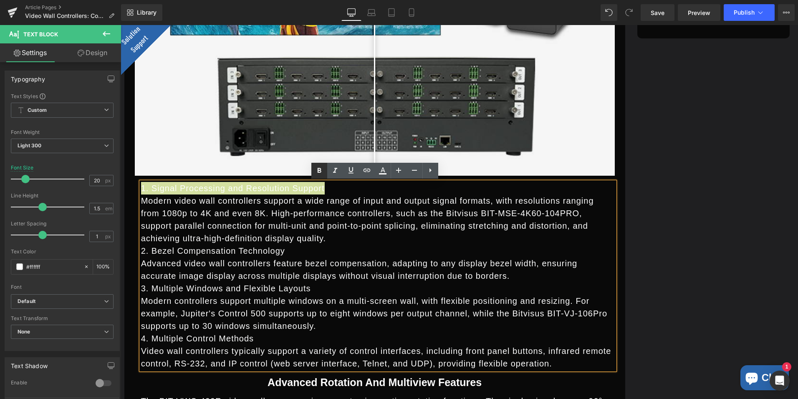
drag, startPoint x: 11, startPoint y: 161, endPoint x: 317, endPoint y: 169, distance: 306.1
click at [316, 169] on icon at bounding box center [319, 171] width 10 height 10
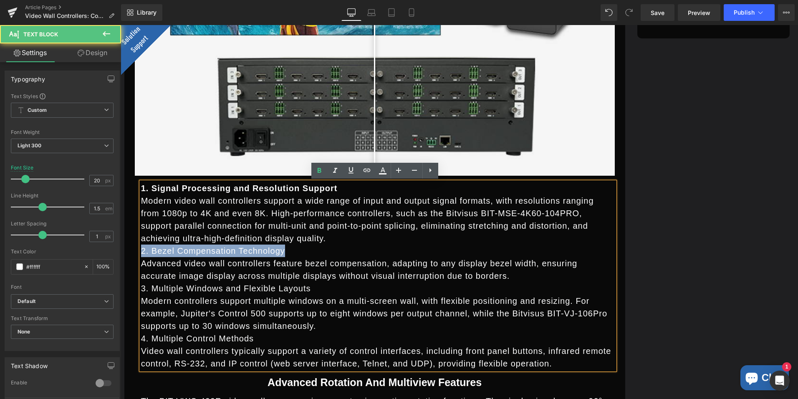
drag, startPoint x: 287, startPoint y: 252, endPoint x: 186, endPoint y: 215, distance: 108.0
click at [131, 251] on div "Image BIT-VWC-MD1212ma Text Block Icon Supports 12-channel 4K60 HDMI2.0 input, …" at bounding box center [375, 234] width 488 height 1618
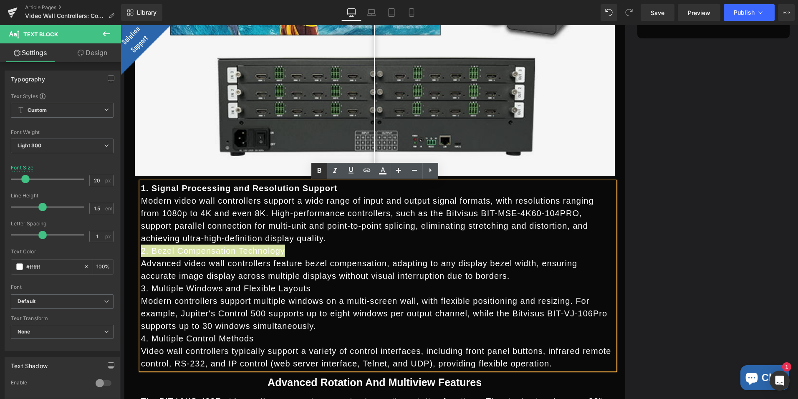
click at [319, 169] on icon at bounding box center [319, 171] width 10 height 10
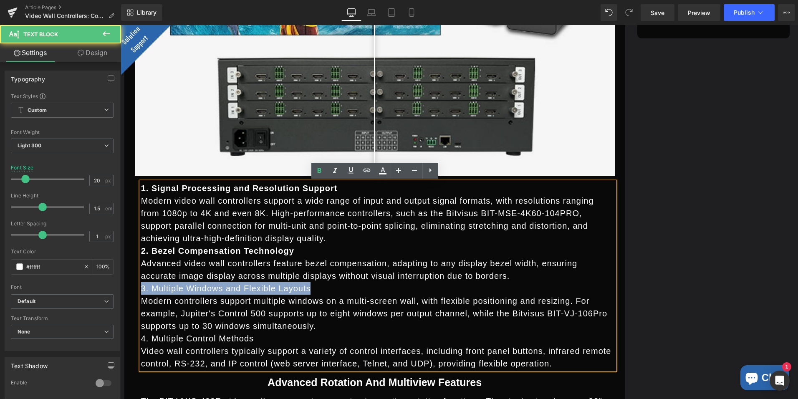
drag, startPoint x: 282, startPoint y: 291, endPoint x: 132, endPoint y: 291, distance: 149.9
click at [132, 291] on div "Image BIT-VWC-MD1212ma Text Block Icon Supports 12-channel 4K60 HDMI2.0 input, …" at bounding box center [375, 234] width 488 height 1618
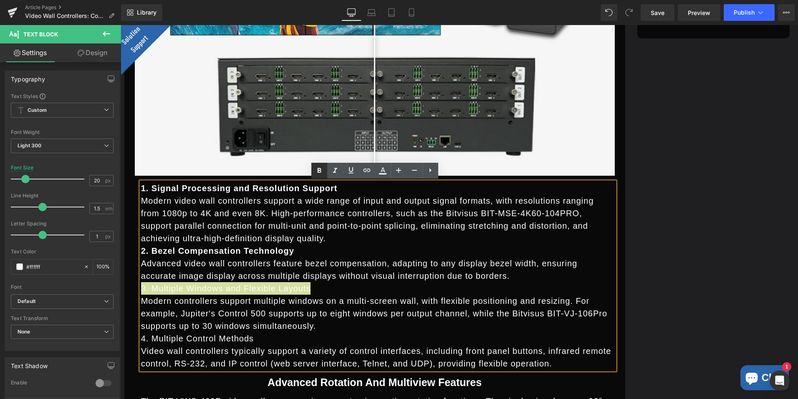
drag, startPoint x: 12, startPoint y: 266, endPoint x: 322, endPoint y: 169, distance: 325.1
click at [322, 169] on icon at bounding box center [319, 171] width 10 height 10
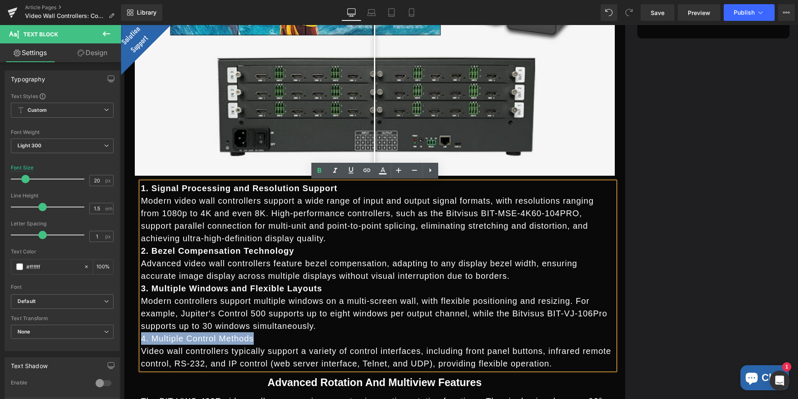
drag, startPoint x: 252, startPoint y: 337, endPoint x: 130, endPoint y: 341, distance: 122.4
click at [131, 341] on div "Image BIT-VWC-MD1212ma Text Block Icon Supports 12-channel 4K60 HDMI2.0 input, …" at bounding box center [375, 234] width 488 height 1618
click at [318, 170] on icon at bounding box center [319, 170] width 4 height 5
click at [448, 315] on p "Modern controllers support multiple windows on a multi-screen wall, with flexib…" at bounding box center [378, 314] width 474 height 38
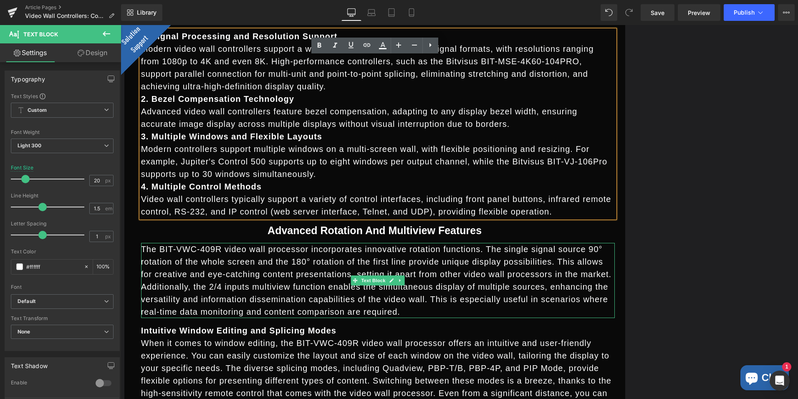
scroll to position [1461, 0]
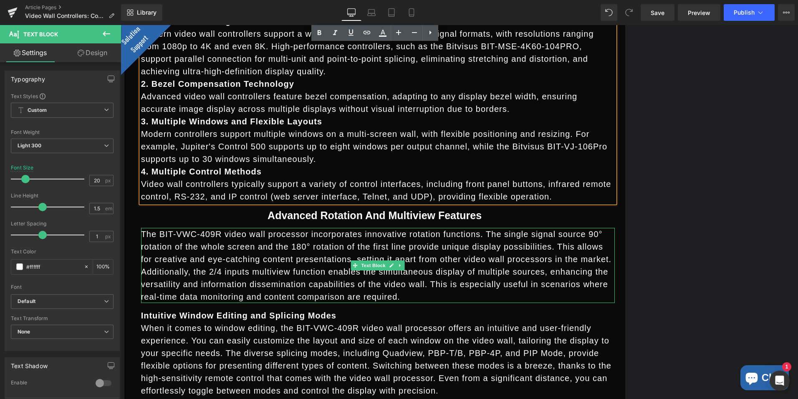
click at [276, 299] on p "The BIT-VWC-409R video wall processor incorporates innovative rotation function…" at bounding box center [378, 265] width 474 height 75
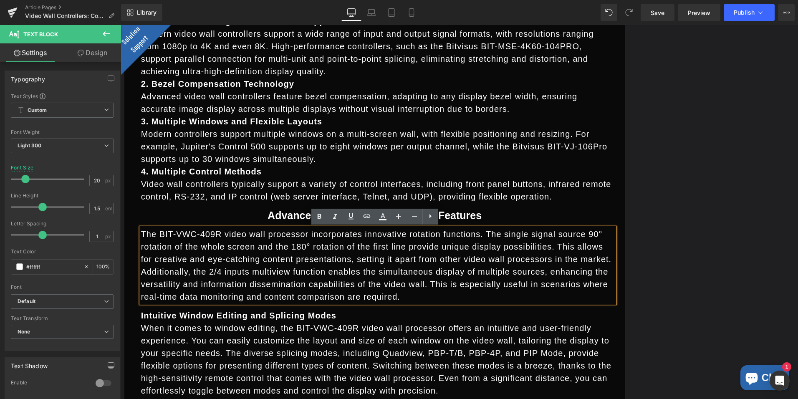
drag, startPoint x: 276, startPoint y: 296, endPoint x: 133, endPoint y: 235, distance: 156.0
click at [133, 235] on div "Image BIT-VWC-MD1212ma Text Block Icon Supports 12-channel 4K60 HDMI2.0 input, …" at bounding box center [375, 67] width 488 height 1618
paste div
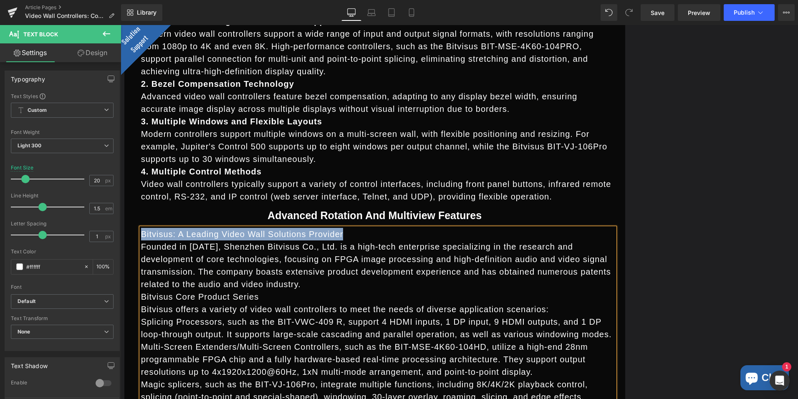
drag, startPoint x: 336, startPoint y: 235, endPoint x: 133, endPoint y: 234, distance: 202.5
click at [133, 234] on div "Image BIT-VWC-MD1212ma Text Block Icon Supports 12-channel 4K60 HDMI2.0 input, …" at bounding box center [375, 130] width 488 height 1744
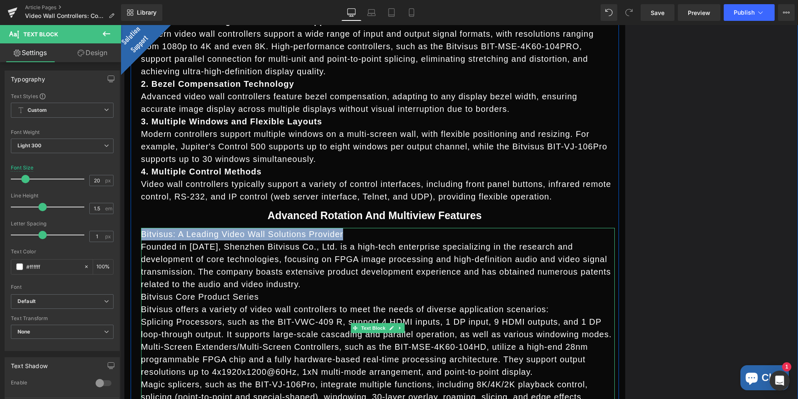
click at [346, 239] on p "Bitvisus: A Leading Video Wall Solutions Provider" at bounding box center [378, 234] width 474 height 13
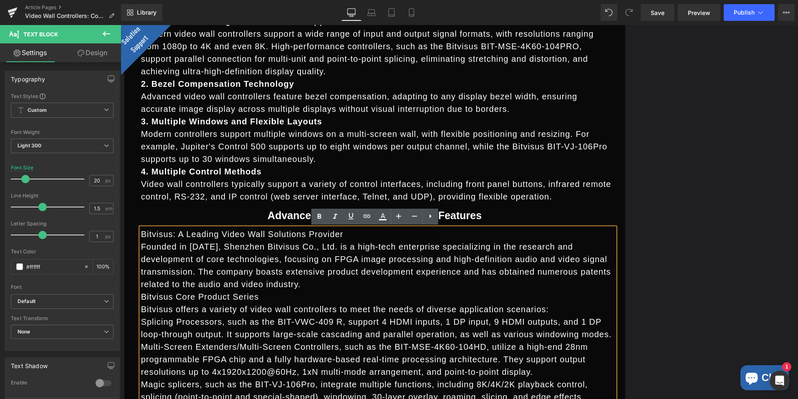
drag, startPoint x: 339, startPoint y: 238, endPoint x: 136, endPoint y: 238, distance: 203.3
click at [141, 238] on div "Bitvisus: A Leading Video Wall Solutions Provider Founded in 2018, Shenzhen Bi…" at bounding box center [378, 328] width 474 height 200
drag, startPoint x: 332, startPoint y: 234, endPoint x: 137, endPoint y: 235, distance: 195.8
click at [141, 235] on div "Bitvisus: A Leading Video Wall Solutions Provider Founded in 2018, Shenzhen Bit…" at bounding box center [378, 328] width 474 height 200
drag, startPoint x: 137, startPoint y: 235, endPoint x: 157, endPoint y: 233, distance: 20.1
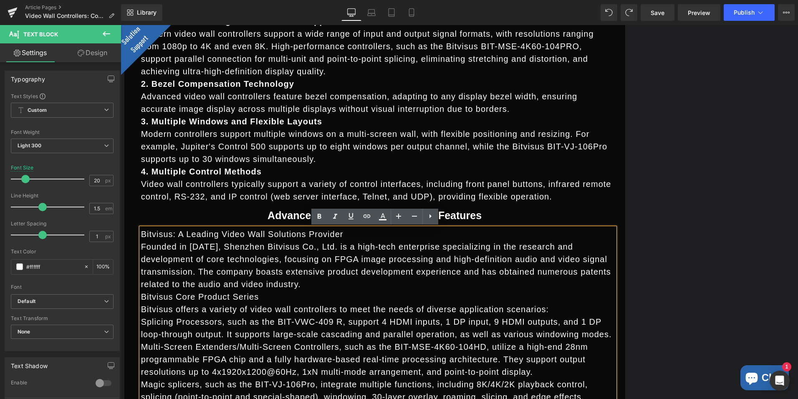
click at [158, 233] on p "Bitvisus: A Leading Video Wall Solutions Provider" at bounding box center [378, 234] width 474 height 13
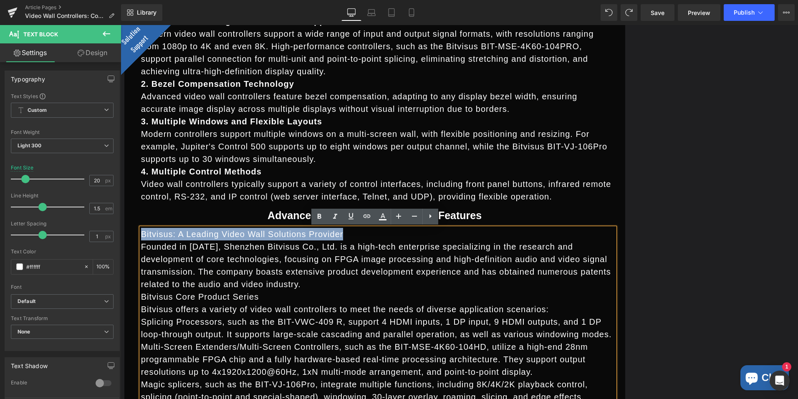
drag, startPoint x: 138, startPoint y: 234, endPoint x: 334, endPoint y: 231, distance: 196.2
click at [334, 231] on p "Bitvisus: A Leading Video Wall Solutions Provider" at bounding box center [378, 234] width 474 height 13
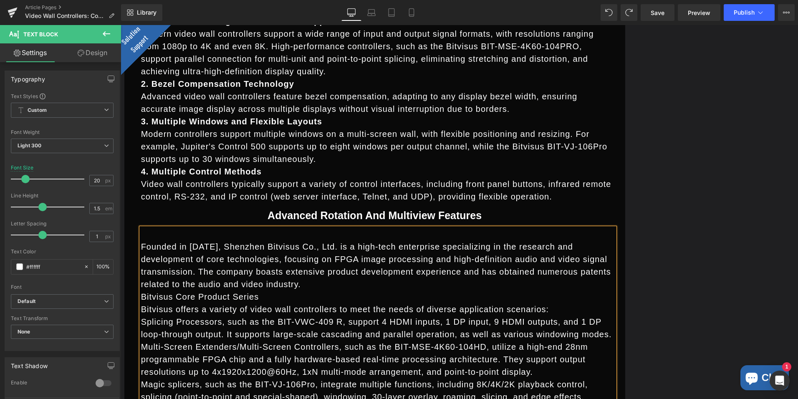
click at [141, 248] on p "Founded in 2018, Shenzhen Bitvisus Co., Ltd. is a high-tech enterprise speciali…" at bounding box center [378, 265] width 474 height 50
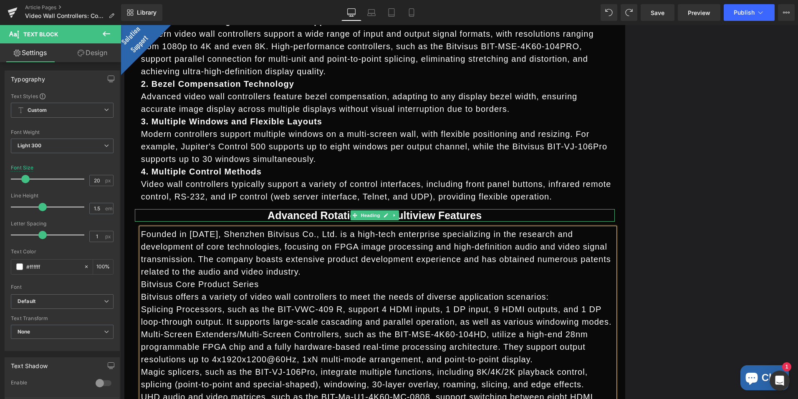
click at [269, 218] on h3 "Advanced Rotation and Multiview Features" at bounding box center [375, 215] width 480 height 13
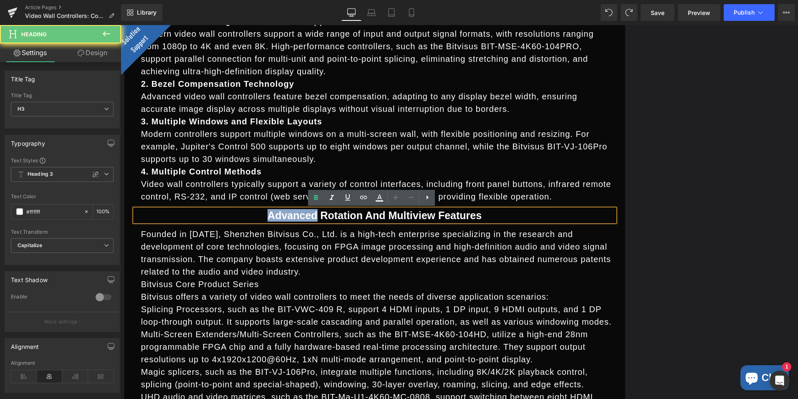
click at [269, 218] on h3 "Advanced Rotation and Multiview Features" at bounding box center [375, 215] width 480 height 13
click at [271, 217] on h3 "Advanced Rotation and Multiview Features" at bounding box center [375, 215] width 480 height 13
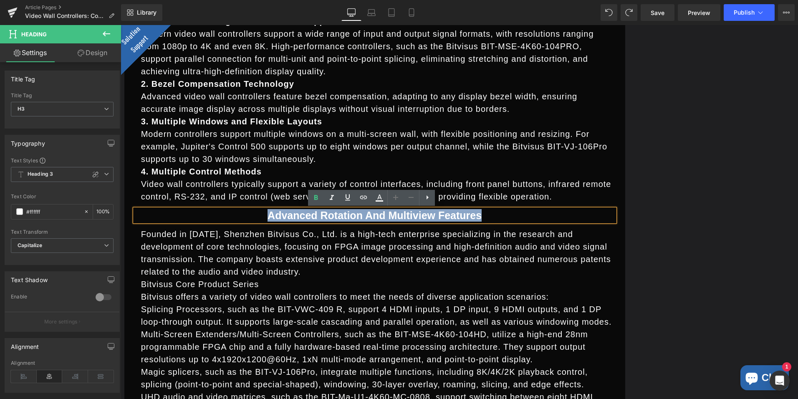
drag, startPoint x: 488, startPoint y: 215, endPoint x: 268, endPoint y: 209, distance: 220.5
click at [268, 209] on h3 "Advanced Rotation and Multiview Features" at bounding box center [375, 215] width 480 height 13
paste div
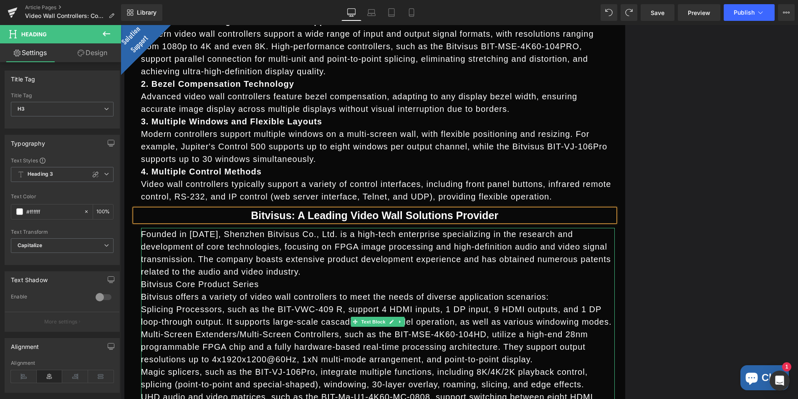
click at [346, 249] on p "Founded in 2018, Shenzhen Bitvisus Co., Ltd. is a high-tech enterprise speciali…" at bounding box center [378, 253] width 474 height 50
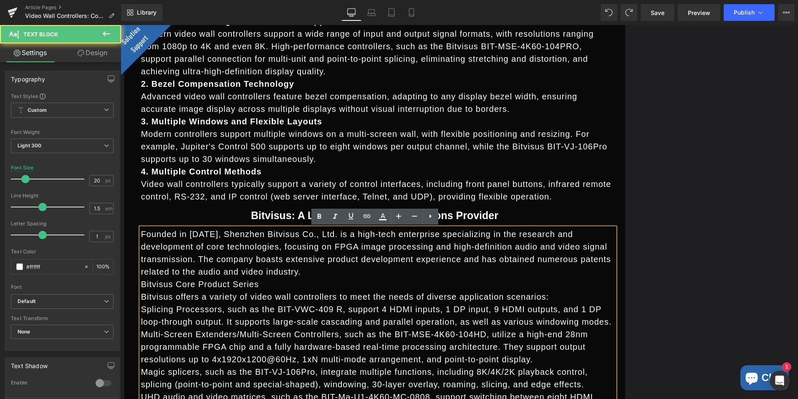
scroll to position [1503, 0]
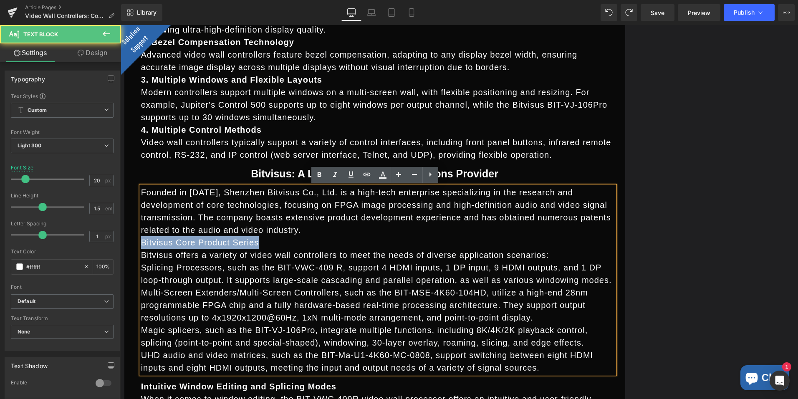
drag, startPoint x: 245, startPoint y: 245, endPoint x: 129, endPoint y: 240, distance: 116.1
click at [131, 240] on div "Image BIT-VWC-MD1212ma Text Block Icon Supports 12-channel 4K60 HDMI2.0 input, …" at bounding box center [375, 81] width 488 height 1731
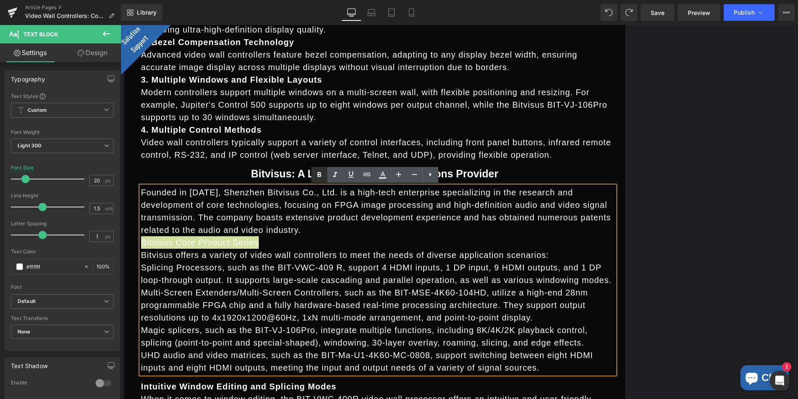
click at [319, 172] on icon at bounding box center [319, 175] width 10 height 10
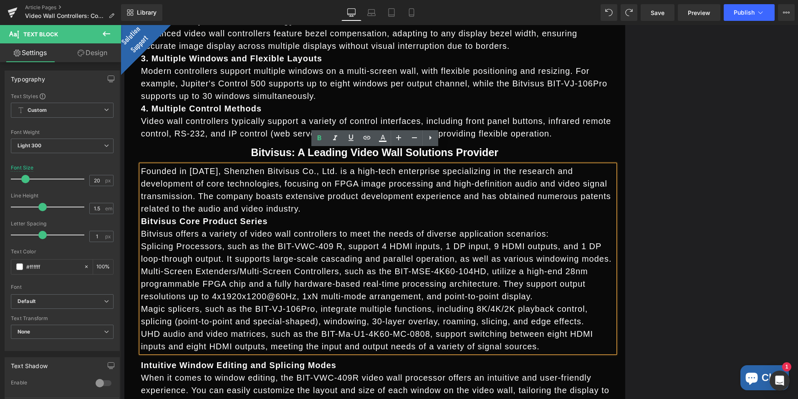
scroll to position [1545, 0]
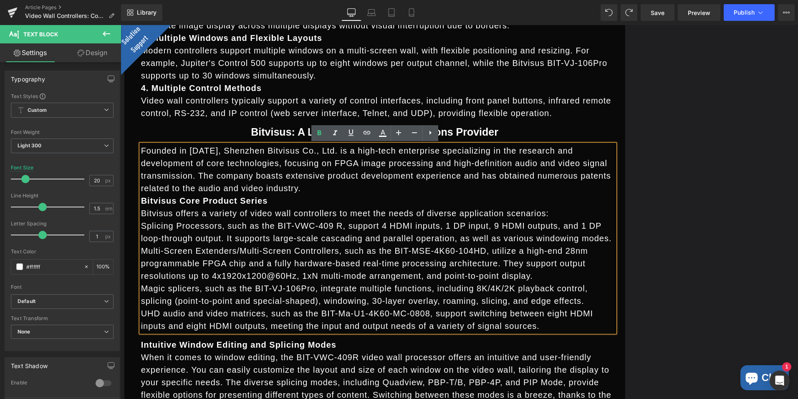
click at [314, 197] on p "Bitvisus Core Product Series" at bounding box center [378, 201] width 474 height 13
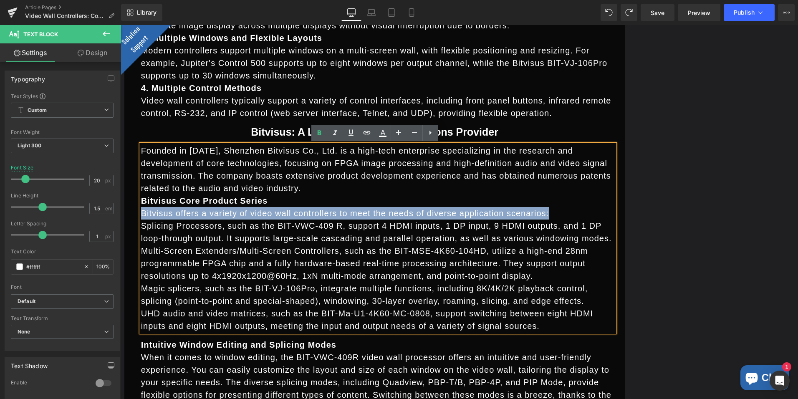
drag, startPoint x: 540, startPoint y: 214, endPoint x: 138, endPoint y: 210, distance: 402.4
click at [141, 210] on p "Bitvisus offers a variety of video wall controllers to meet the needs of divers…" at bounding box center [378, 213] width 474 height 13
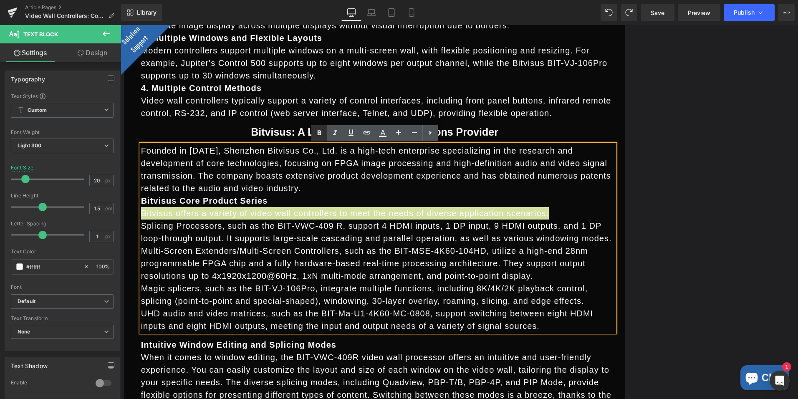
drag, startPoint x: 17, startPoint y: 185, endPoint x: 318, endPoint y: 135, distance: 305.0
click at [318, 135] on icon at bounding box center [319, 132] width 4 height 5
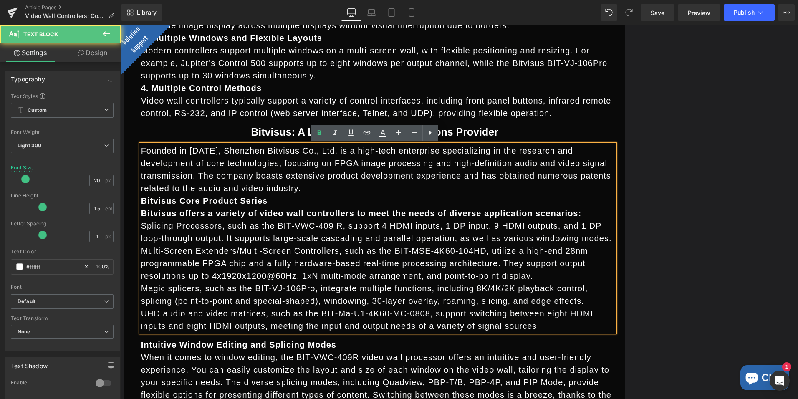
drag, startPoint x: 300, startPoint y: 201, endPoint x: 310, endPoint y: 202, distance: 10.5
click at [300, 200] on p "Bitvisus Core Product Series" at bounding box center [378, 201] width 474 height 13
drag, startPoint x: 213, startPoint y: 226, endPoint x: 138, endPoint y: 226, distance: 74.7
click at [141, 226] on p "Splicing Processors, such as the BIT-VWC-409 R, support 4 HDMI inputs, 1 DP inp…" at bounding box center [378, 232] width 474 height 25
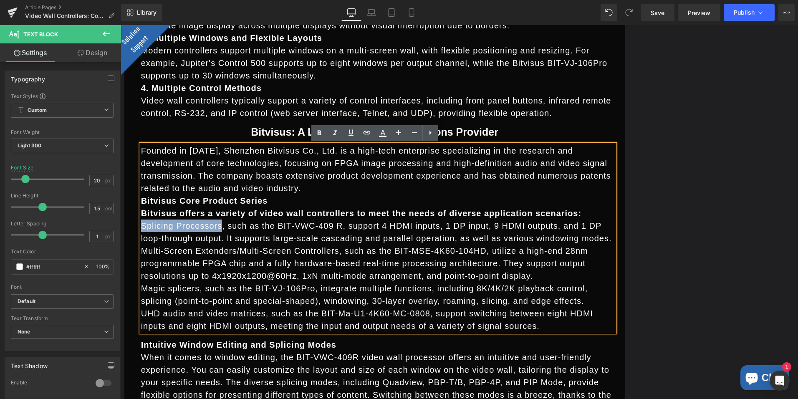
copy p "Splicing Processors"
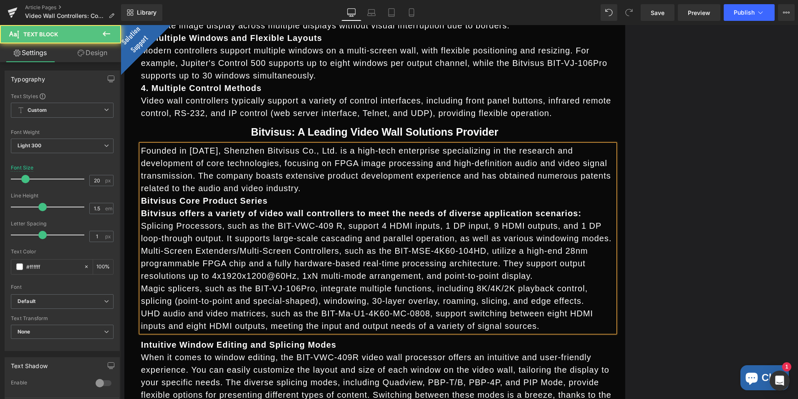
click at [269, 248] on p "Multi-Screen Extenders/Multi-Screen Controllers, such as the BIT-MSE-4K60-104HD…" at bounding box center [378, 264] width 474 height 38
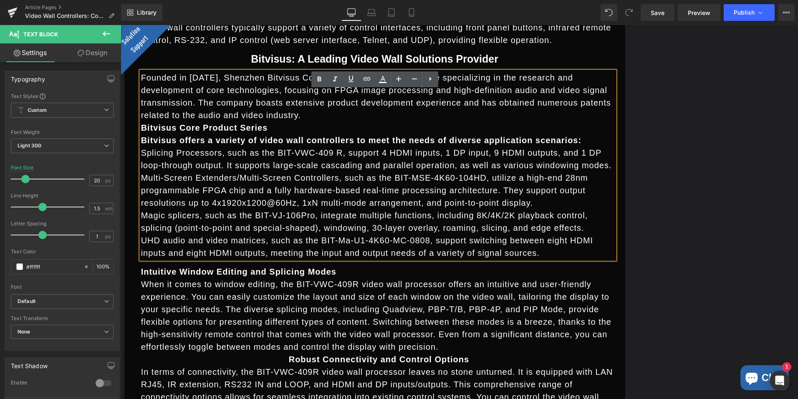
scroll to position [1628, 0]
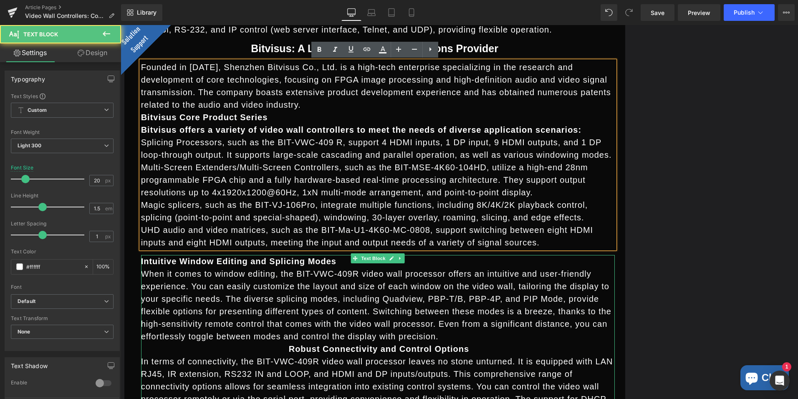
click at [271, 262] on strong "Intuitive Window Editing and Splicing Modes" at bounding box center [238, 261] width 195 height 9
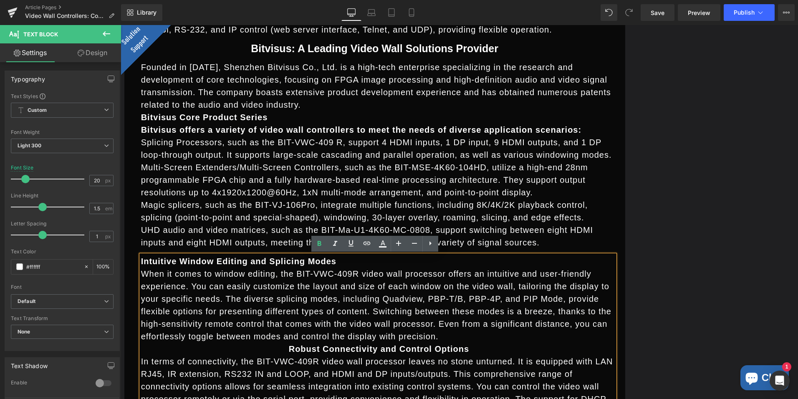
drag, startPoint x: 268, startPoint y: 261, endPoint x: 465, endPoint y: 268, distance: 197.6
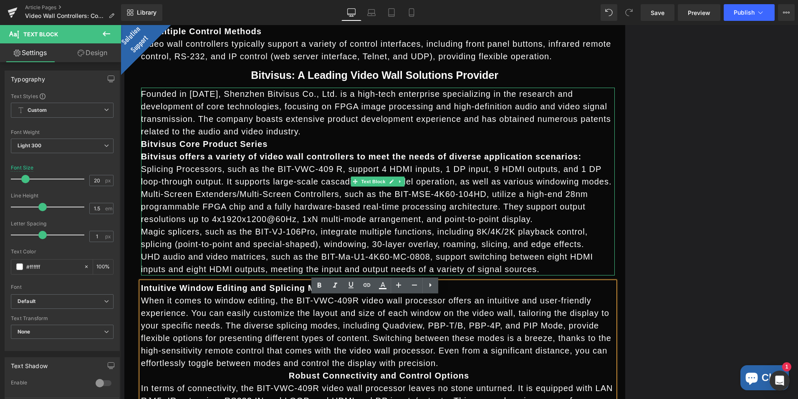
scroll to position [1586, 0]
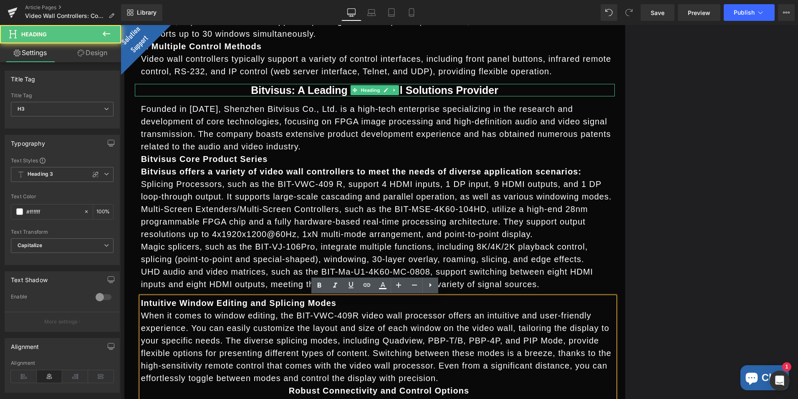
click at [338, 88] on h3 "Bitvisus: A Leading Video Wall Solutions Provider" at bounding box center [375, 90] width 480 height 13
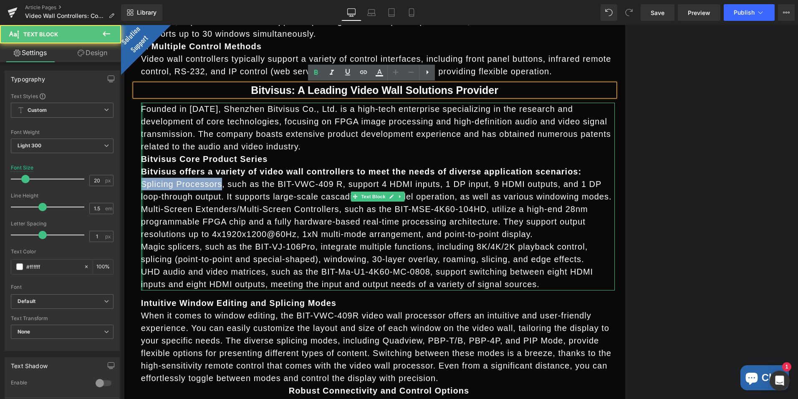
drag, startPoint x: 212, startPoint y: 185, endPoint x: 138, endPoint y: 182, distance: 74.3
click at [141, 182] on div "Founded in 2018, Shenzhen Bitvisus Co., Ltd. is a high-tech enterprise speciali…" at bounding box center [378, 197] width 474 height 188
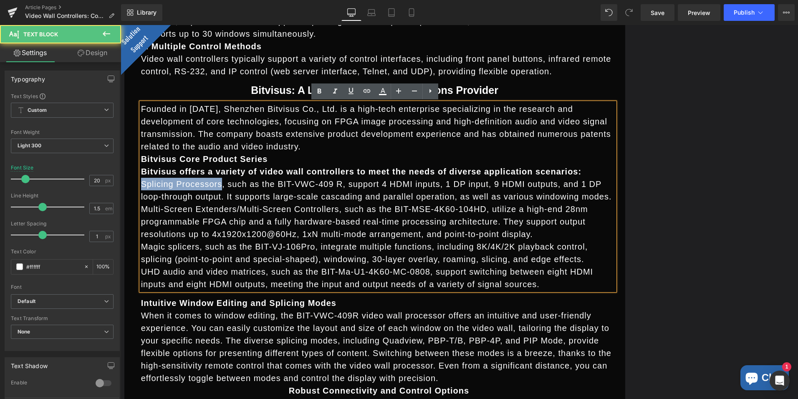
click at [167, 182] on p "Splicing Processors, such as the BIT-VWC-409 R, support 4 HDMI inputs, 1 DP inp…" at bounding box center [378, 190] width 474 height 25
drag, startPoint x: 211, startPoint y: 183, endPoint x: 140, endPoint y: 181, distance: 71.0
click at [141, 181] on p "Splicing Processors, such as the BIT-VWC-409 R, support 4 HDMI inputs, 1 DP inp…" at bounding box center [378, 190] width 474 height 25
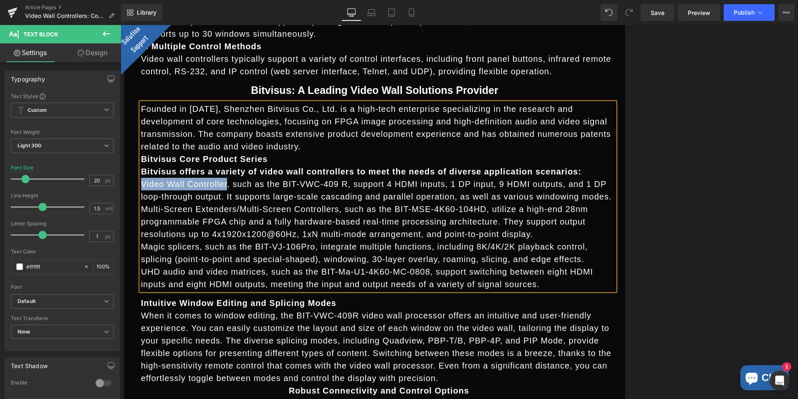
drag, startPoint x: 220, startPoint y: 184, endPoint x: 139, endPoint y: 180, distance: 80.7
click at [141, 180] on p "Video Wall Controller, such as the BIT-VWC-409 R, support 4 HDMI inputs, 1 DP i…" at bounding box center [378, 190] width 474 height 25
click at [249, 208] on p "Multi-Screen Extenders/Multi-Screen Controllers, such as the BIT-MSE-4K60-104HD…" at bounding box center [378, 222] width 474 height 38
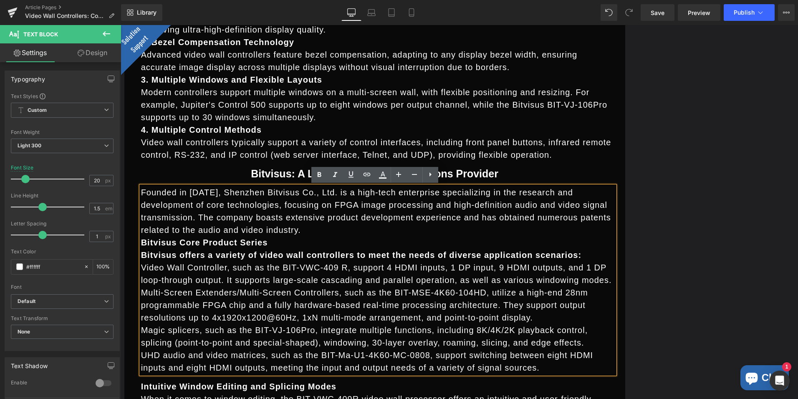
click at [422, 279] on p "Video Wall Controller, such as the BIT-VWC-409 R, support 4 HDMI inputs, 1 DP i…" at bounding box center [378, 273] width 474 height 25
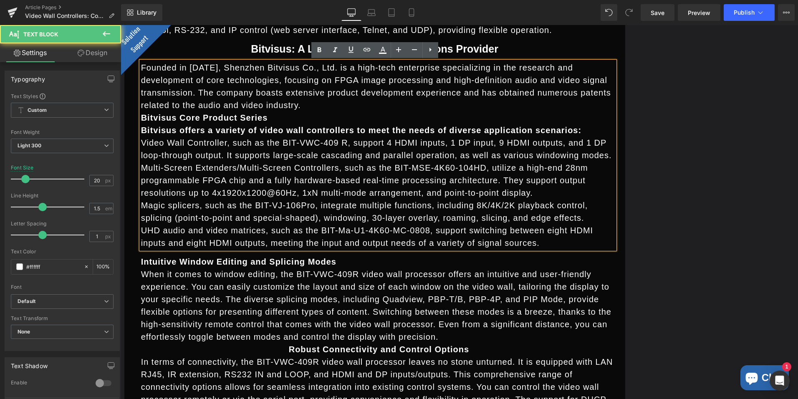
scroll to position [1628, 0]
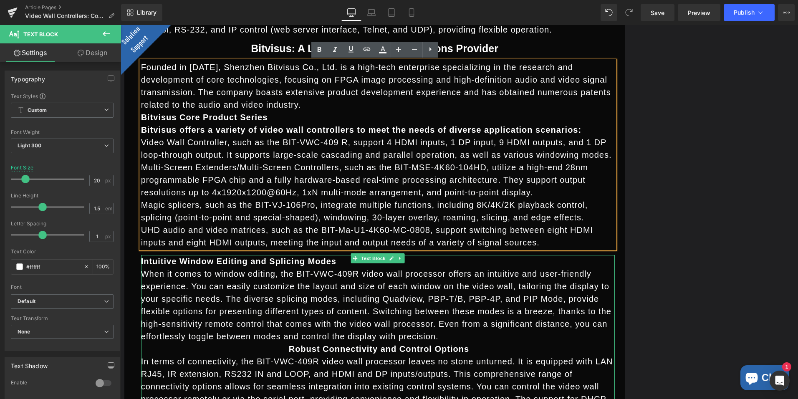
click at [298, 263] on strong "Intuitive Window Editing and Splicing Modes" at bounding box center [238, 261] width 195 height 9
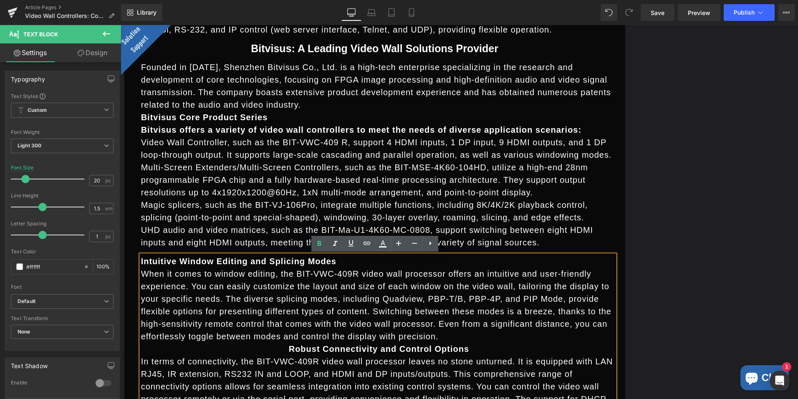
drag, startPoint x: 272, startPoint y: 261, endPoint x: 472, endPoint y: 262, distance: 200.0
click at [472, 262] on p "Intuitive Window Editing and Splicing Modes" at bounding box center [378, 261] width 474 height 13
paste div
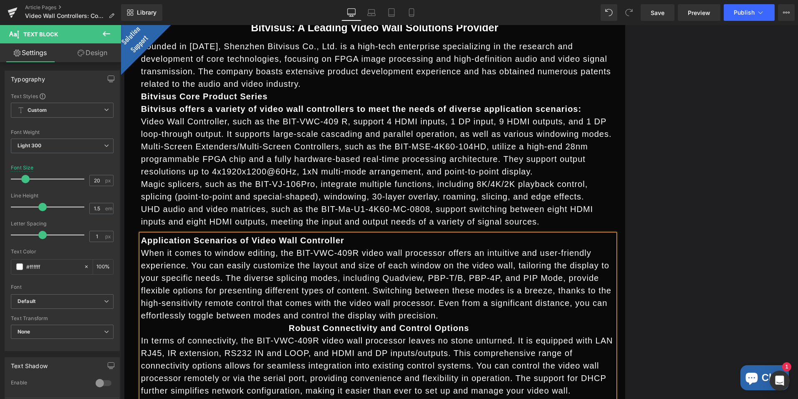
scroll to position [1670, 0]
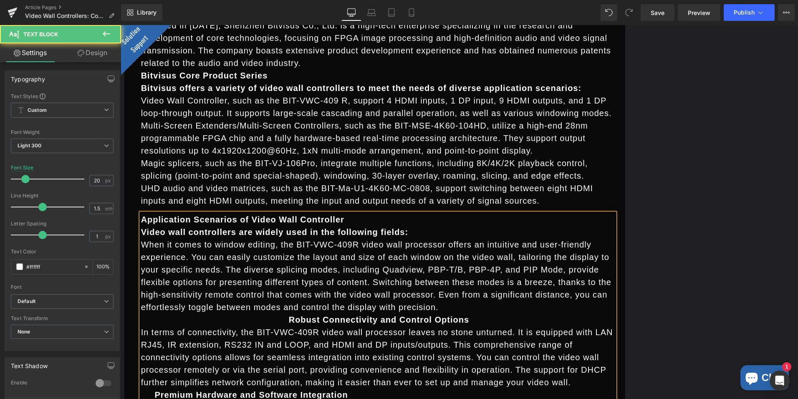
click at [233, 233] on strong "Video wall controllers are widely used in the following fields:" at bounding box center [275, 232] width 268 height 9
click at [141, 233] on strong "Video wall controller are widely used in the following fields:" at bounding box center [272, 232] width 262 height 9
drag, startPoint x: 363, startPoint y: 308, endPoint x: 156, endPoint y: 243, distance: 216.7
click at [156, 243] on p "When it comes to window editing, the BIT-VWC-409R video wall processor offers a…" at bounding box center [378, 275] width 474 height 75
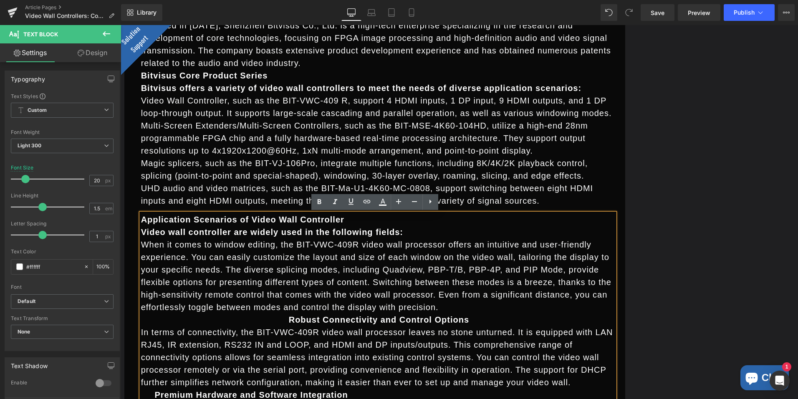
drag, startPoint x: 156, startPoint y: 243, endPoint x: 173, endPoint y: 247, distance: 17.2
click at [267, 255] on p "When it comes to window editing, the BIT-VWC-409R video wall processor offers a…" at bounding box center [378, 275] width 474 height 75
drag, startPoint x: 359, startPoint y: 309, endPoint x: 153, endPoint y: 245, distance: 216.4
click at [153, 245] on p "When it comes to window editing, the BIT-VWC-409R video wall processor offers a…" at bounding box center [378, 275] width 474 height 75
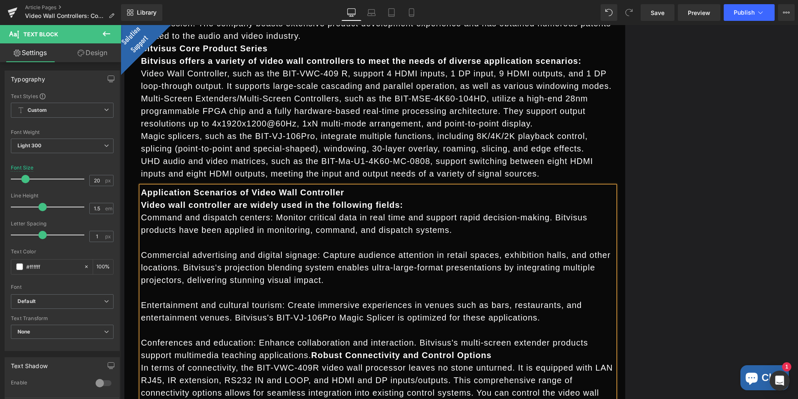
scroll to position [1712, 0]
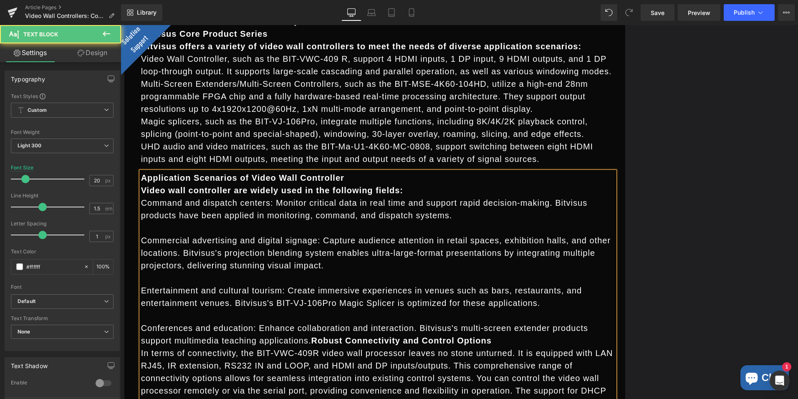
click at [141, 238] on div "Application Scenarios of Video Wall Controller Video wall controller are widely…" at bounding box center [378, 385] width 474 height 426
click at [141, 238] on p "Commercial advertising and digital signage: Capture audience attention in retai…" at bounding box center [378, 253] width 474 height 38
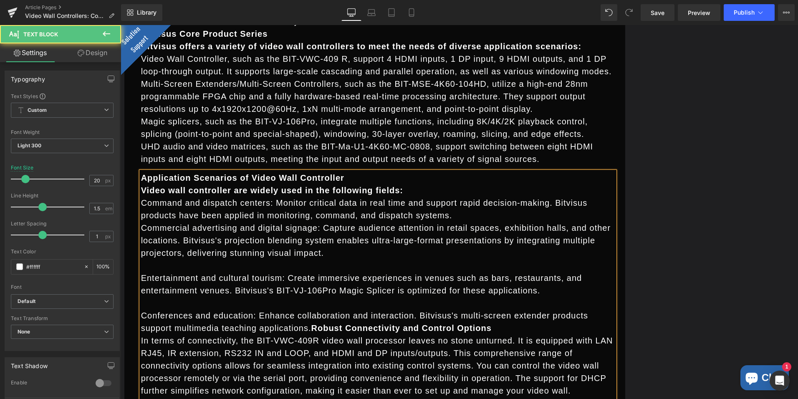
drag, startPoint x: 137, startPoint y: 278, endPoint x: 142, endPoint y: 279, distance: 4.2
click at [141, 278] on div "Application Scenarios of Video Wall Controller Video wall controller are widely…" at bounding box center [378, 378] width 474 height 413
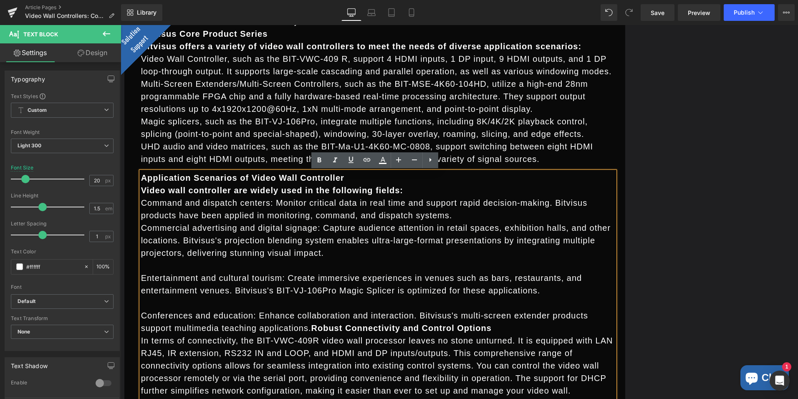
click at [141, 276] on p "Entertainment and cultural tourism: Create immersive experiences in venues such…" at bounding box center [378, 284] width 474 height 25
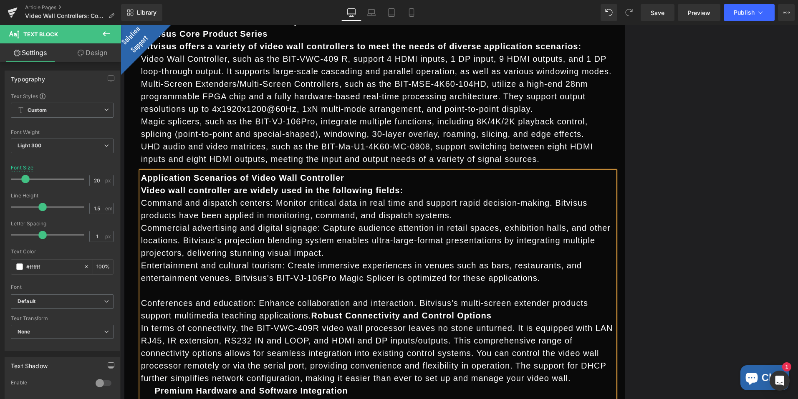
click at [337, 298] on p "Conferences and education: Enhance collaboration and interaction. Bitvisus's mu…" at bounding box center [378, 309] width 474 height 25
click at [141, 301] on p "Conferences and education: Enhance collaboration and interaction. Bitvisus's mu…" at bounding box center [378, 309] width 474 height 25
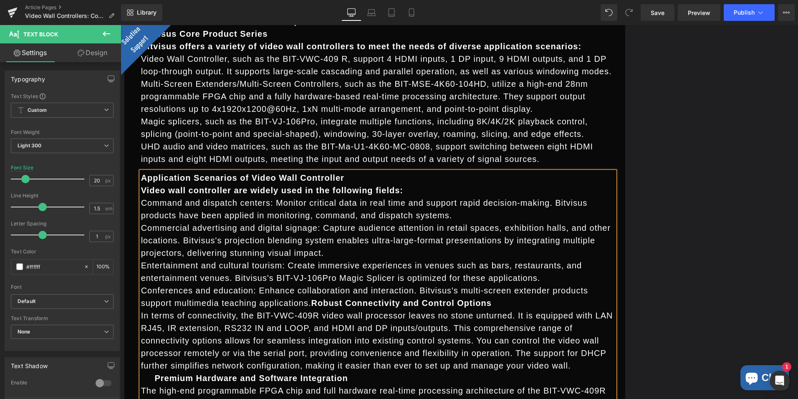
click at [413, 300] on p "Conferences and education: Enhance collaboration and interaction. Bitvisus's mu…" at bounding box center [378, 296] width 474 height 25
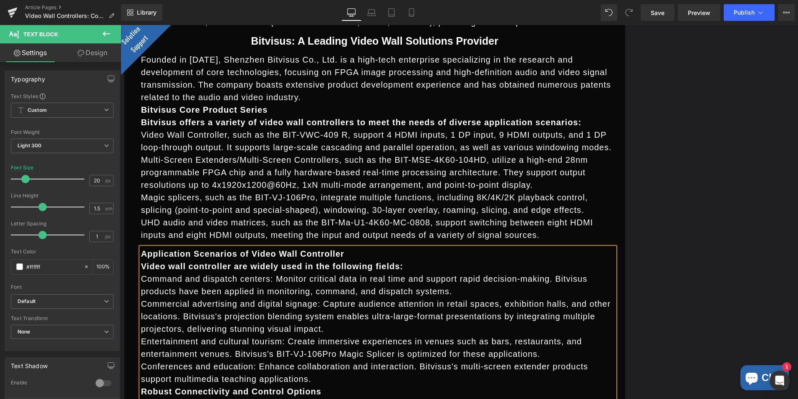
scroll to position [1586, 0]
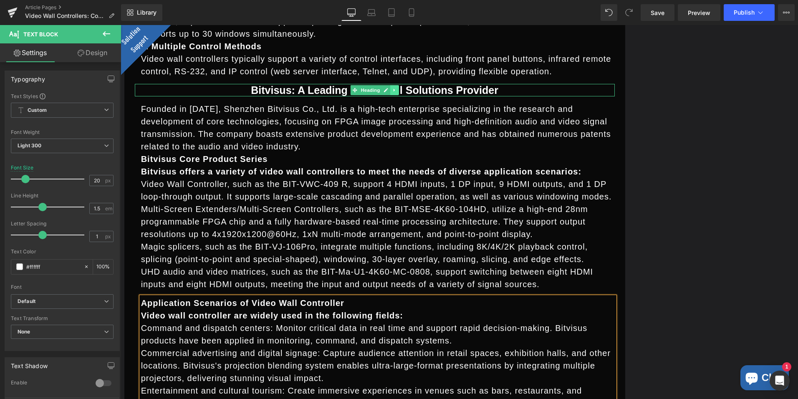
click at [392, 88] on icon at bounding box center [394, 90] width 5 height 5
click at [500, 93] on h3 "Bitvisus: A Leading Video Wall Solutions Provider" at bounding box center [375, 90] width 480 height 13
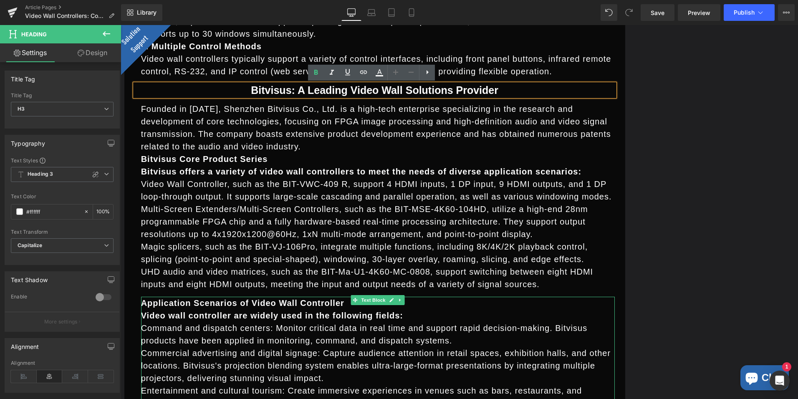
click at [344, 306] on strong "Application Scenarios of Video Wall Controller" at bounding box center [242, 302] width 203 height 9
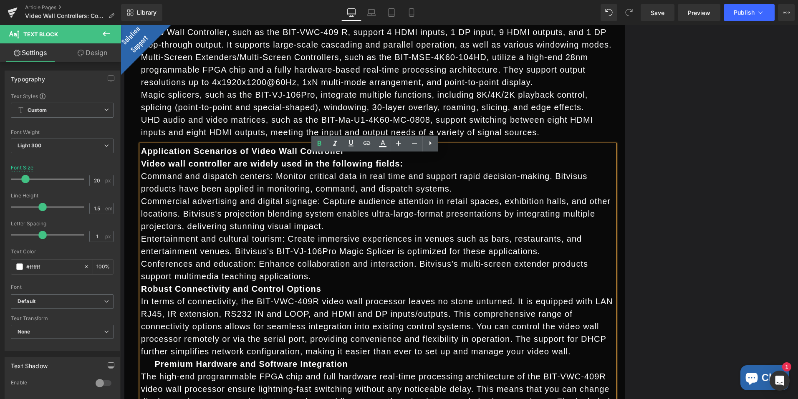
scroll to position [1753, 0]
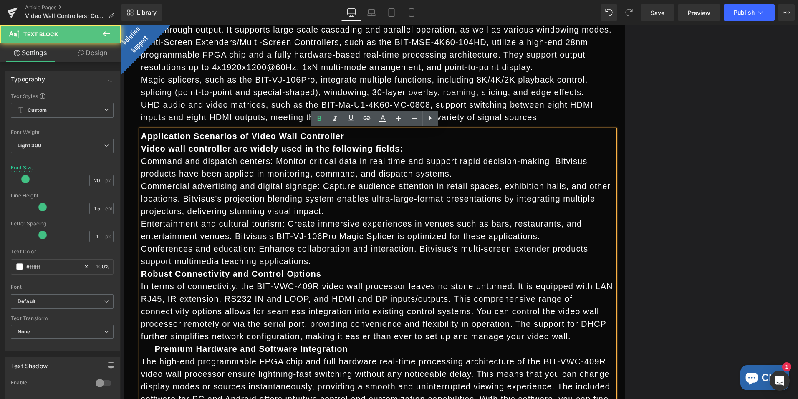
click at [141, 273] on strong "Robust Connectivity and Control Options" at bounding box center [231, 273] width 180 height 9
drag, startPoint x: 342, startPoint y: 275, endPoint x: 157, endPoint y: 277, distance: 185.4
click at [157, 277] on p "Robust Connectivity and Control Options" at bounding box center [378, 274] width 474 height 13
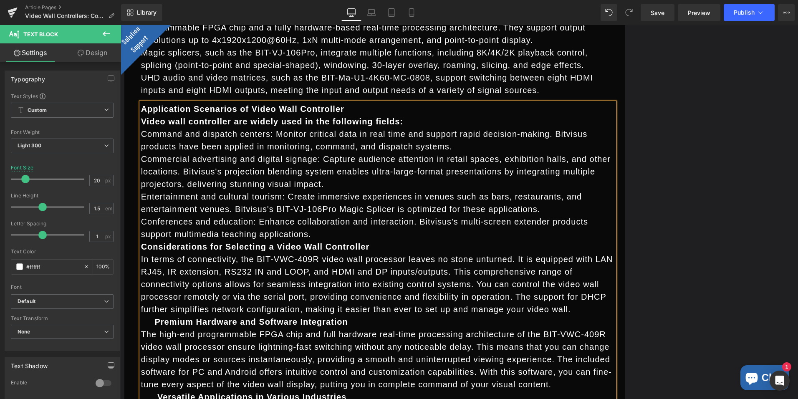
scroll to position [1795, 0]
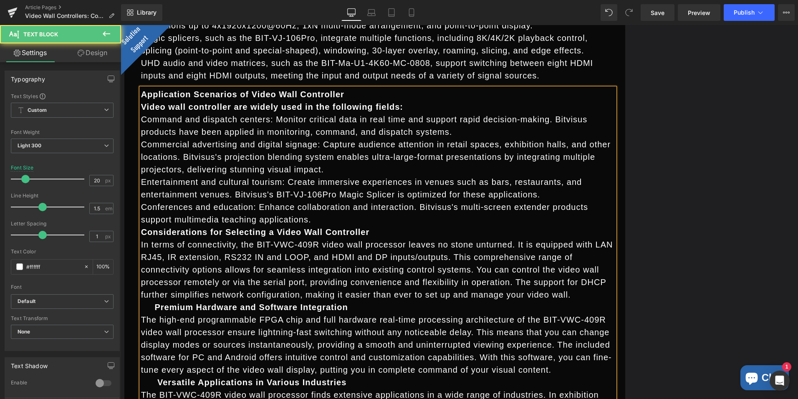
drag, startPoint x: 459, startPoint y: 298, endPoint x: 156, endPoint y: 247, distance: 307.4
click at [156, 247] on p "In terms of connectivity, the BIT-VWC-409R video wall processor leaves no stone…" at bounding box center [378, 269] width 474 height 63
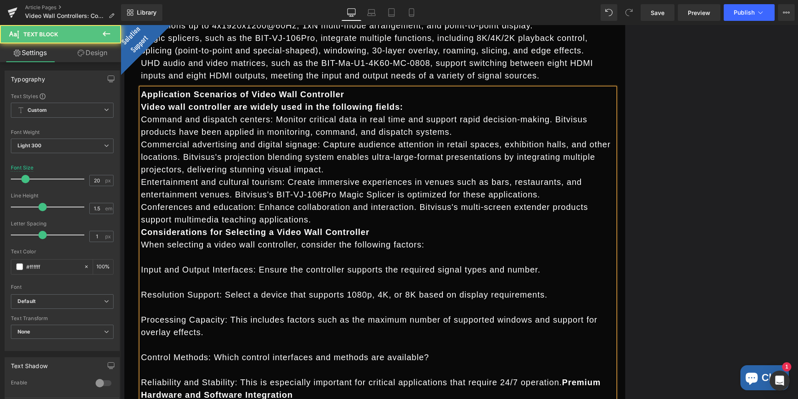
click at [141, 268] on div "Application Scenarios of Video Wall Controller Video wall controller are widely…" at bounding box center [378, 332] width 474 height 488
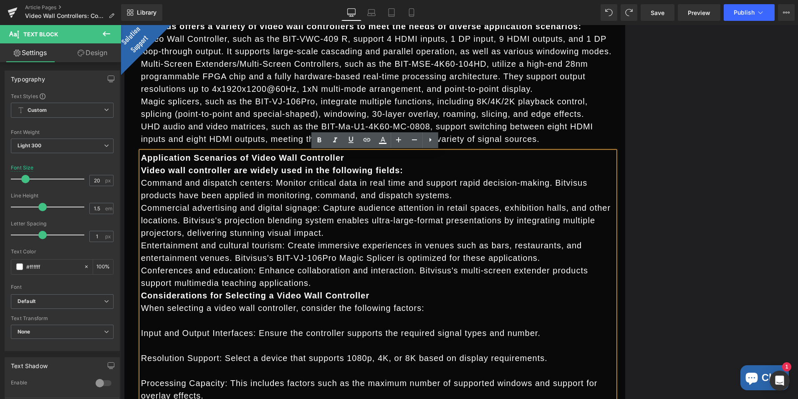
scroll to position [1773, 0]
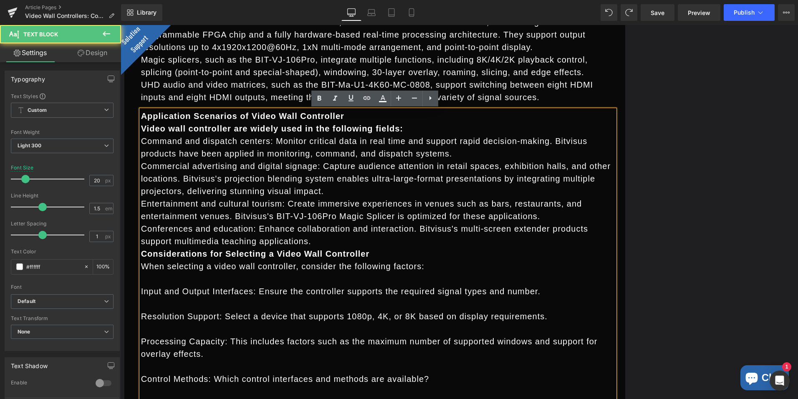
click at [141, 294] on p "Input and Output Interfaces: Ensure the controller supports the required signal…" at bounding box center [378, 291] width 474 height 13
click at [141, 291] on p "Input and Output Interfaces: Ensure the controller supports the required signal…" at bounding box center [378, 291] width 474 height 13
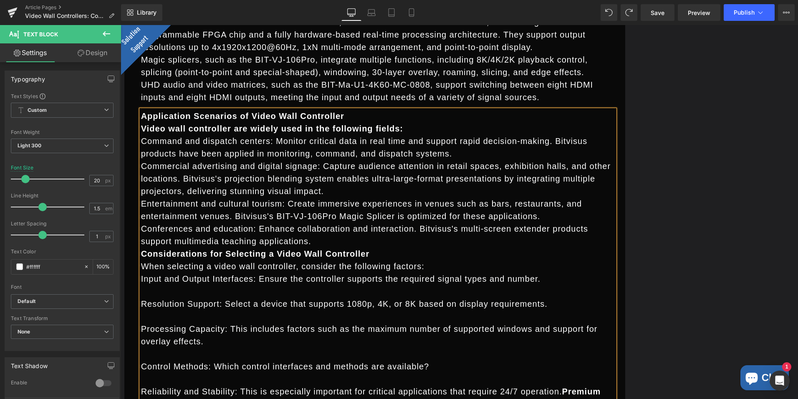
click at [141, 305] on p "Resolution Support: Select a device that supports 1080p, 4K, or 8K based on dis…" at bounding box center [378, 304] width 474 height 13
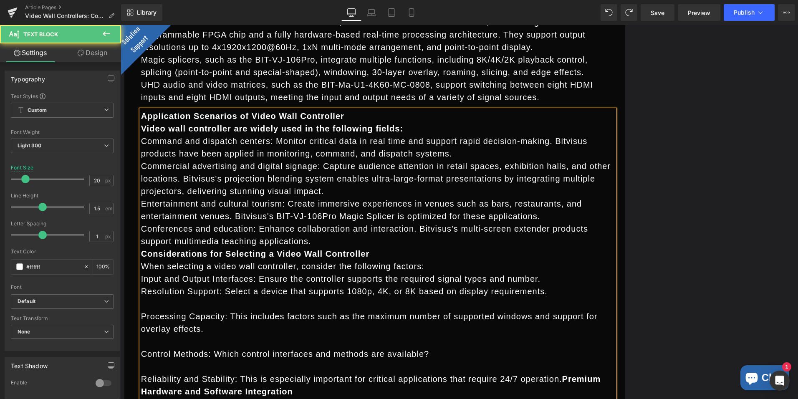
click at [141, 318] on div "Application Scenarios of Video Wall Controller Video wall controller are widely…" at bounding box center [378, 341] width 474 height 463
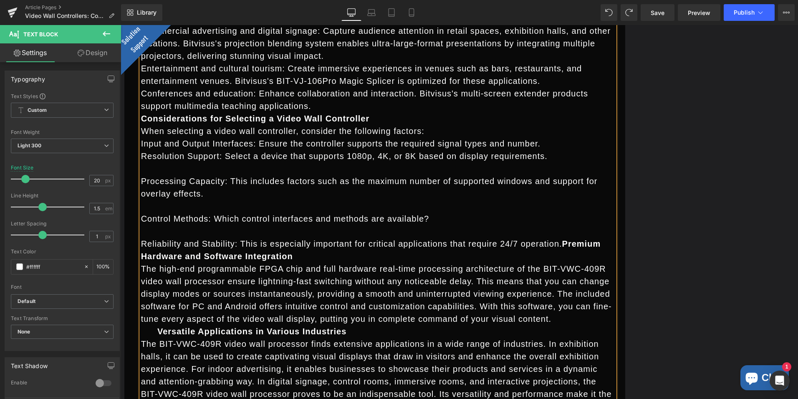
scroll to position [1905, 0]
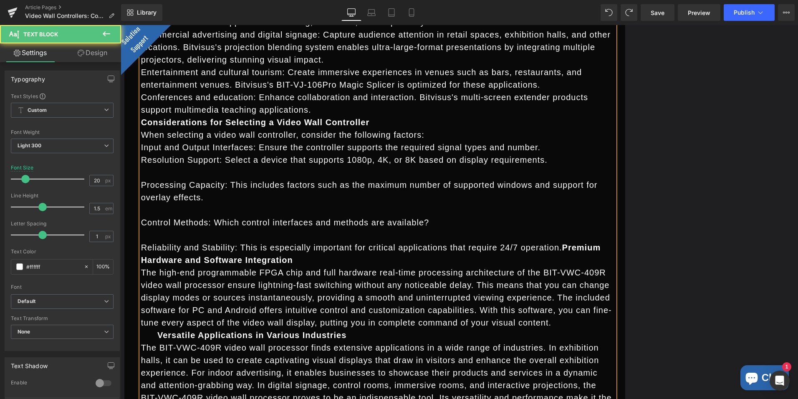
click at [141, 184] on div "Application Scenarios of Video Wall Controller Video wall controller are widely…" at bounding box center [378, 209] width 474 height 463
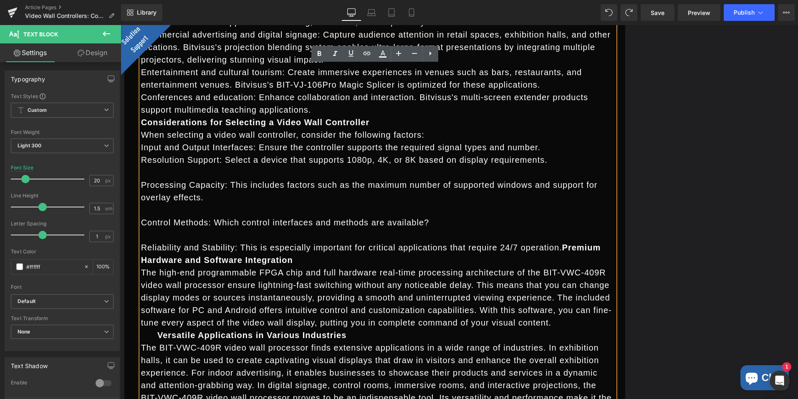
click at [141, 182] on p "Processing Capacity: This includes factors such as the maximum number of suppor…" at bounding box center [378, 191] width 474 height 25
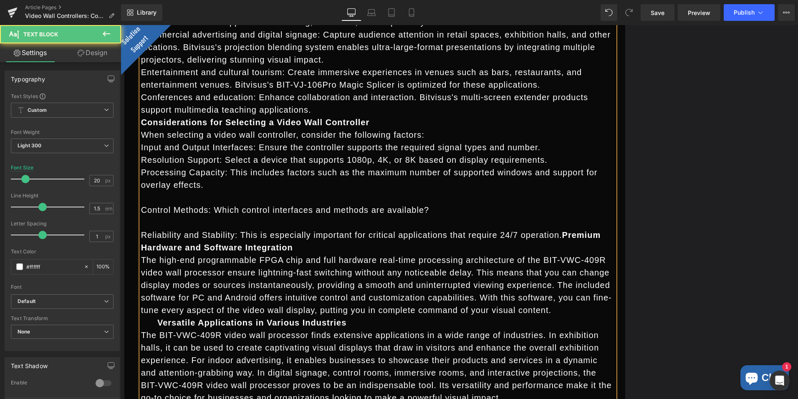
click at [141, 210] on p "Control Methods: Which control interfaces and methods are available?" at bounding box center [378, 210] width 474 height 13
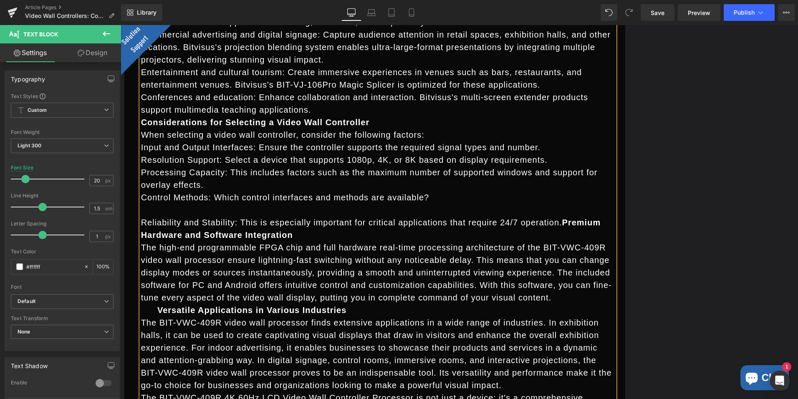
click at [141, 221] on p "Reliability and Stability: This is especially important for critical applicatio…" at bounding box center [378, 228] width 474 height 25
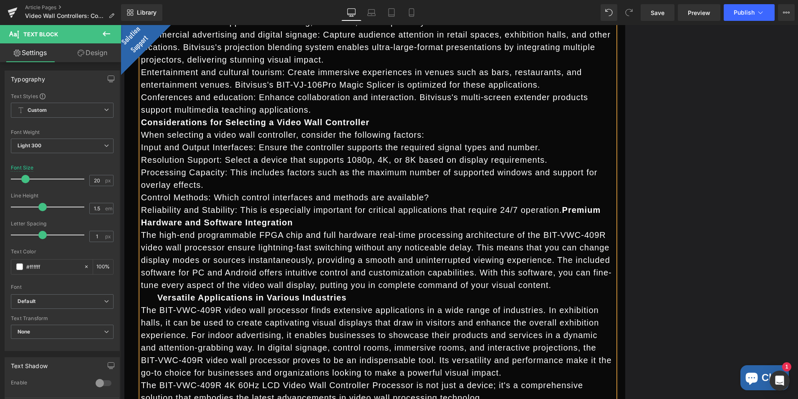
click at [434, 225] on p "Reliability and Stability: This is especially important for critical applicatio…" at bounding box center [378, 216] width 474 height 25
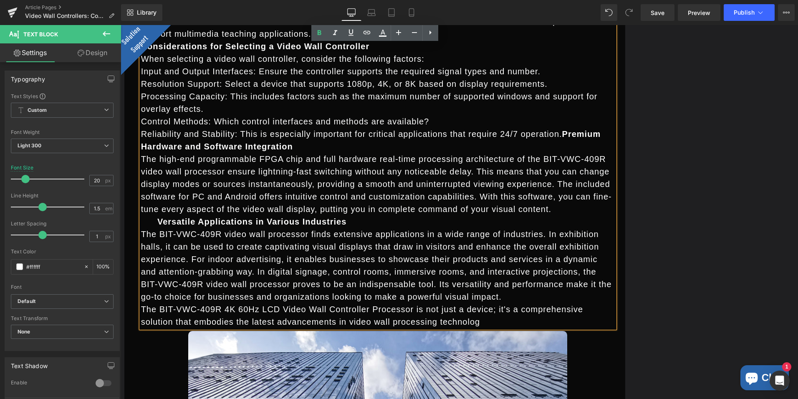
scroll to position [1988, 0]
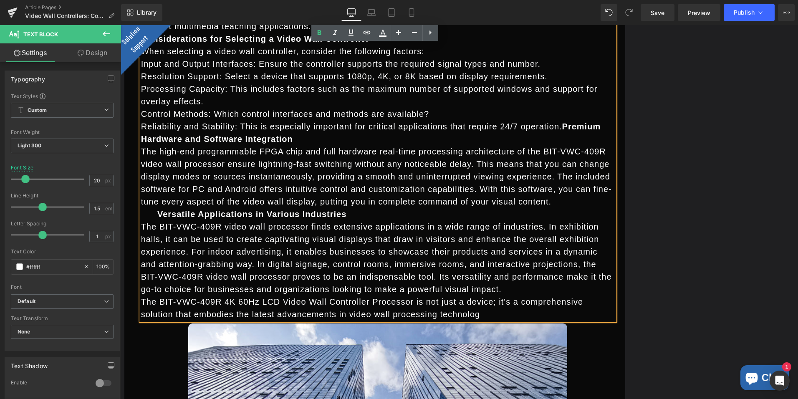
drag, startPoint x: 431, startPoint y: 316, endPoint x: 174, endPoint y: 141, distance: 311.5
click at [174, 141] on article "Application Scenarios of Video Wall Controller Video wall controller are widely…" at bounding box center [378, 108] width 474 height 426
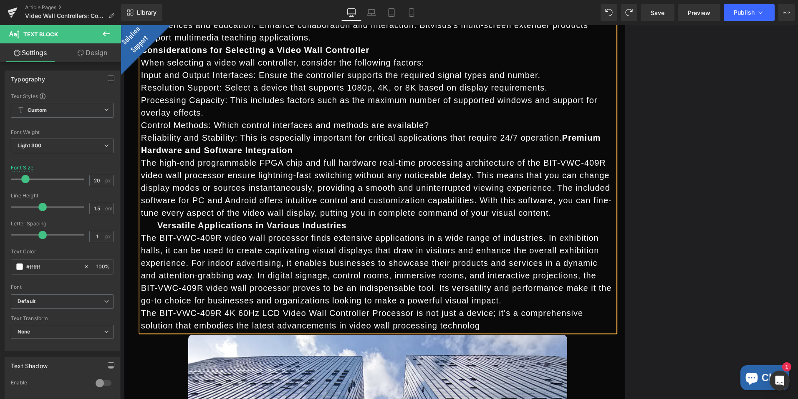
scroll to position [1982, 0]
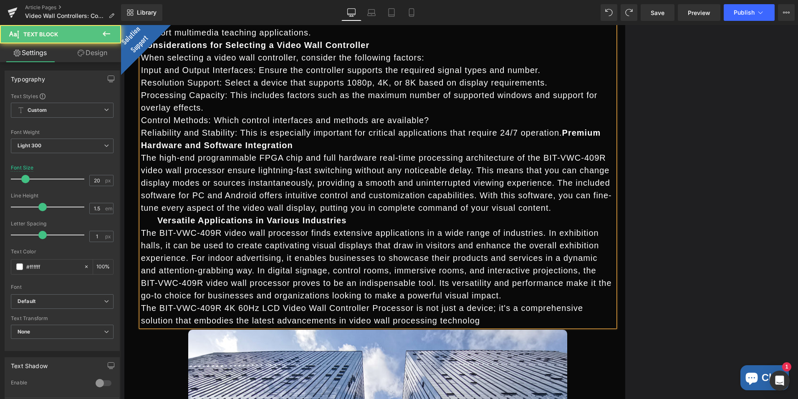
drag, startPoint x: 430, startPoint y: 322, endPoint x: 240, endPoint y: 216, distance: 218.1
click at [240, 216] on article "Application Scenarios of Video Wall Controller Video wall controller are widely…" at bounding box center [378, 114] width 474 height 426
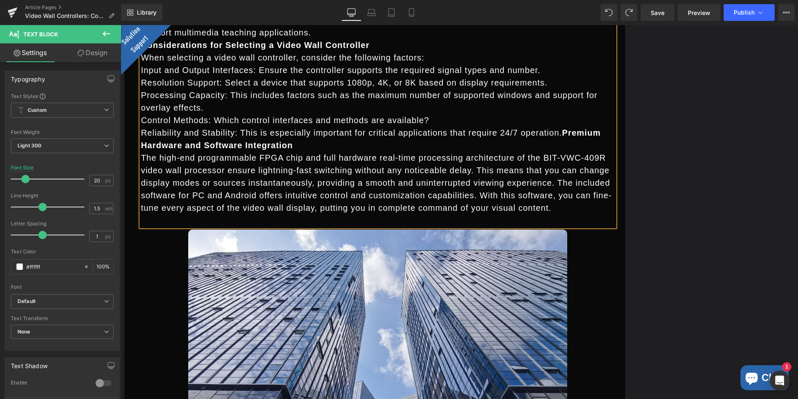
drag, startPoint x: 475, startPoint y: 207, endPoint x: 143, endPoint y: 158, distance: 336.4
click at [143, 158] on p "The high-end programmable FPGA chip and full hardware real-time processing arch…" at bounding box center [378, 183] width 474 height 63
drag, startPoint x: 143, startPoint y: 158, endPoint x: 190, endPoint y: 161, distance: 47.7
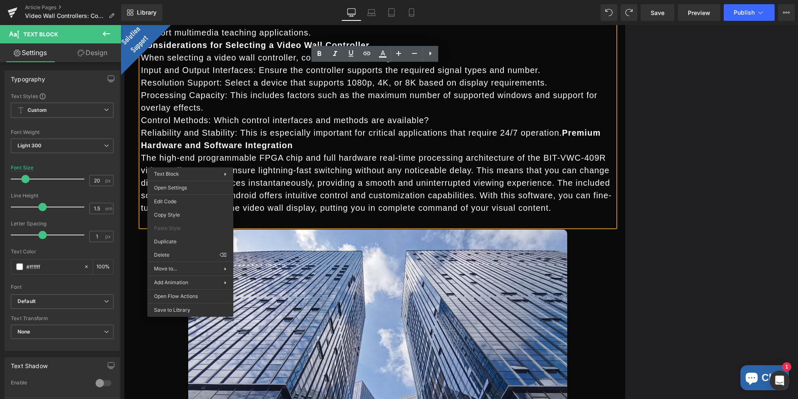
click at [373, 186] on p "The high-end programmable FPGA chip and full hardware real-time processing arch…" at bounding box center [378, 183] width 474 height 63
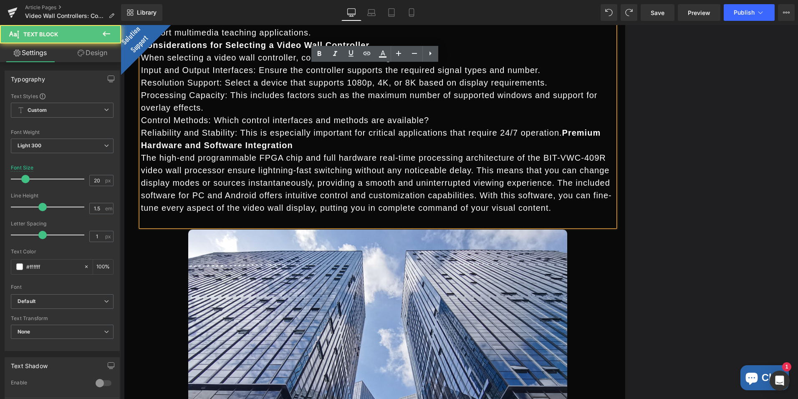
click at [466, 211] on p "The high-end programmable FPGA chip and full hardware real-time processing arch…" at bounding box center [378, 183] width 474 height 63
drag, startPoint x: 467, startPoint y: 211, endPoint x: 142, endPoint y: 160, distance: 329.2
click at [142, 160] on p "The high-end programmable FPGA chip and full hardware real-time processing arch…" at bounding box center [378, 183] width 474 height 63
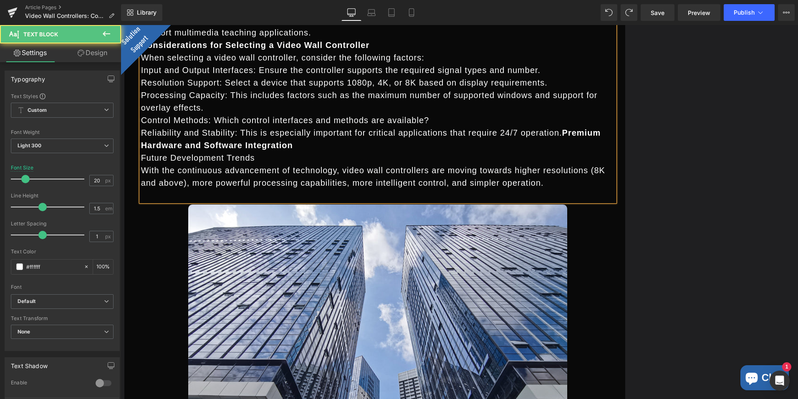
drag, startPoint x: 266, startPoint y: 158, endPoint x: 134, endPoint y: 159, distance: 131.9
drag, startPoint x: 425, startPoint y: 148, endPoint x: 225, endPoint y: 145, distance: 200.0
click at [225, 145] on p "Reliability and Stability: This is especially important for critical applicatio…" at bounding box center [378, 138] width 474 height 25
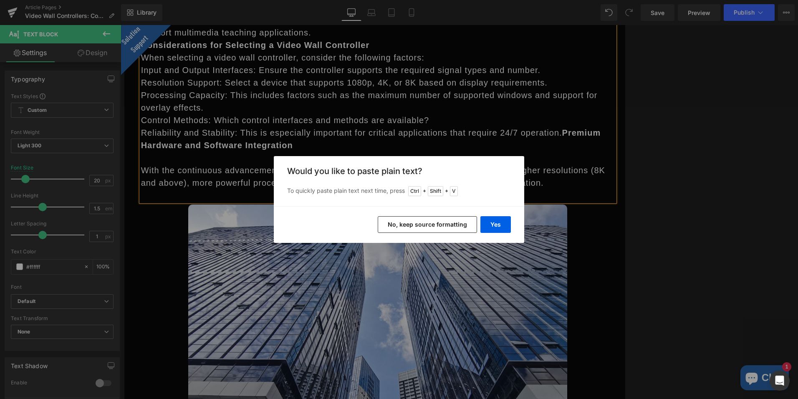
click at [481, 192] on p "To quickly paste plain text next time, press Ctrl + Shift + V" at bounding box center [399, 191] width 224 height 10
click at [498, 223] on button "Yes" at bounding box center [495, 224] width 30 height 17
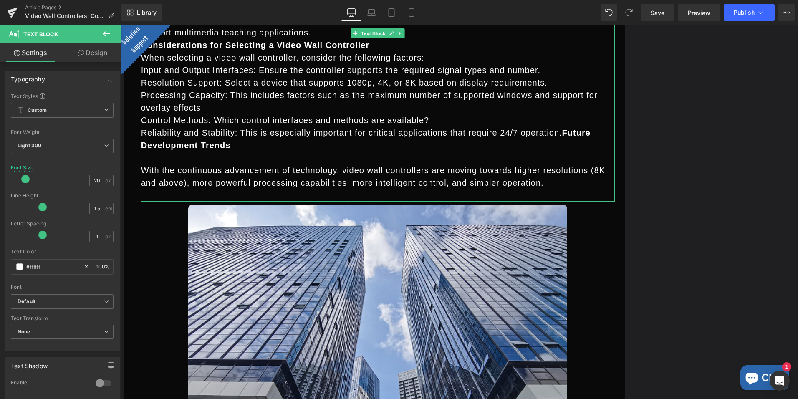
click at [228, 147] on strong "Future Development Trends" at bounding box center [366, 139] width 450 height 22
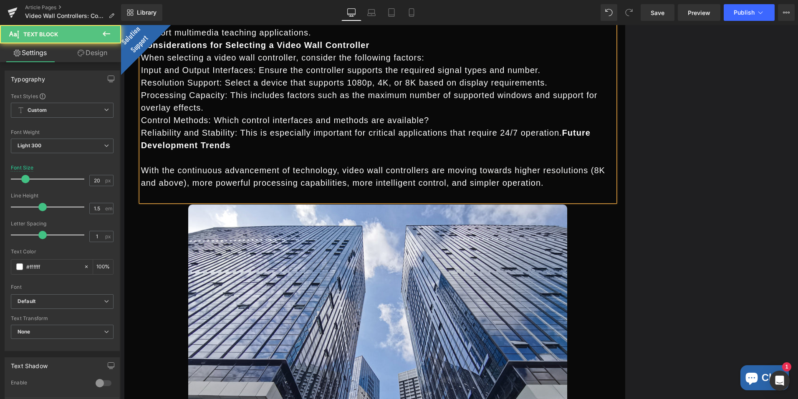
click at [141, 171] on p "With the continuous advancement of technology, video wall controllers are movin…" at bounding box center [378, 176] width 474 height 25
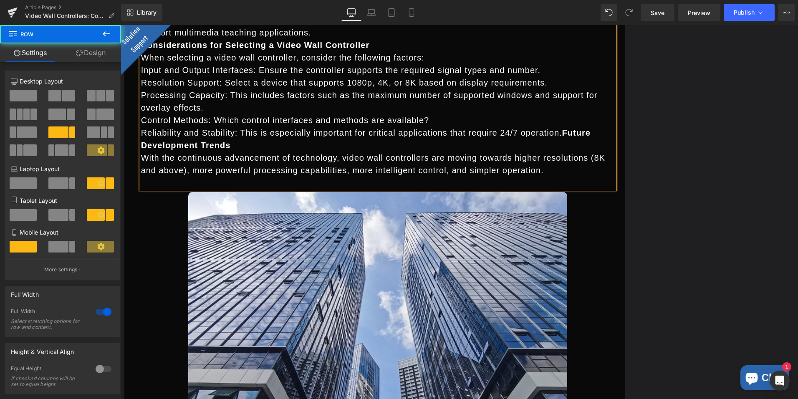
drag, startPoint x: 680, startPoint y: 244, endPoint x: 647, endPoint y: 251, distance: 33.8
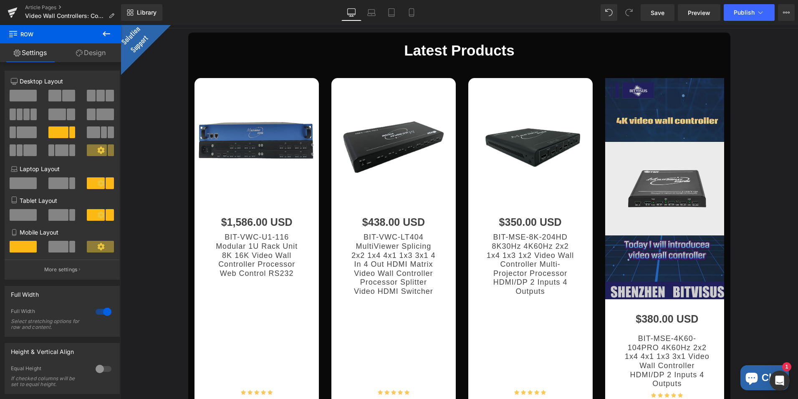
scroll to position [2358, 0]
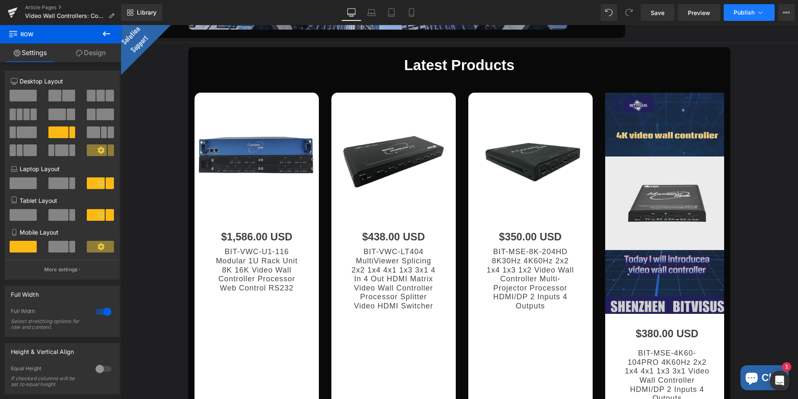
click at [748, 13] on span "Publish" at bounding box center [744, 12] width 21 height 7
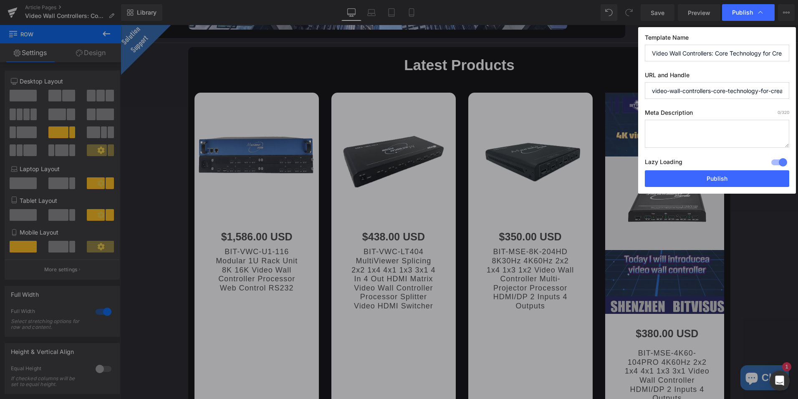
scroll to position [0, 98]
drag, startPoint x: 766, startPoint y: 53, endPoint x: 799, endPoint y: 60, distance: 34.5
click at [798, 60] on html "You are previewing how the will restyle your page. You can not edit Elements in…" at bounding box center [399, 199] width 798 height 399
click at [735, 110] on label "Meta Description 0 /320" at bounding box center [717, 114] width 144 height 11
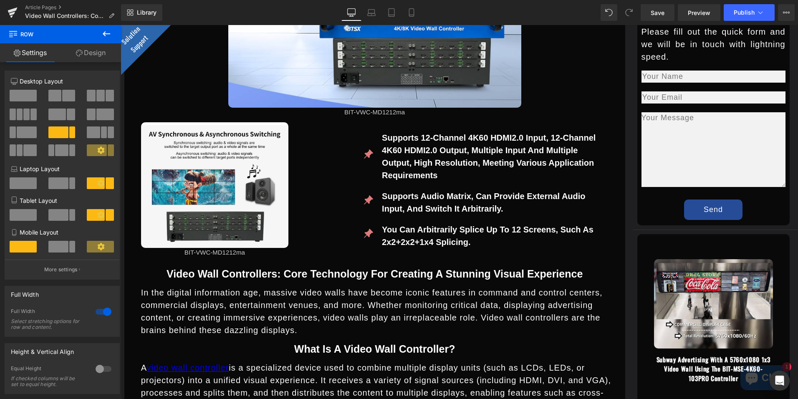
scroll to position [604, 0]
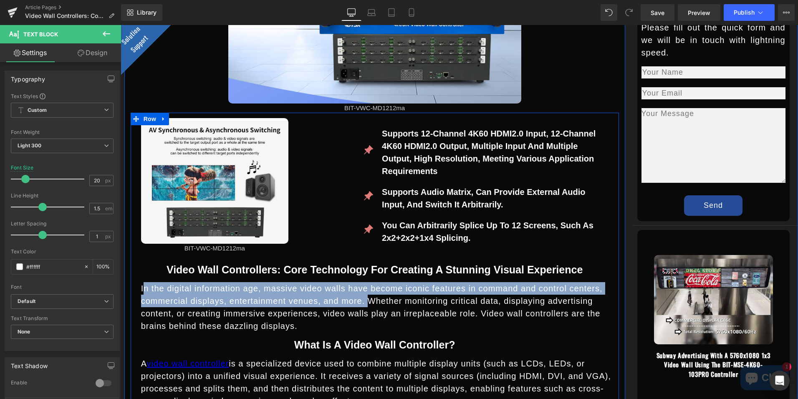
drag, startPoint x: 349, startPoint y: 301, endPoint x: 140, endPoint y: 282, distance: 210.4
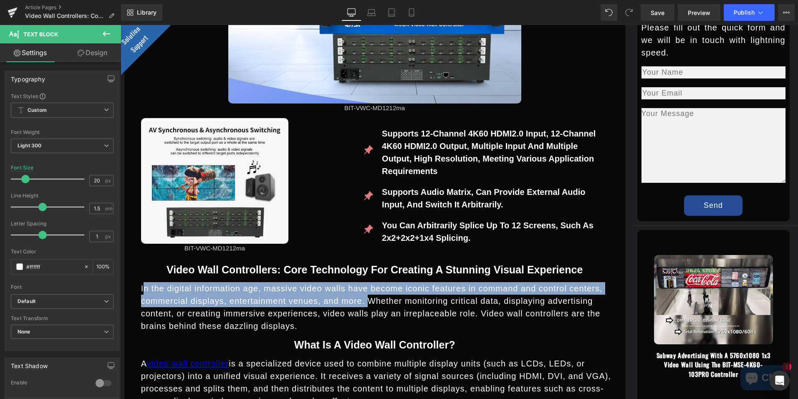
copy p "In the digital information age, massive video walls have become iconic features…"
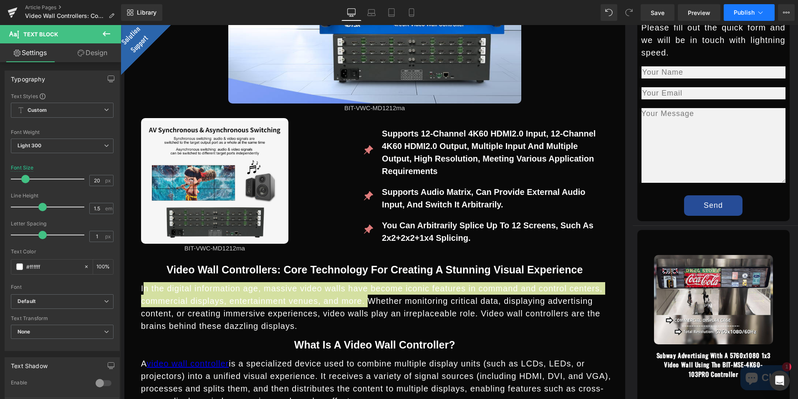
click at [766, 14] on button "Publish" at bounding box center [749, 12] width 51 height 17
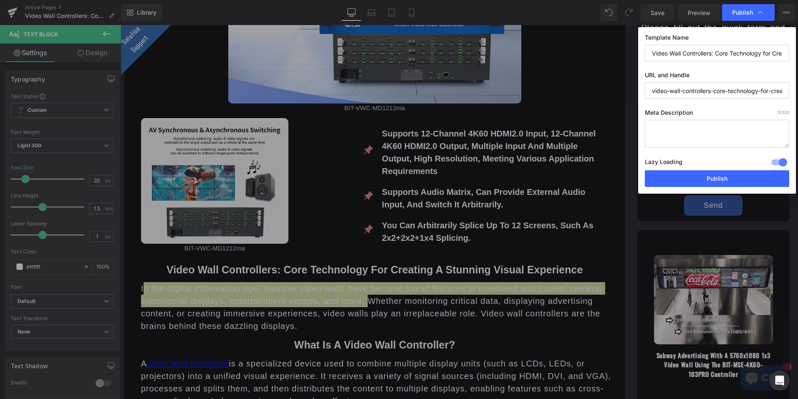
click at [689, 129] on textarea at bounding box center [717, 134] width 144 height 28
paste textarea "In the digital information age, massive video walls have become iconic features…"
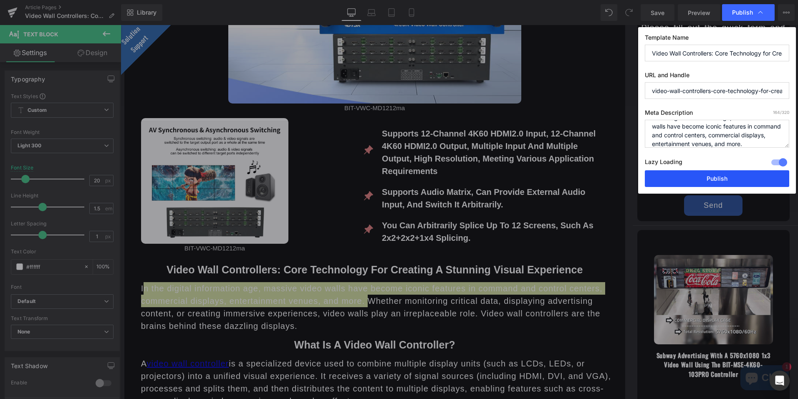
type textarea "In the digital information age, massive video walls have become iconic features…"
click at [714, 174] on button "Publish" at bounding box center [717, 178] width 144 height 17
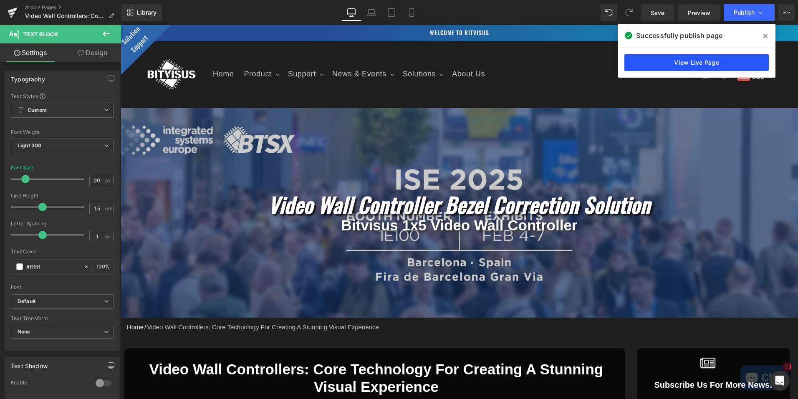
click at [682, 62] on link "View Live Page" at bounding box center [696, 62] width 144 height 17
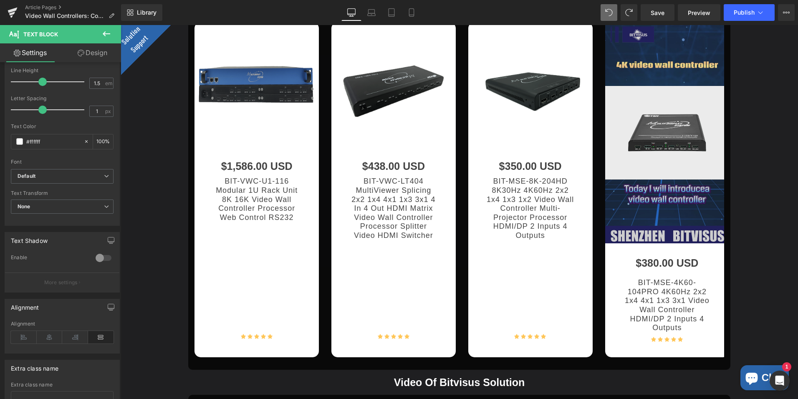
scroll to position [2316, 0]
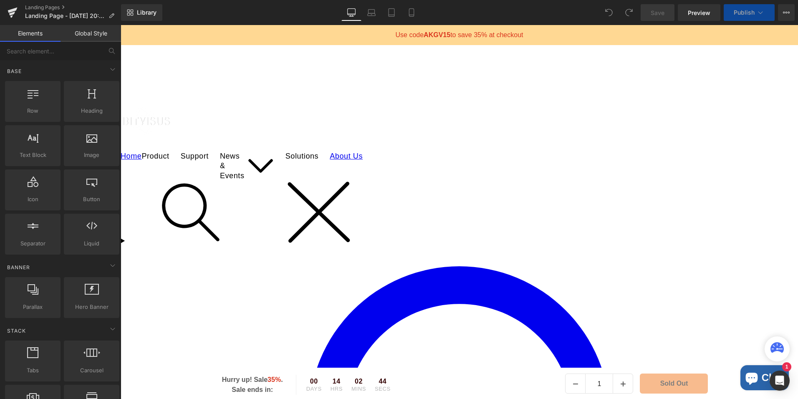
scroll to position [83, 0]
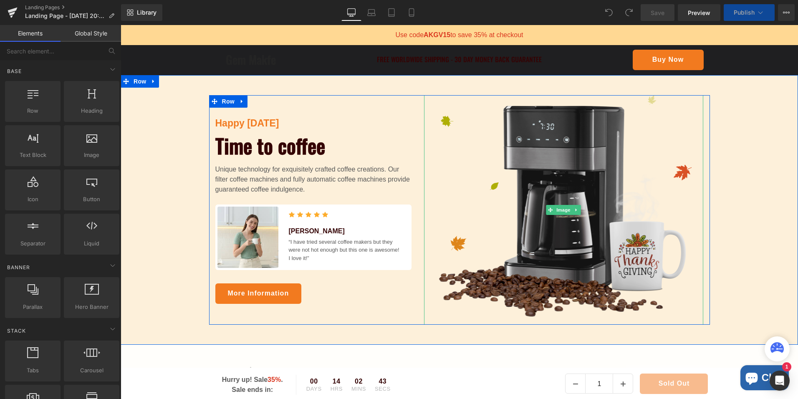
click at [554, 172] on img at bounding box center [564, 210] width 280 height 230
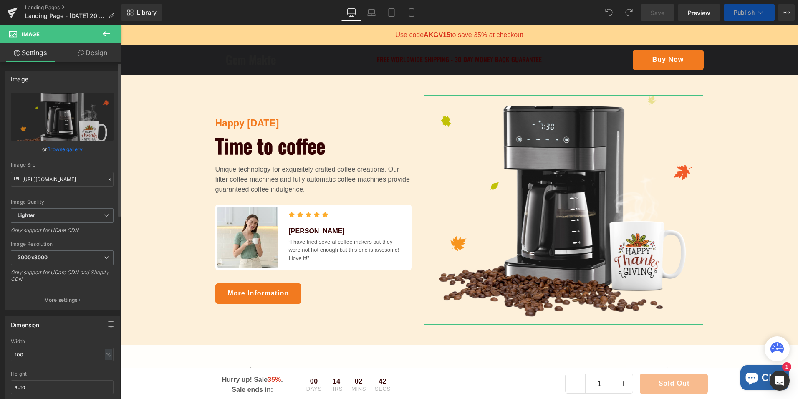
click at [74, 149] on link "Browse gallery" at bounding box center [64, 149] width 35 height 15
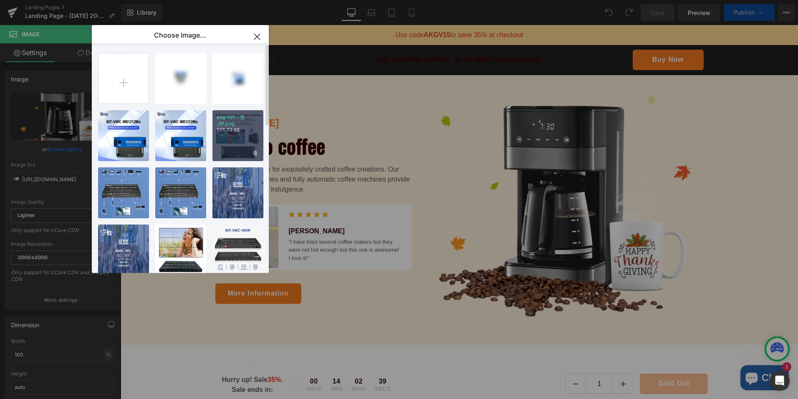
click at [240, 126] on p "eng-121...页_07.png" at bounding box center [238, 120] width 43 height 13
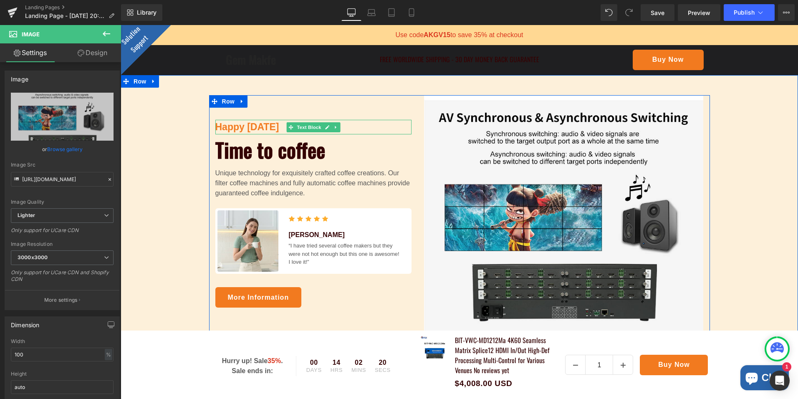
click at [264, 127] on p "Happy [DATE]" at bounding box center [313, 127] width 196 height 15
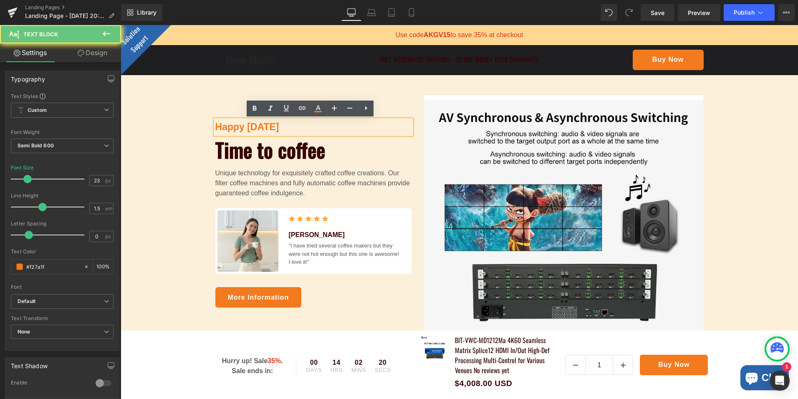
click at [264, 127] on p "Happy [DATE]" at bounding box center [313, 127] width 196 height 15
click at [263, 127] on p "Happy [DATE]" at bounding box center [313, 127] width 196 height 15
paste div
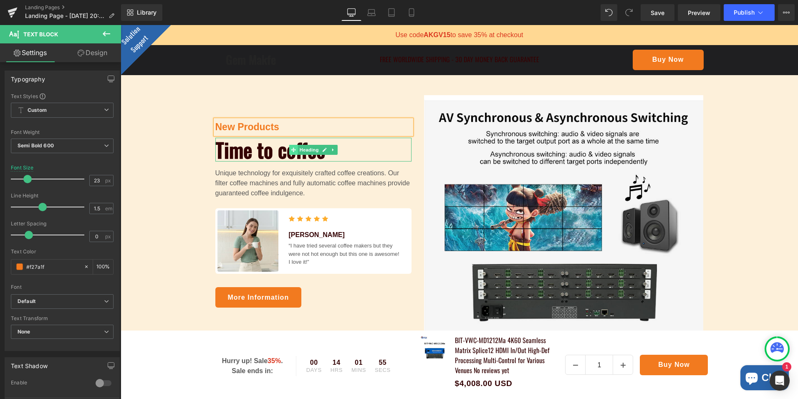
click at [294, 148] on span at bounding box center [293, 150] width 9 height 10
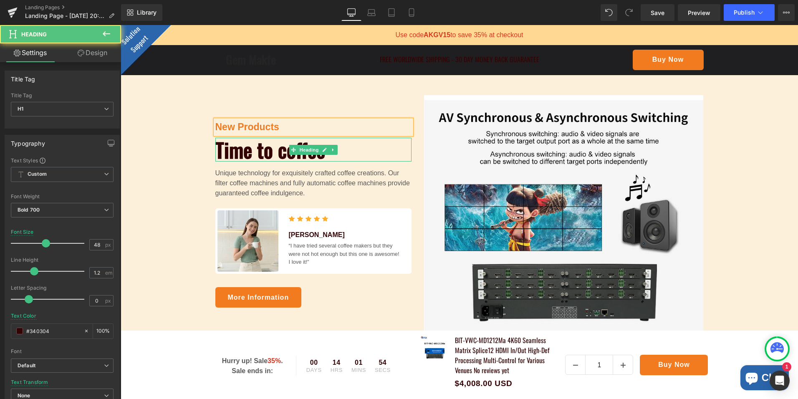
click at [247, 151] on h1 "Time to coffee" at bounding box center [313, 150] width 196 height 24
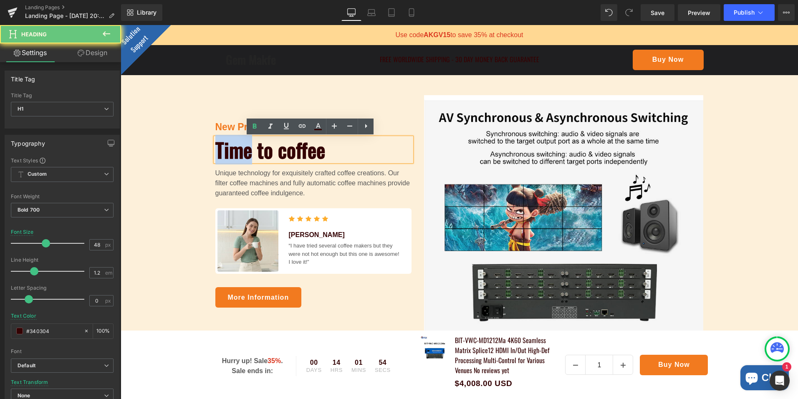
click at [247, 151] on h1 "Time to coffee" at bounding box center [313, 150] width 196 height 24
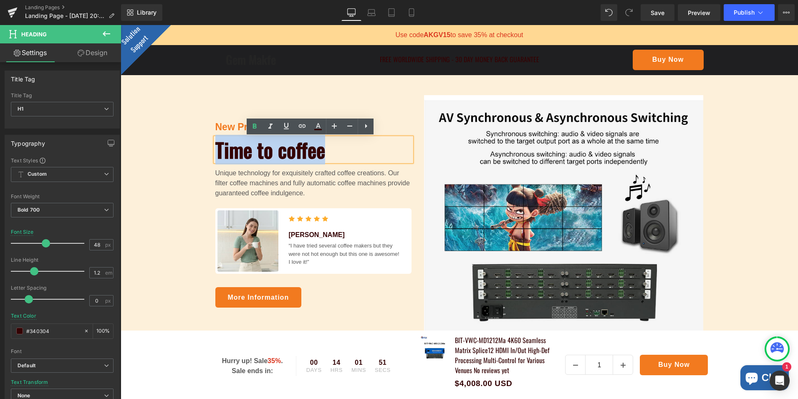
drag, startPoint x: 353, startPoint y: 152, endPoint x: 207, endPoint y: 149, distance: 145.3
click at [209, 149] on div "New Products Text Block Time to coffee Heading Unique technology for exquisitel…" at bounding box center [313, 214] width 209 height 238
paste div
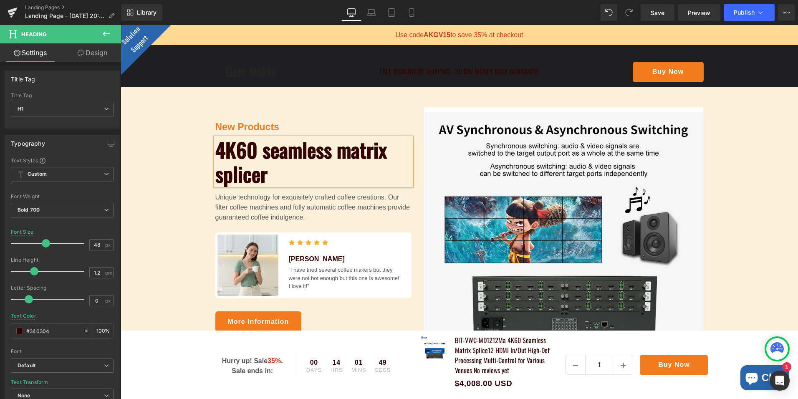
click at [398, 160] on h1 "4K60 seamless matrix splicer" at bounding box center [313, 162] width 196 height 48
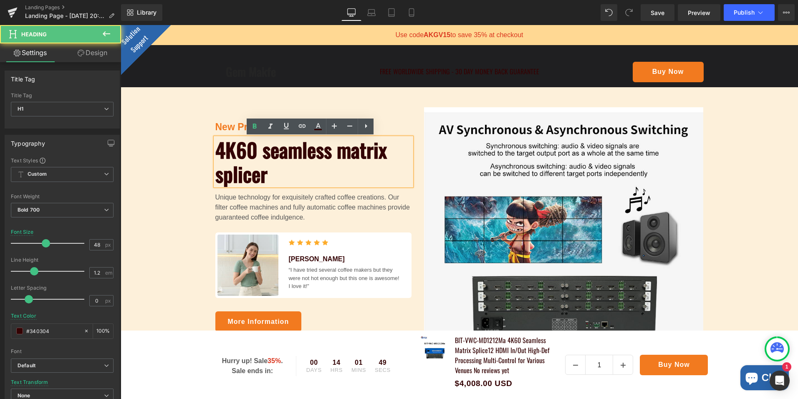
click at [257, 205] on p "Unique technology for exquisitely crafted coffee creations. Our filter coffee m…" at bounding box center [313, 207] width 196 height 30
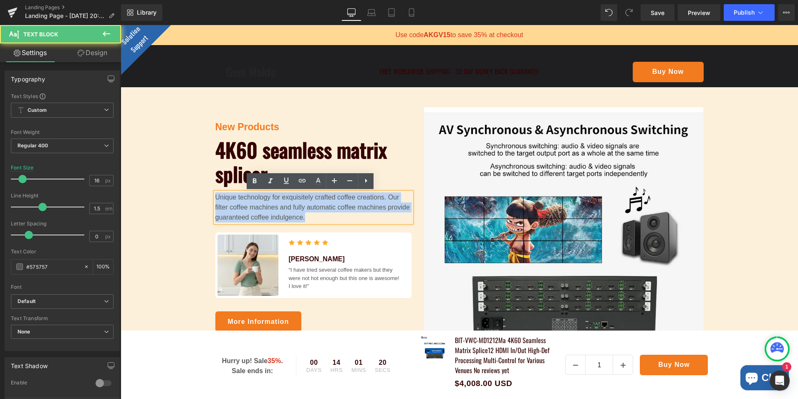
drag, startPoint x: 305, startPoint y: 218, endPoint x: 201, endPoint y: 191, distance: 107.7
click at [201, 191] on div "New Products Text Block 4K60 seamless matrix splicer Heading Unique technology …" at bounding box center [460, 226] width 678 height 238
paste div
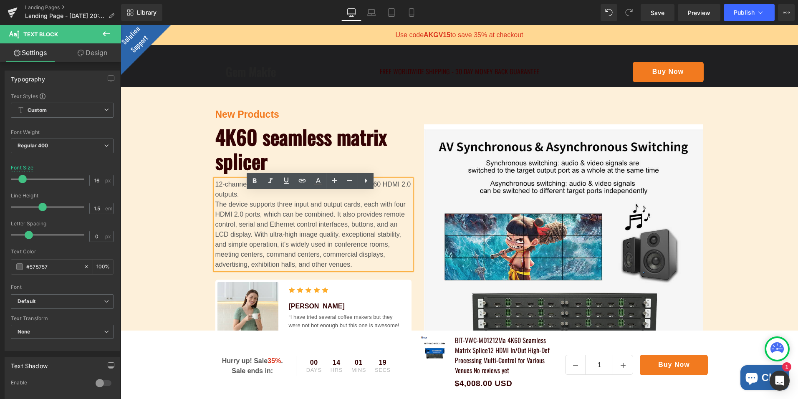
scroll to position [58, 0]
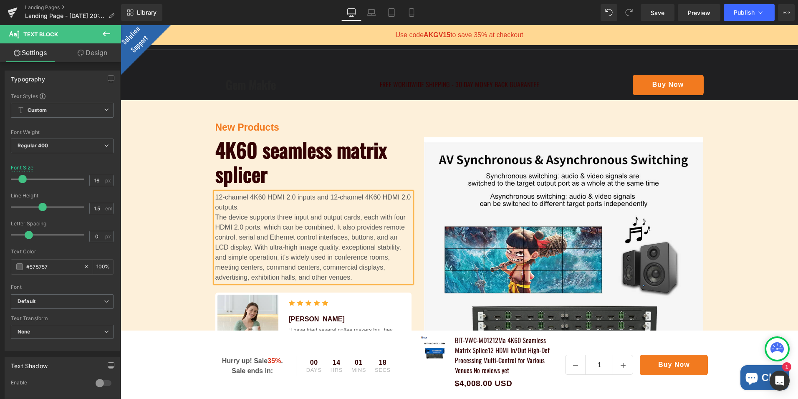
click at [215, 217] on p "The device supports three input and output cards, each with four HDMI 2.0 ports…" at bounding box center [313, 247] width 196 height 70
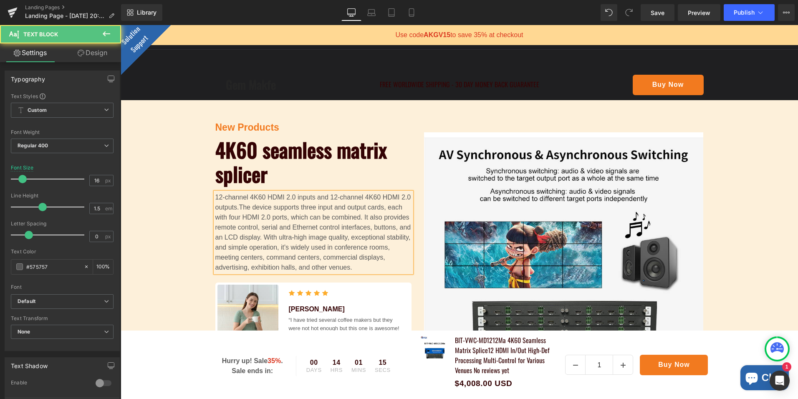
click at [362, 268] on p "12-channel 4K60 HDMI 2.0 inputs and 12-channel 4K60 HDMI 2.0 outputs. The devic…" at bounding box center [313, 232] width 196 height 80
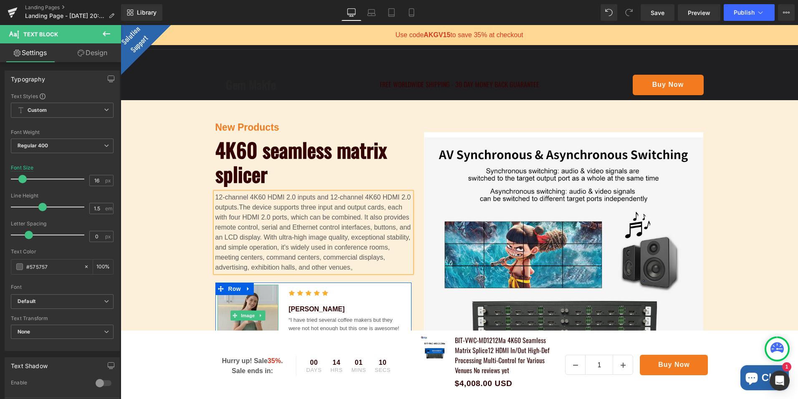
click at [247, 298] on img at bounding box center [247, 315] width 61 height 61
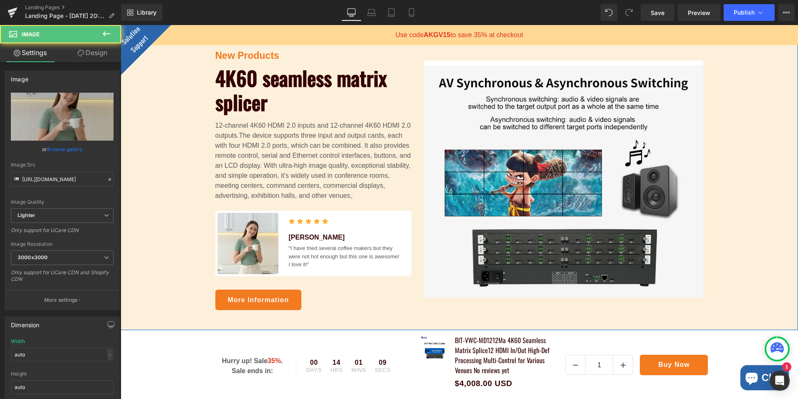
scroll to position [142, 0]
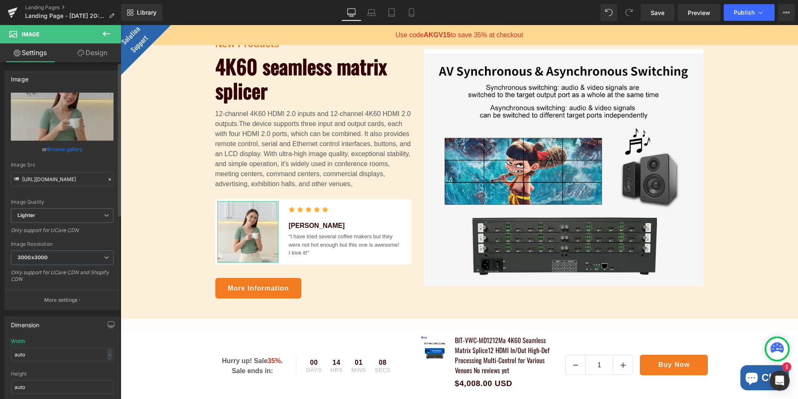
click at [64, 150] on link "Browse gallery" at bounding box center [64, 149] width 35 height 15
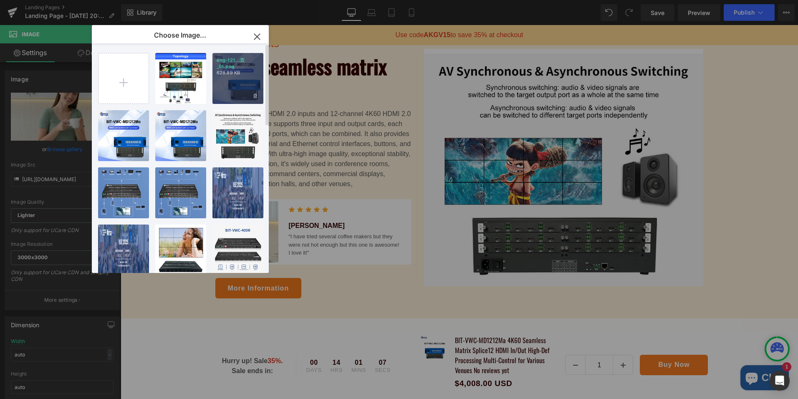
click at [249, 70] on p "628.89 KB" at bounding box center [238, 73] width 43 height 6
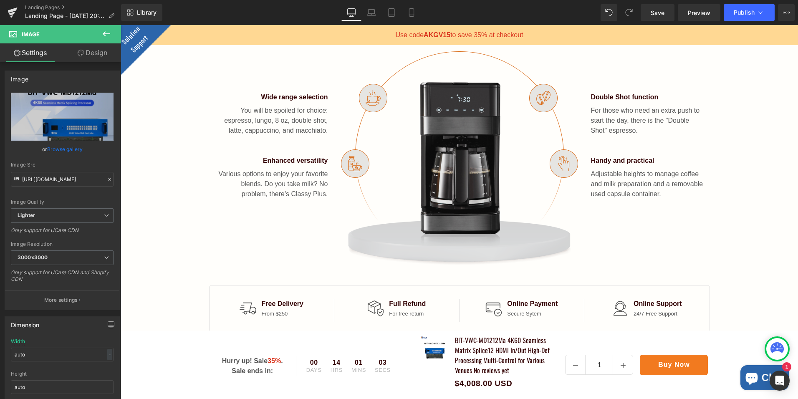
scroll to position [601, 0]
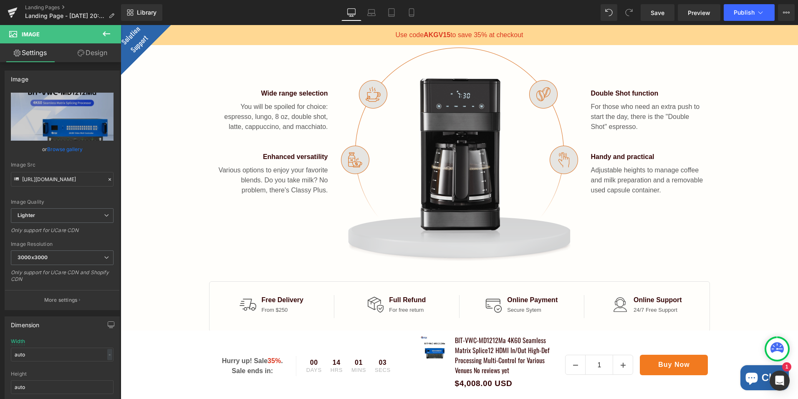
click at [468, 173] on img at bounding box center [460, 155] width 238 height 214
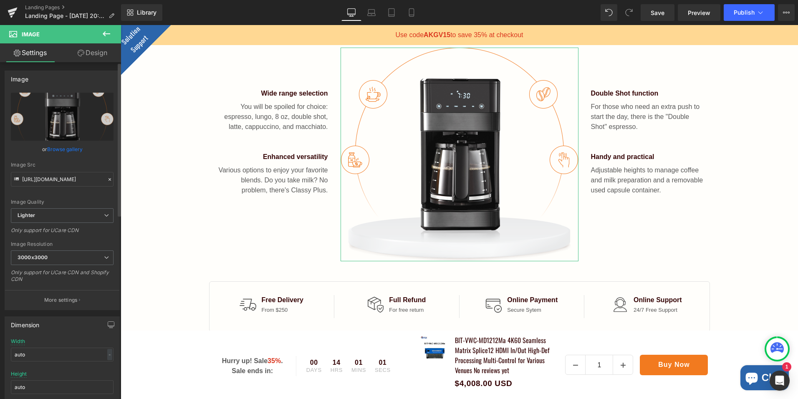
click at [63, 149] on link "Browse gallery" at bounding box center [64, 149] width 35 height 15
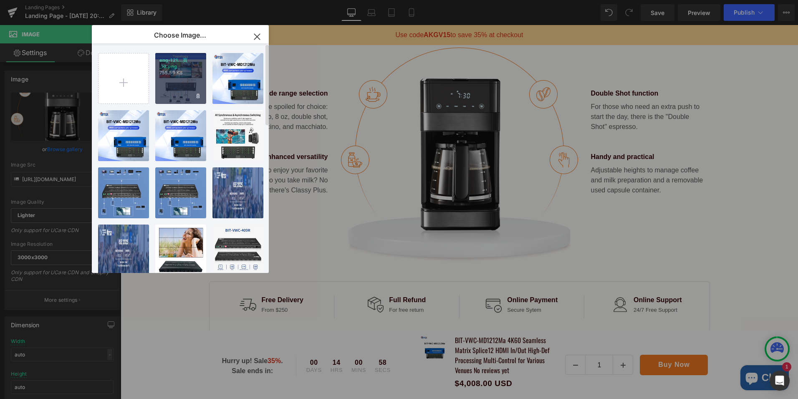
click at [183, 71] on p "755.59 KB" at bounding box center [180, 73] width 43 height 6
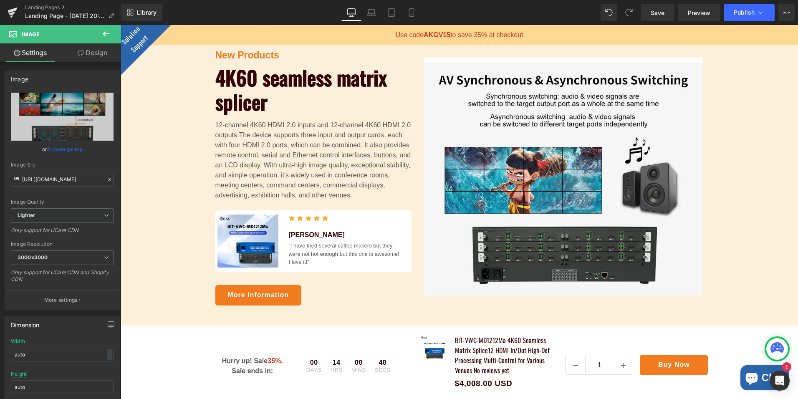
scroll to position [0, 0]
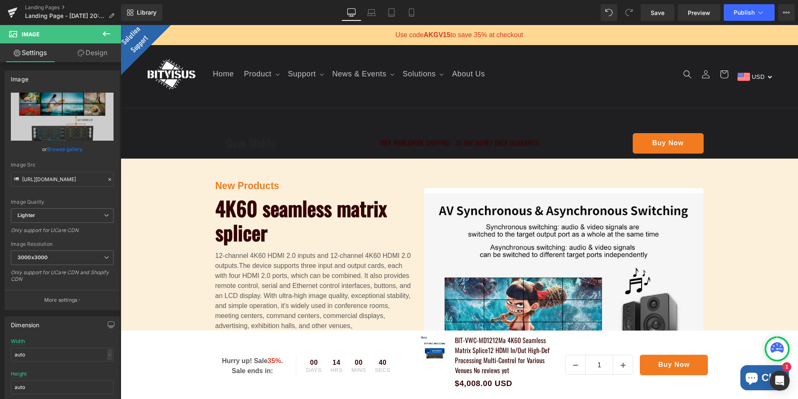
drag, startPoint x: 794, startPoint y: 346, endPoint x: 918, endPoint y: 47, distance: 323.9
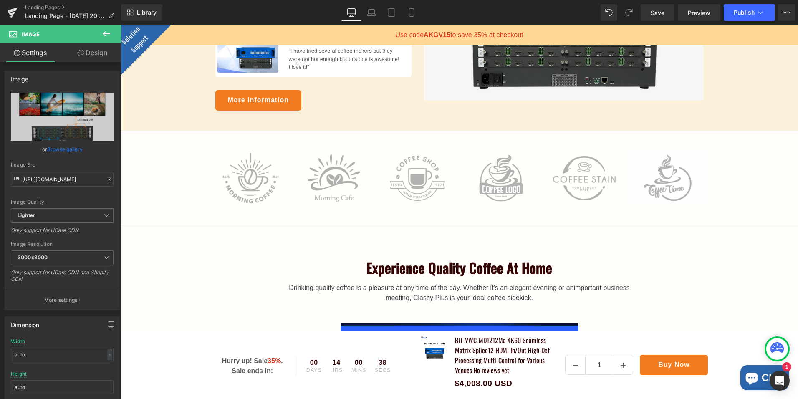
scroll to position [334, 0]
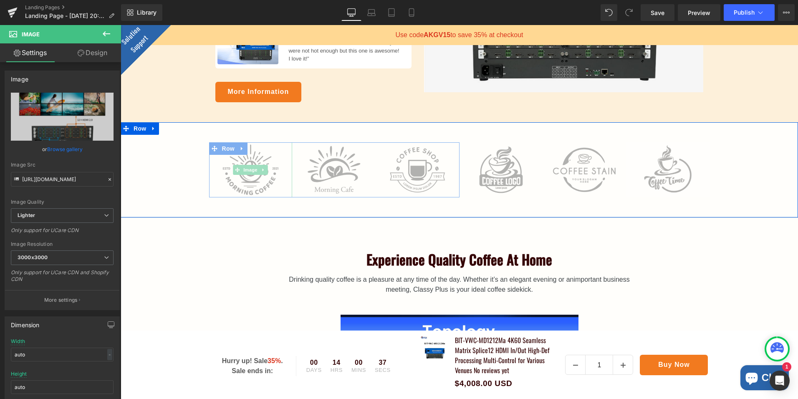
click at [271, 149] on img at bounding box center [250, 170] width 83 height 56
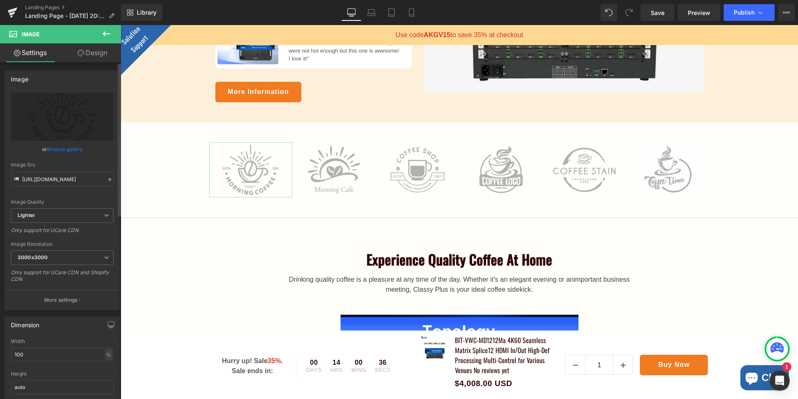
click at [67, 150] on link "Browse gallery" at bounding box center [64, 149] width 35 height 15
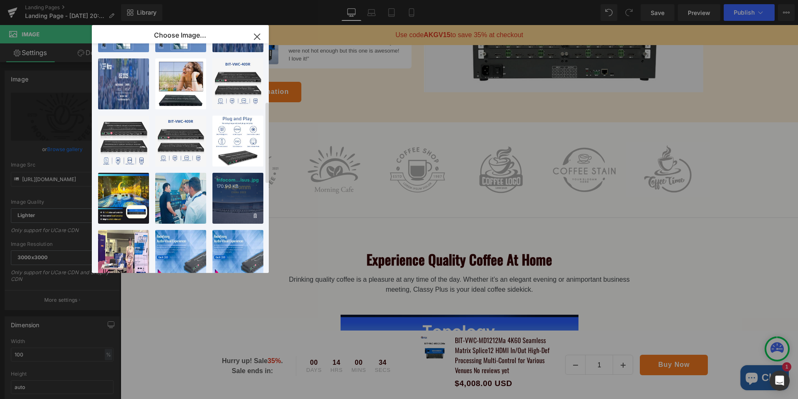
scroll to position [167, 0]
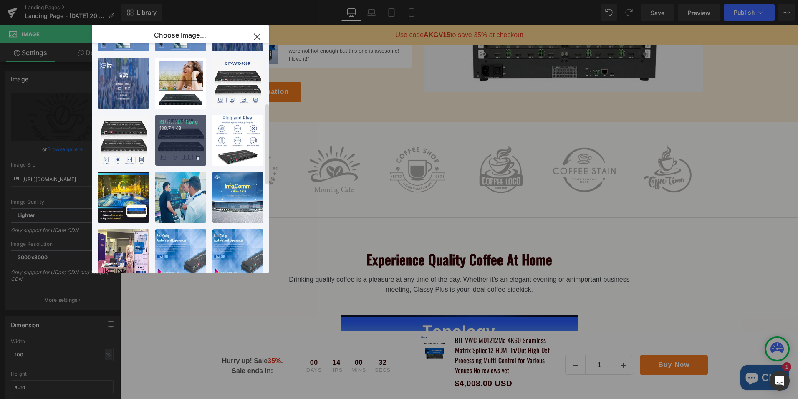
click at [188, 136] on div "图片1...图片1.png 138.74 KB" at bounding box center [180, 140] width 51 height 51
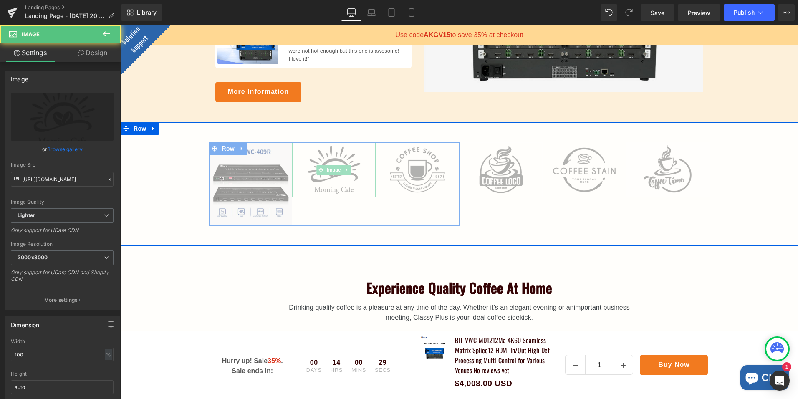
click at [346, 153] on img at bounding box center [333, 170] width 83 height 56
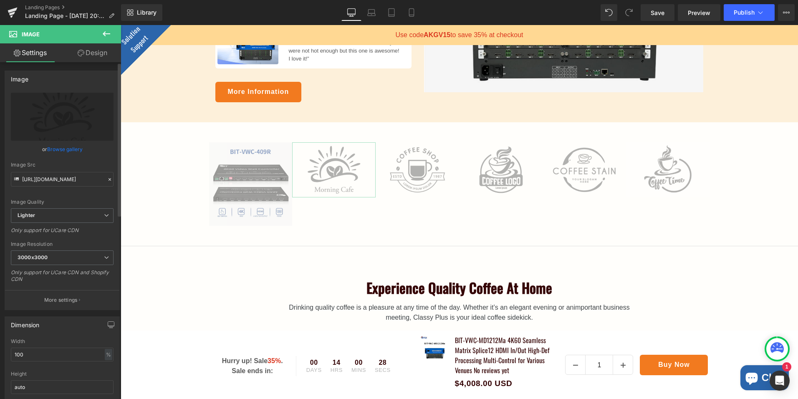
click at [75, 149] on link "Browse gallery" at bounding box center [64, 149] width 35 height 15
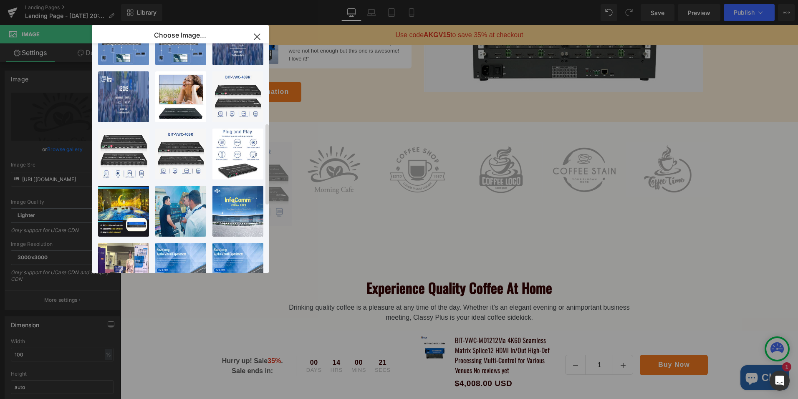
scroll to position [120, 0]
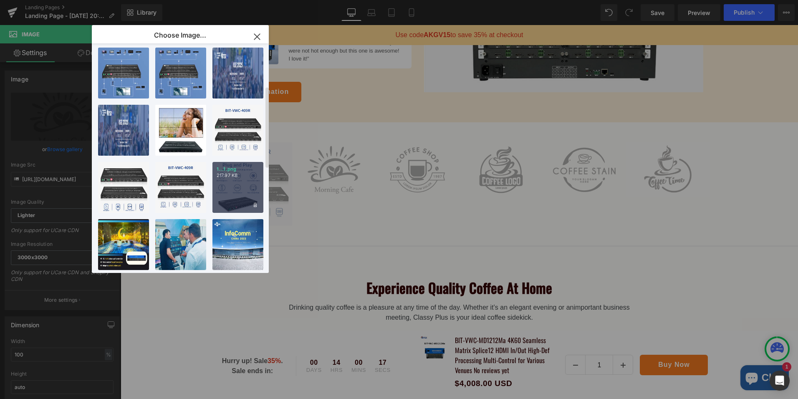
click at [243, 180] on div "1...1.png 217.97 KB" at bounding box center [237, 187] width 51 height 51
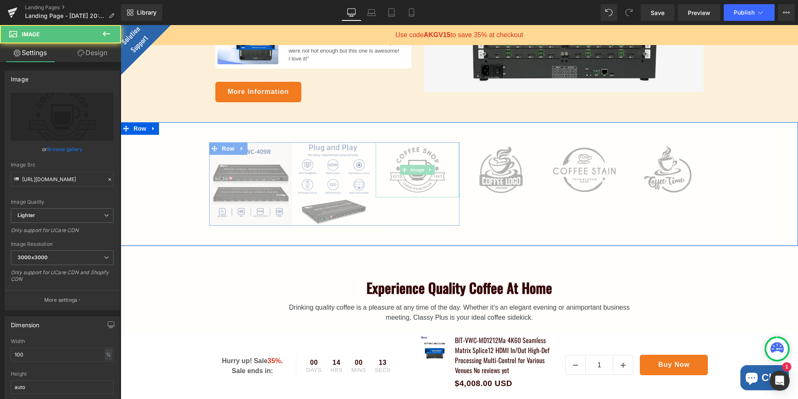
click at [417, 149] on img at bounding box center [417, 170] width 83 height 56
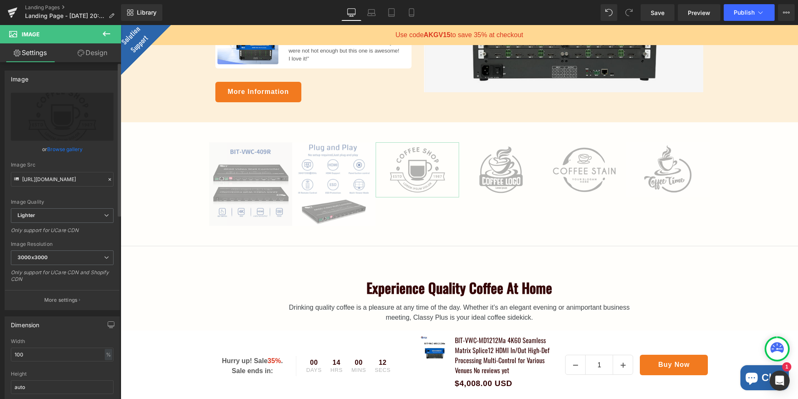
click at [67, 150] on link "Browse gallery" at bounding box center [64, 149] width 35 height 15
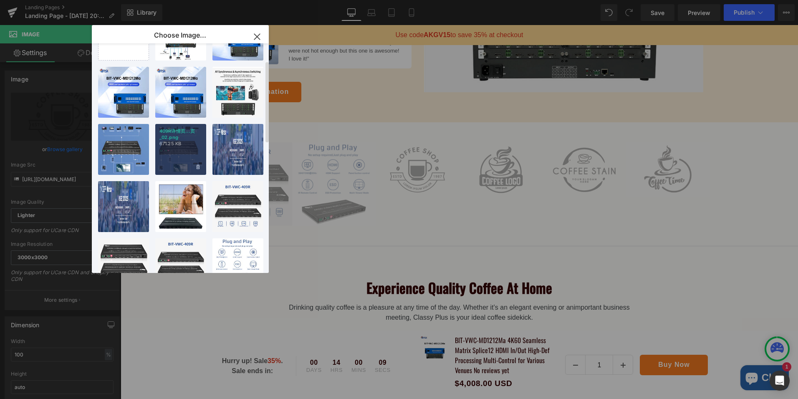
scroll to position [36, 0]
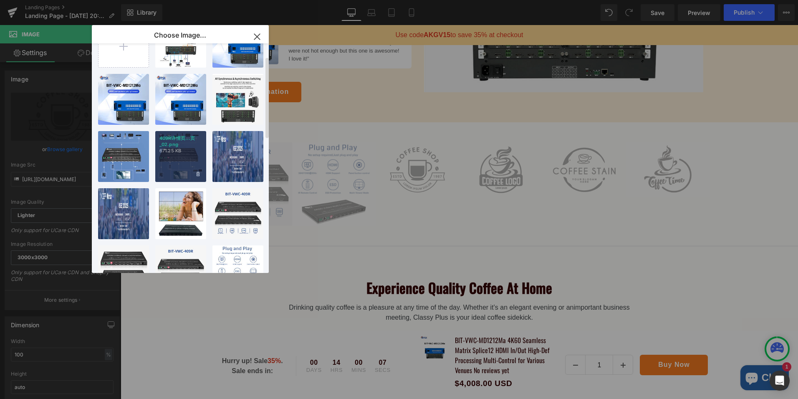
click at [177, 141] on p "409R详情页...页_02.png" at bounding box center [180, 141] width 43 height 13
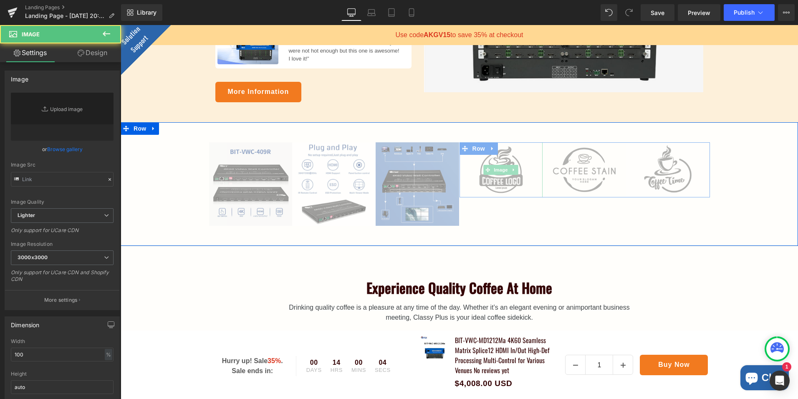
click at [527, 152] on img at bounding box center [501, 170] width 83 height 56
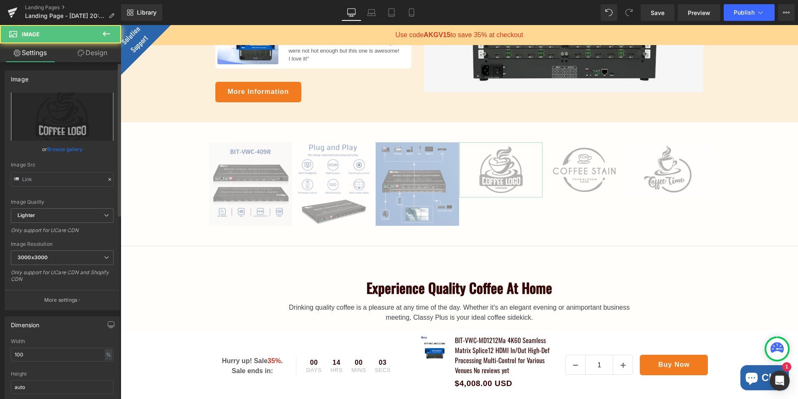
click at [77, 148] on link "Browse gallery" at bounding box center [64, 149] width 35 height 15
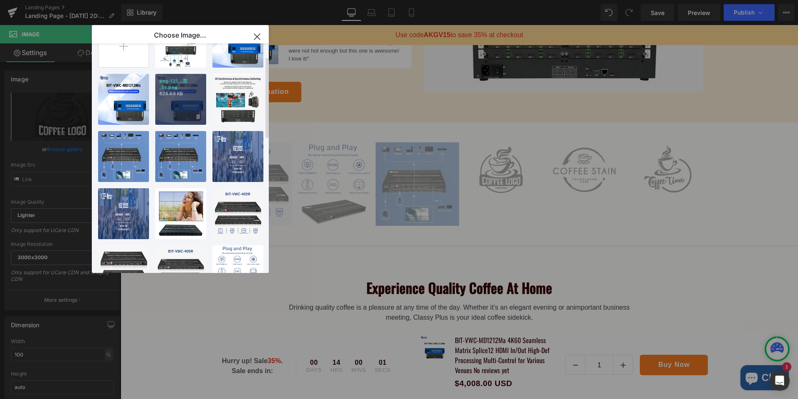
drag, startPoint x: 178, startPoint y: 101, endPoint x: 210, endPoint y: 115, distance: 34.8
click at [178, 101] on div "eng-121...页_01.png 628.89 KB" at bounding box center [180, 99] width 51 height 51
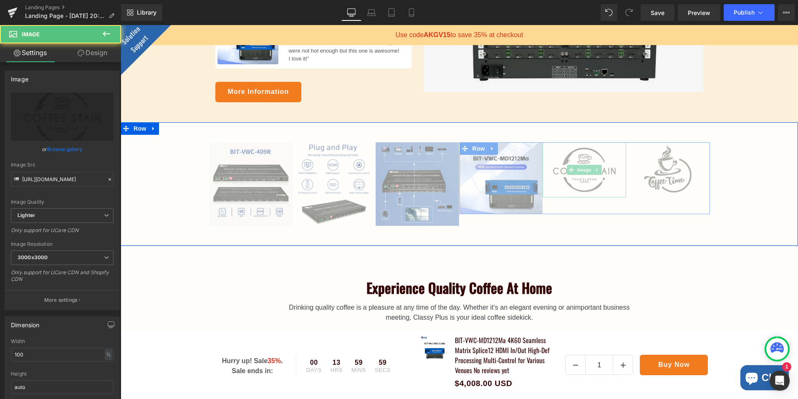
click at [594, 190] on img at bounding box center [584, 170] width 83 height 56
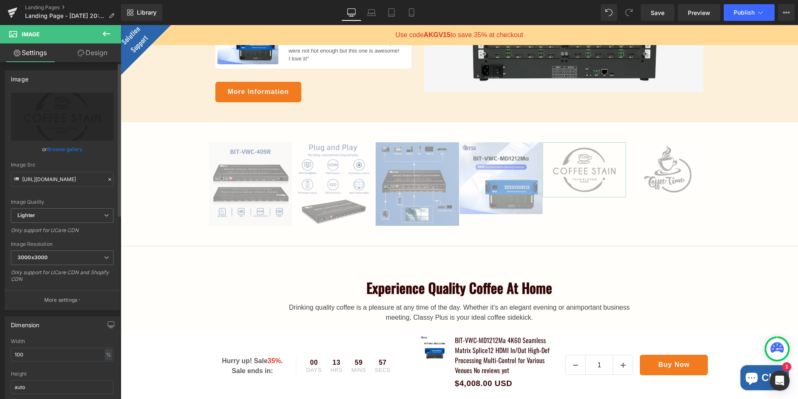
click at [71, 151] on link "Browse gallery" at bounding box center [64, 149] width 35 height 15
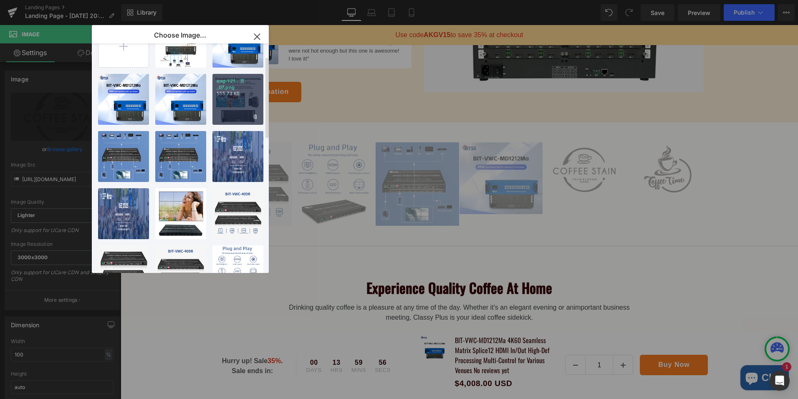
click at [233, 88] on p "eng-121...页_07.png" at bounding box center [238, 84] width 43 height 13
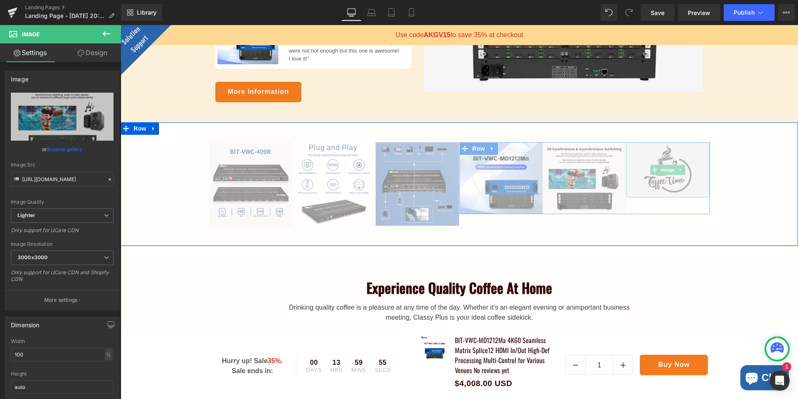
click at [685, 179] on img at bounding box center [667, 170] width 83 height 56
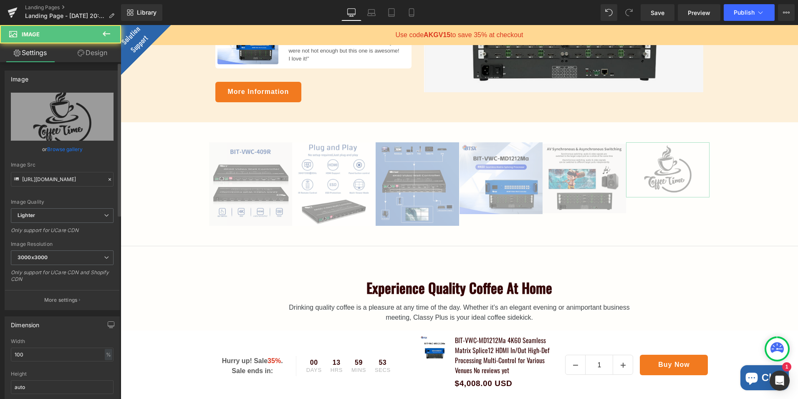
click at [75, 151] on link "Browse gallery" at bounding box center [64, 149] width 35 height 15
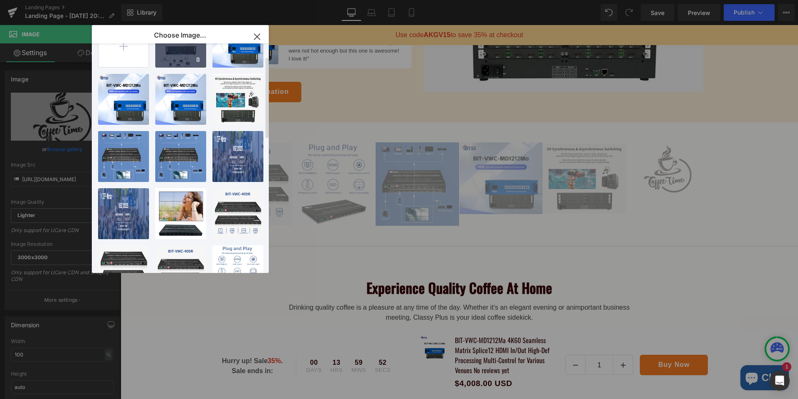
click at [181, 57] on div "eng-121...页_10.png 755.59 KB" at bounding box center [180, 42] width 51 height 51
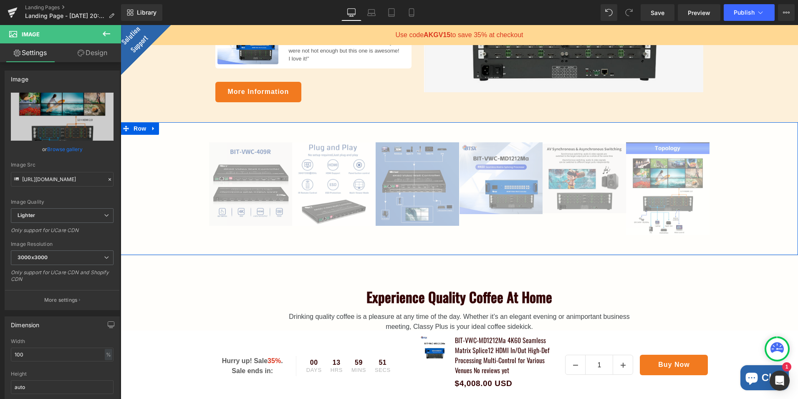
click at [742, 210] on div "Image Image Image Row Image Image Image Row Row" at bounding box center [460, 188] width 678 height 93
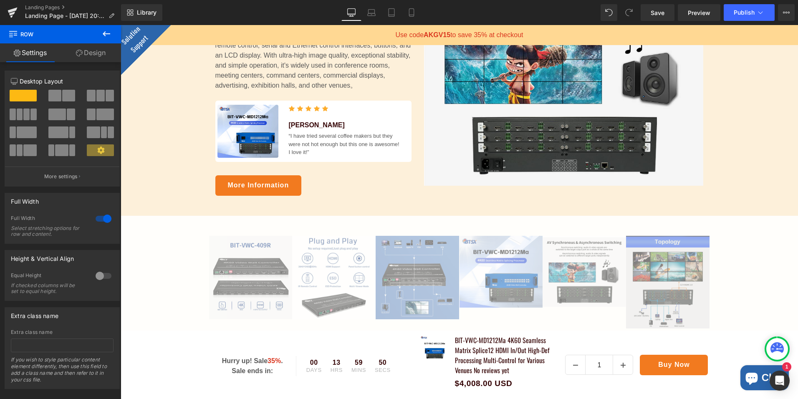
scroll to position [292, 0]
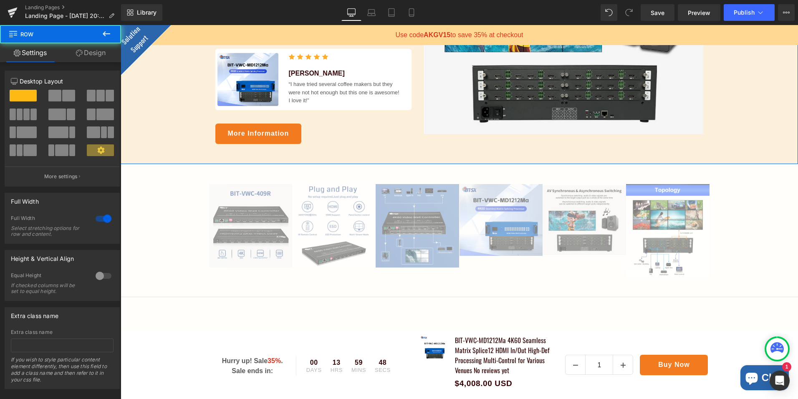
click at [717, 126] on div "New Products Text Block 4K60 seamless matrix splicer Heading 12-channel 4K60 HD…" at bounding box center [460, 15] width 678 height 258
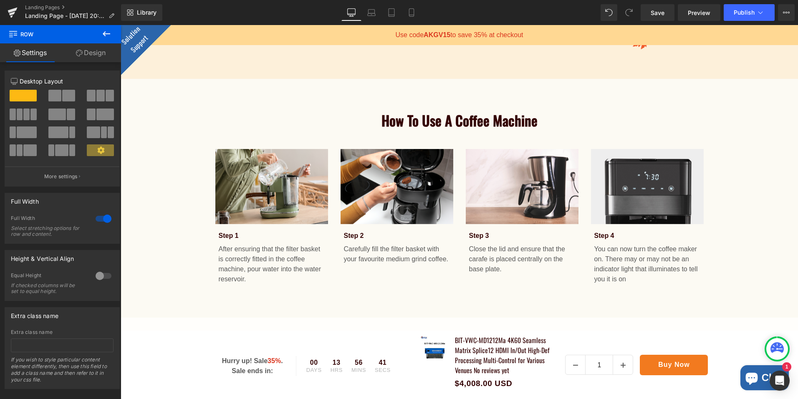
scroll to position [1586, 0]
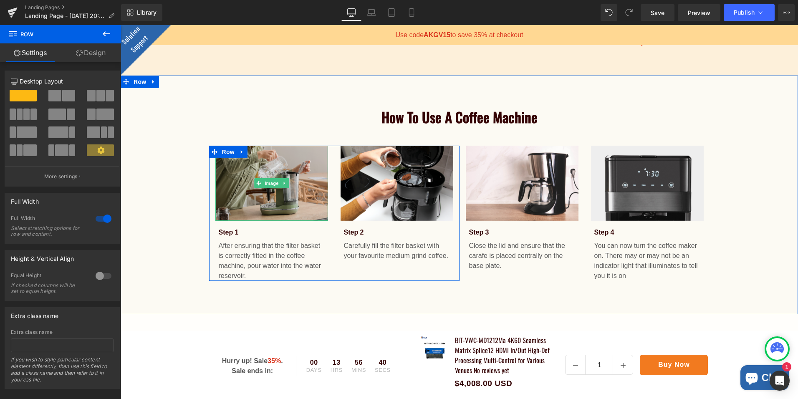
click at [260, 192] on img at bounding box center [271, 184] width 113 height 76
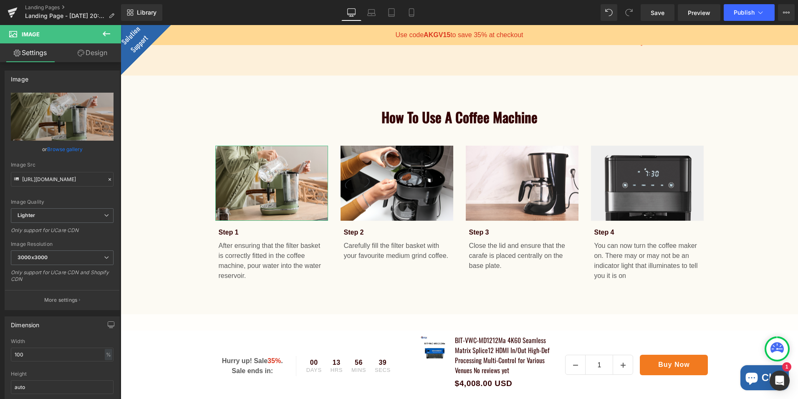
click at [71, 148] on link "Browse gallery" at bounding box center [64, 149] width 35 height 15
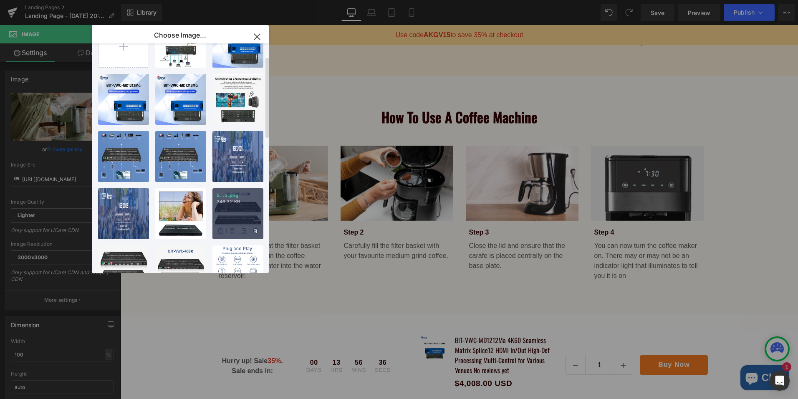
click at [250, 206] on div "5...5.png 346.32 KB" at bounding box center [237, 213] width 51 height 51
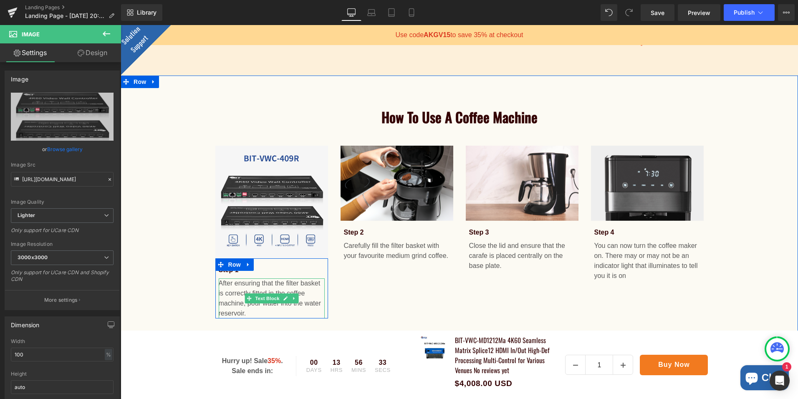
click at [289, 281] on p "After ensuring that the filter basket is correctly fitted in the coffee machine…" at bounding box center [272, 298] width 106 height 40
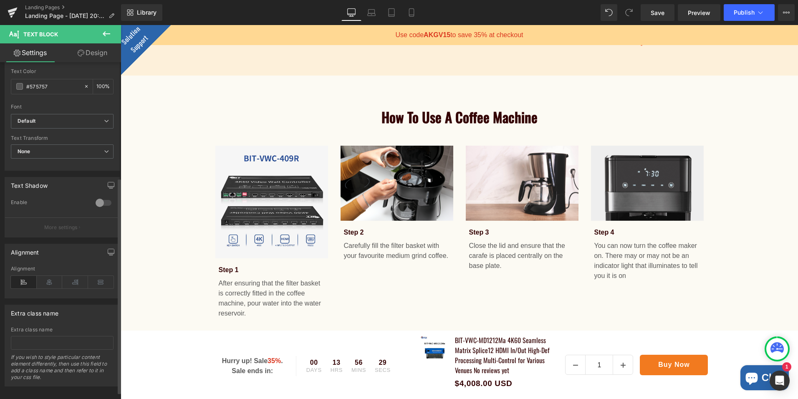
scroll to position [191, 0]
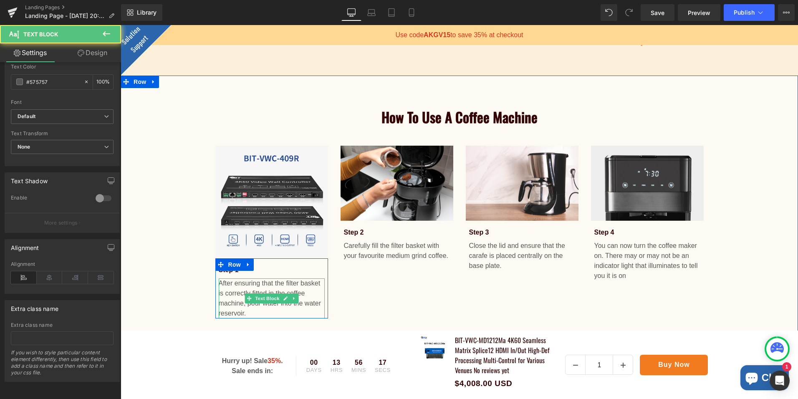
click at [232, 295] on p "After ensuring that the filter basket is correctly fitted in the coffee machine…" at bounding box center [272, 298] width 106 height 40
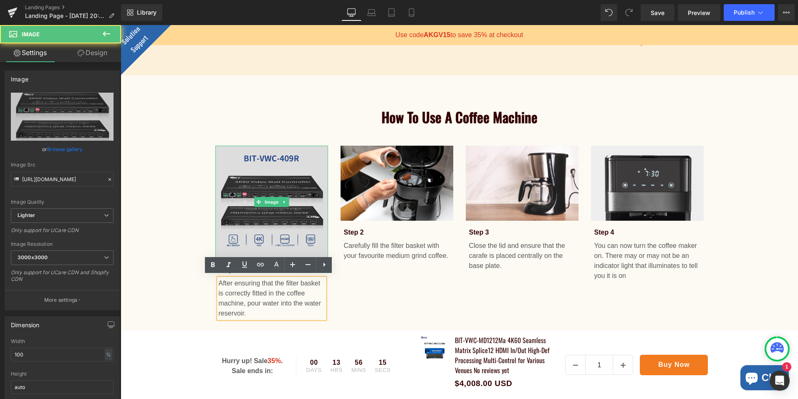
click at [288, 183] on img at bounding box center [271, 202] width 113 height 113
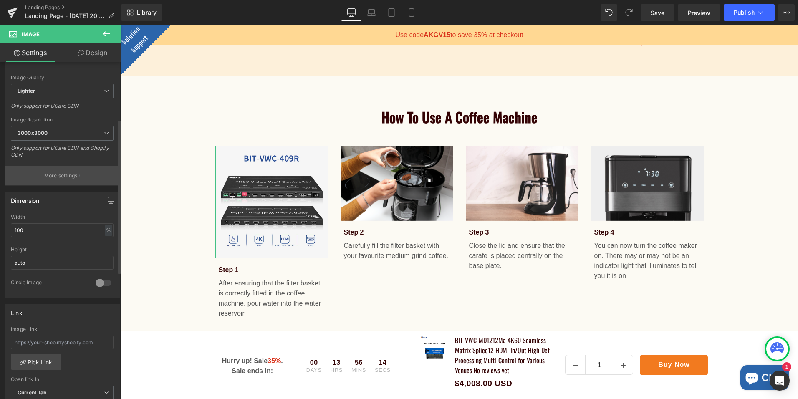
scroll to position [125, 0]
click at [63, 171] on p "More settings" at bounding box center [60, 175] width 33 height 8
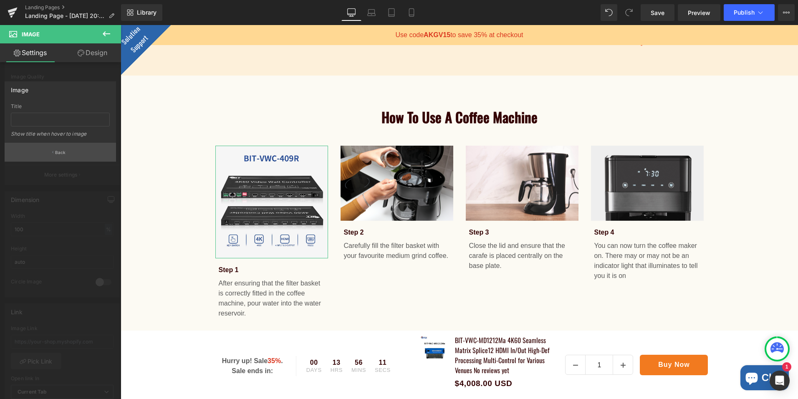
click at [67, 153] on button "Back" at bounding box center [60, 152] width 111 height 19
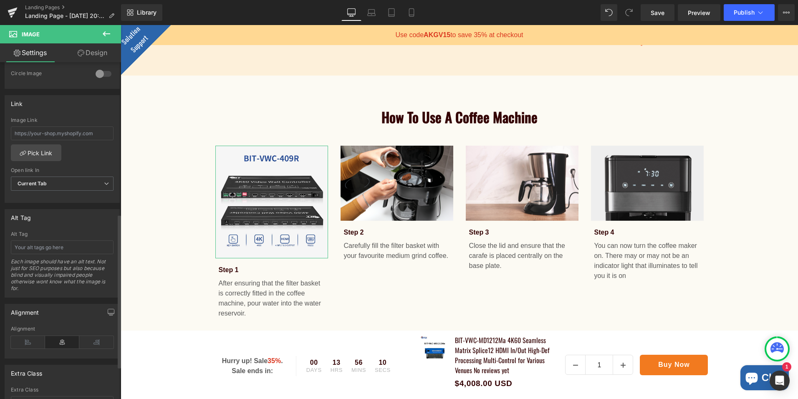
scroll to position [334, 0]
click at [102, 132] on input "text" at bounding box center [62, 133] width 103 height 14
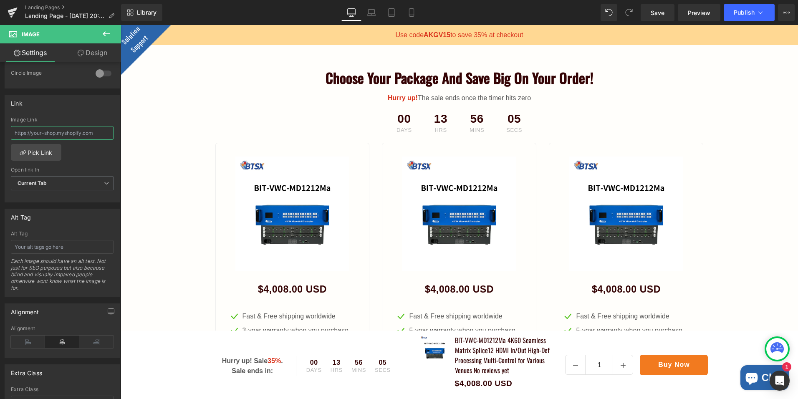
scroll to position [2254, 0]
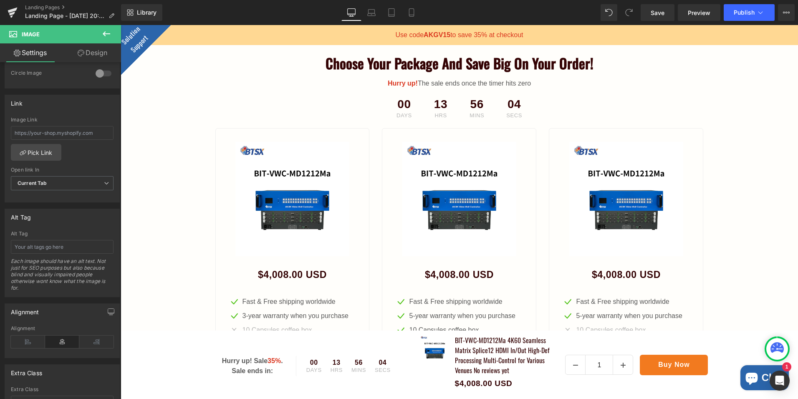
click at [329, 211] on img at bounding box center [292, 199] width 114 height 114
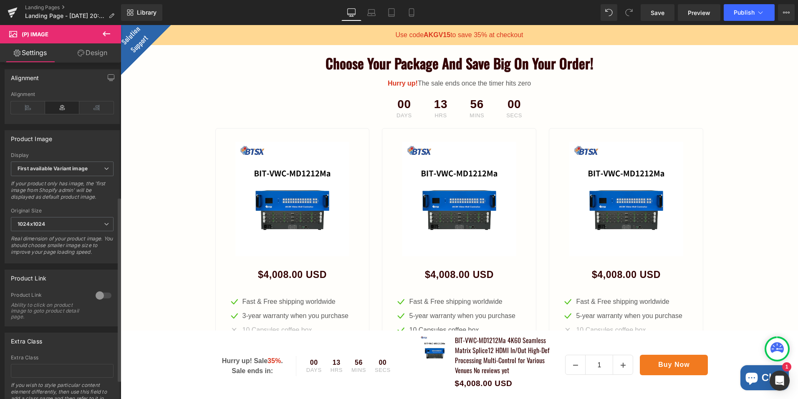
scroll to position [250, 0]
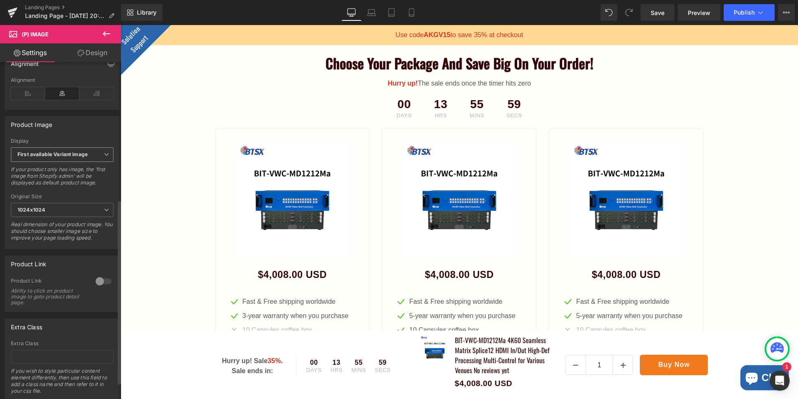
click at [100, 161] on span "First available Variant image" at bounding box center [62, 154] width 103 height 15
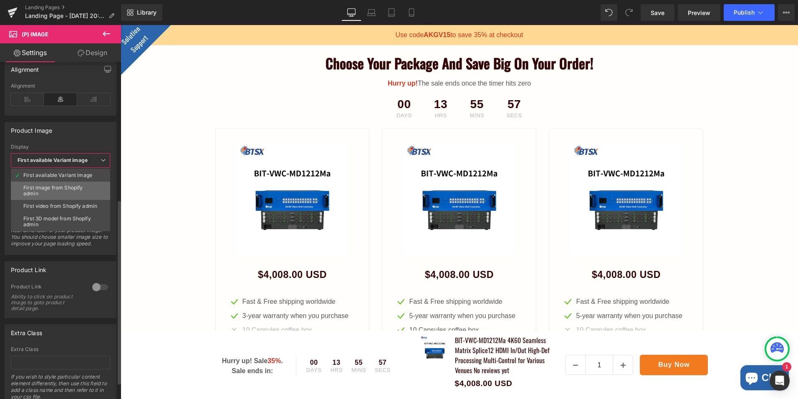
click at [71, 187] on div "First image from Shopify admin" at bounding box center [60, 191] width 74 height 12
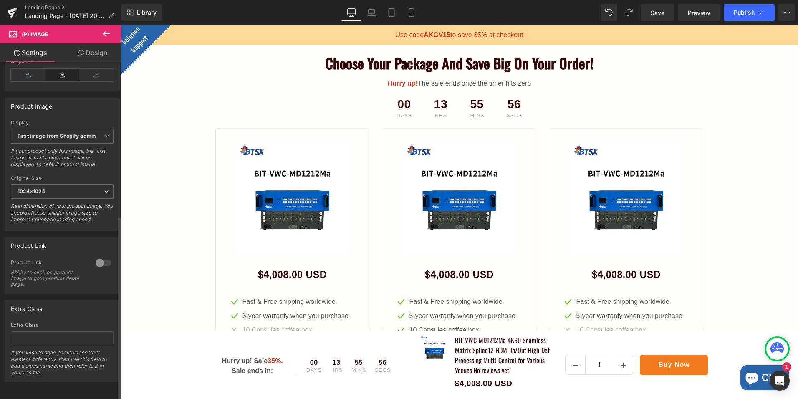
scroll to position [281, 0]
click at [96, 258] on div at bounding box center [104, 262] width 20 height 13
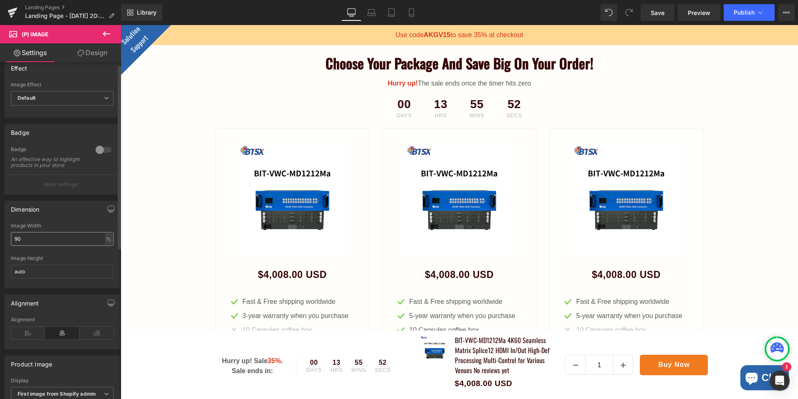
scroll to position [0, 0]
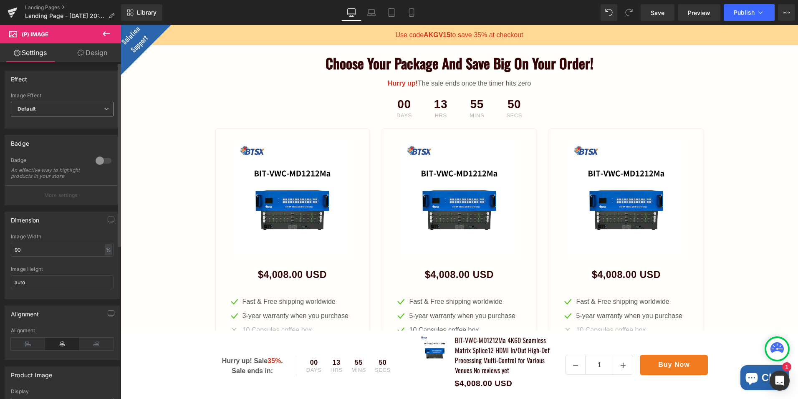
click at [66, 108] on span "Default" at bounding box center [62, 109] width 103 height 15
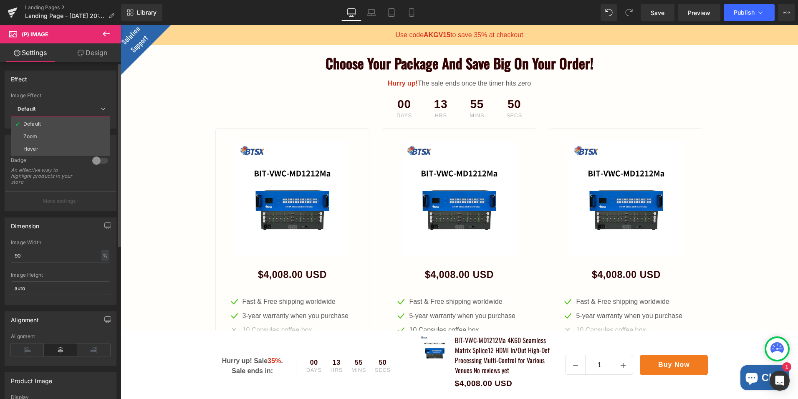
click at [68, 111] on span "Default" at bounding box center [60, 109] width 99 height 15
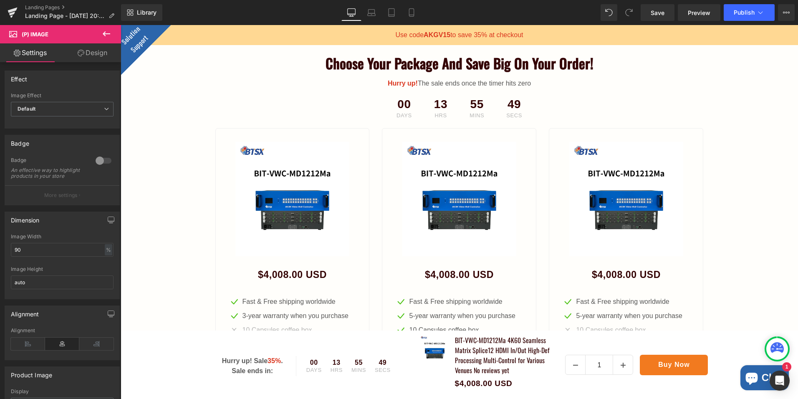
click at [87, 49] on link "Design" at bounding box center [92, 52] width 61 height 19
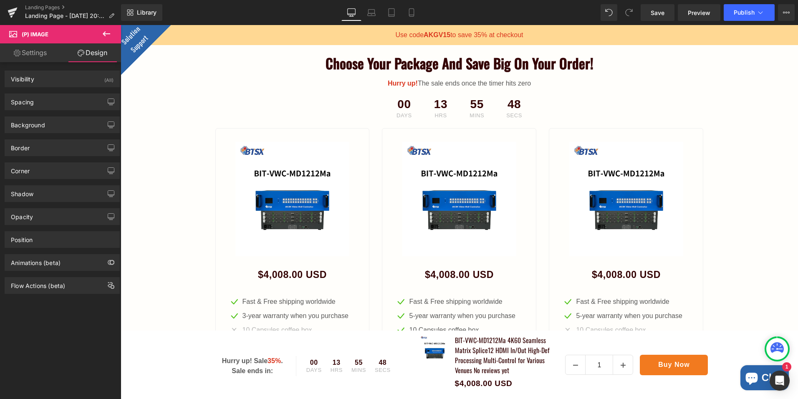
click at [36, 59] on link "Settings" at bounding box center [30, 52] width 61 height 19
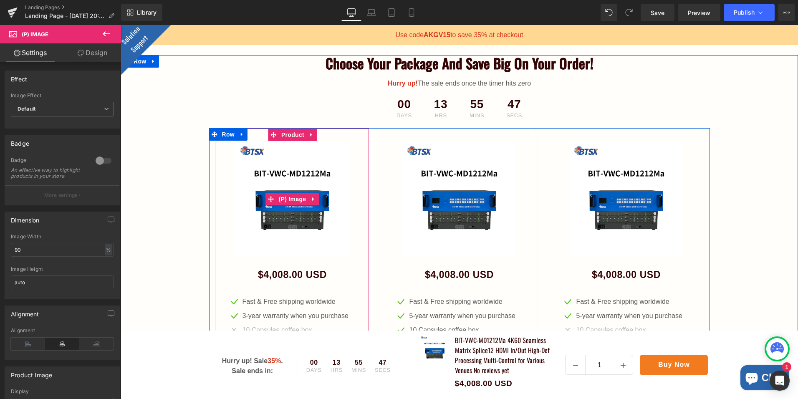
click at [253, 227] on img at bounding box center [292, 199] width 114 height 114
click at [288, 194] on span "(P) Image" at bounding box center [293, 199] width 32 height 13
click at [293, 131] on span "Product" at bounding box center [292, 135] width 27 height 13
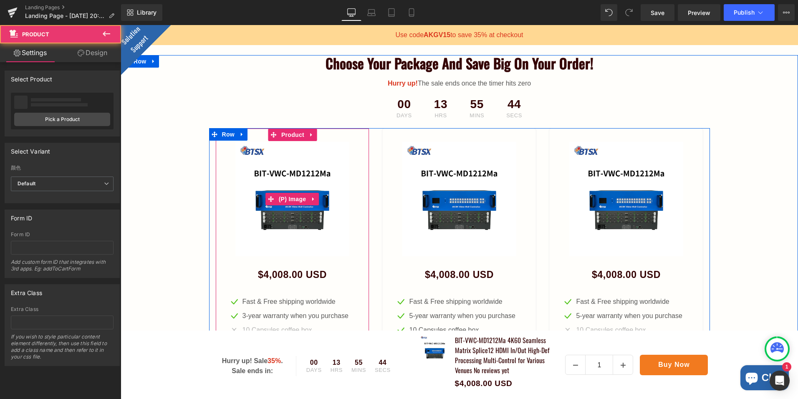
click at [260, 163] on img at bounding box center [292, 199] width 114 height 114
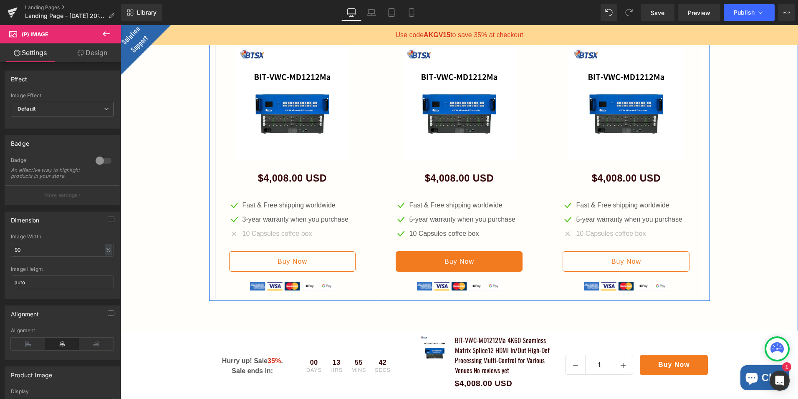
scroll to position [2254, 0]
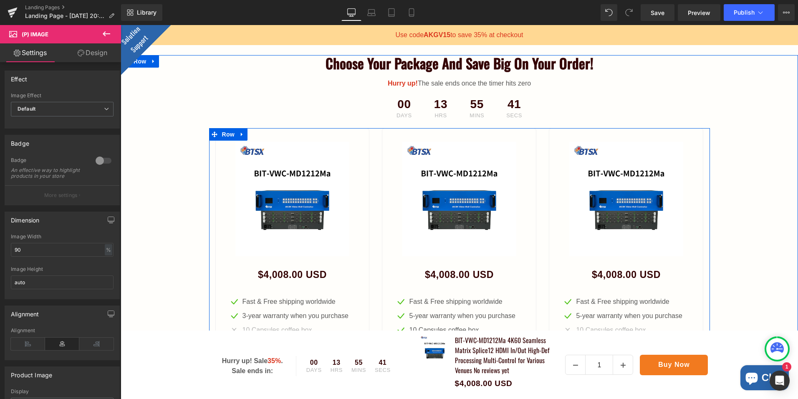
click at [475, 200] on div "Sale Off (P) Image" at bounding box center [459, 199] width 127 height 114
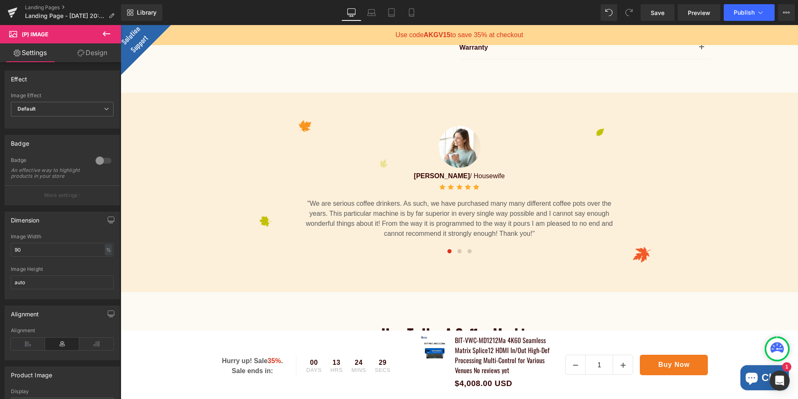
scroll to position [1336, 0]
